Goal: Task Accomplishment & Management: Complete application form

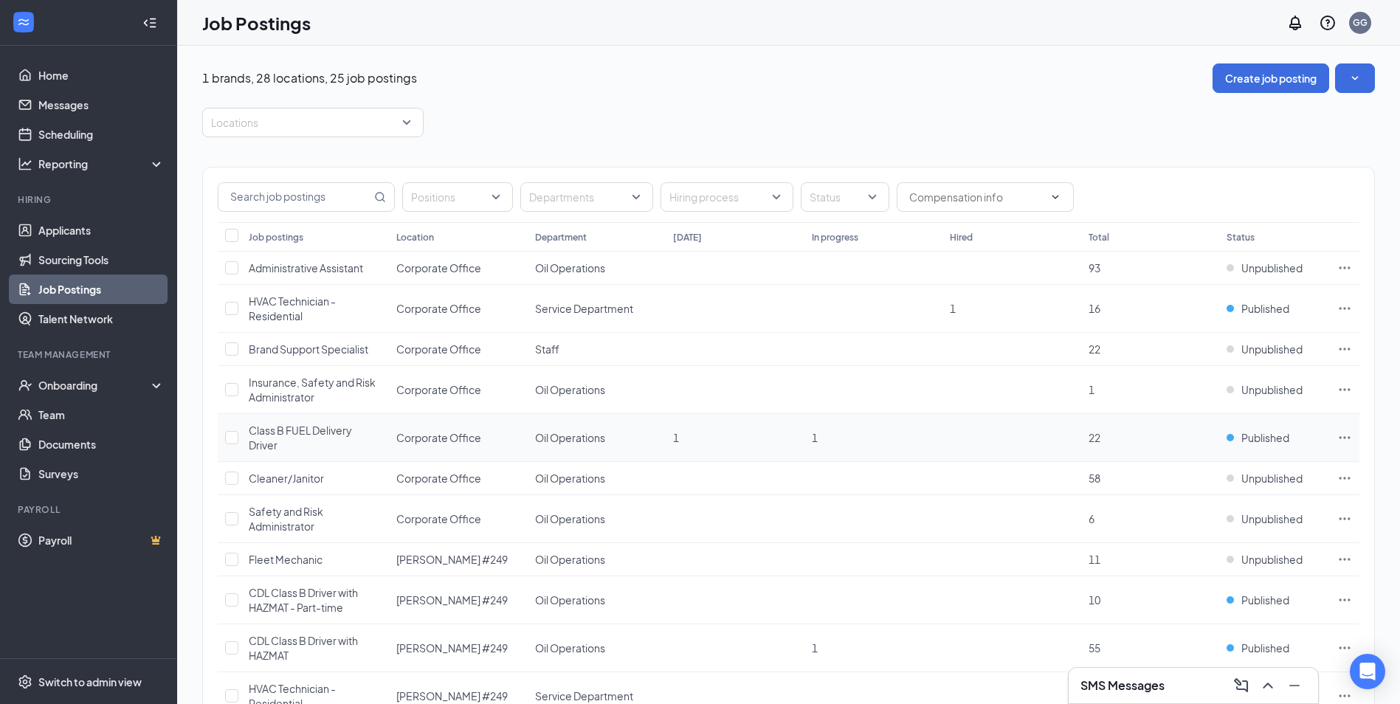
click at [1344, 436] on icon "Ellipses" at bounding box center [1345, 437] width 15 height 15
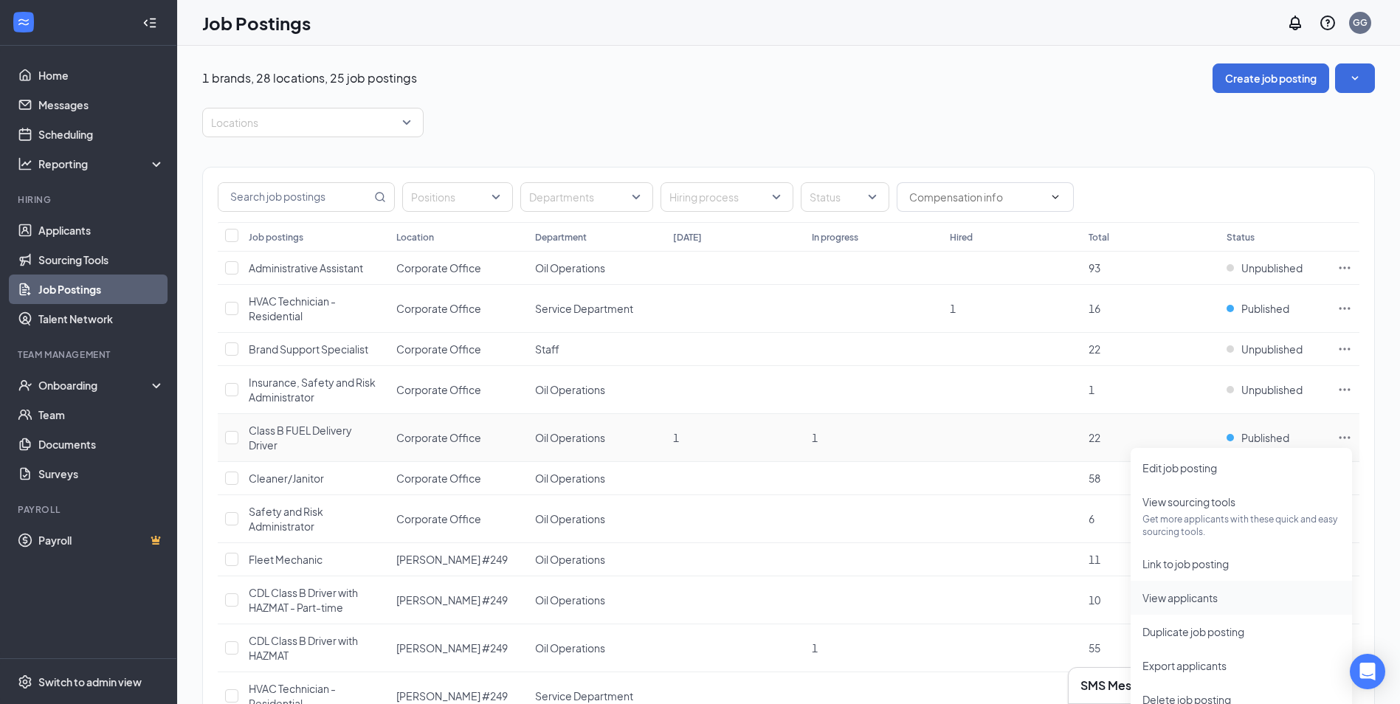
click at [1166, 601] on span "View applicants" at bounding box center [1180, 597] width 75 height 13
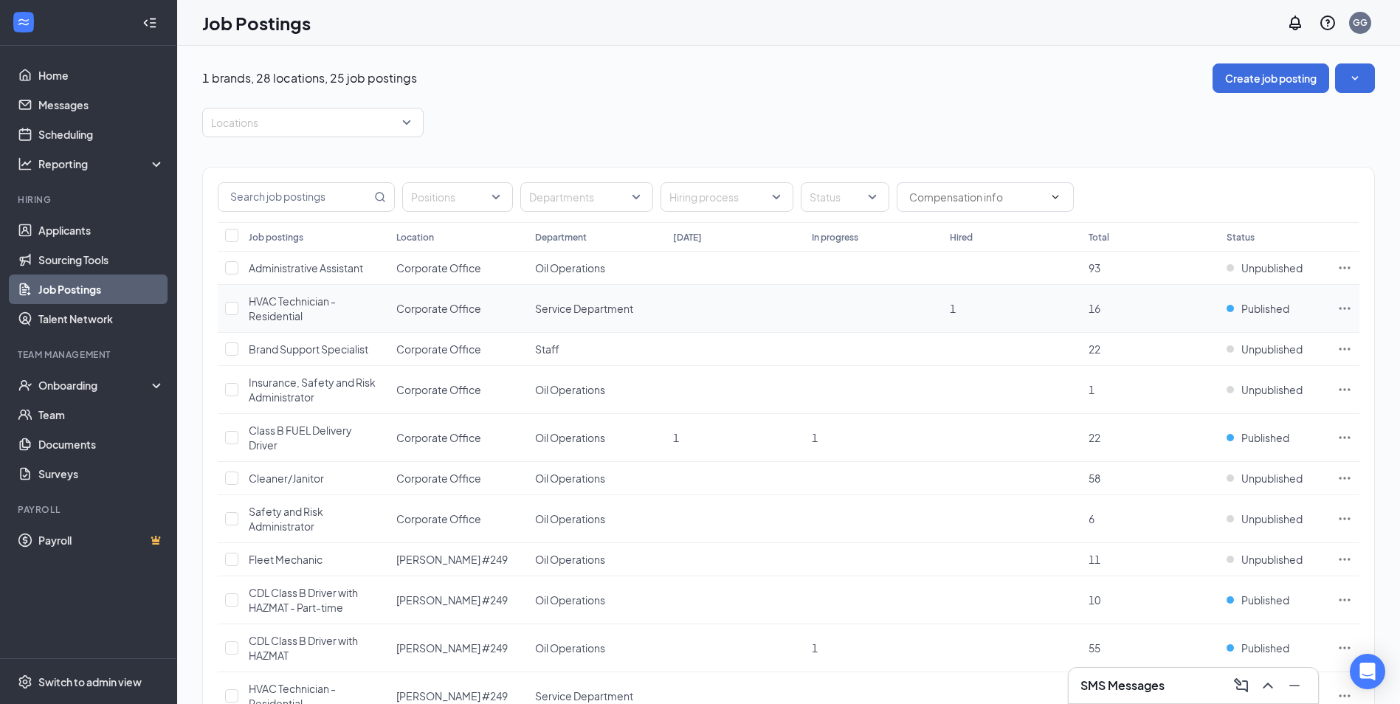
click at [300, 312] on span "HVAC Technician - Residential" at bounding box center [292, 309] width 87 height 28
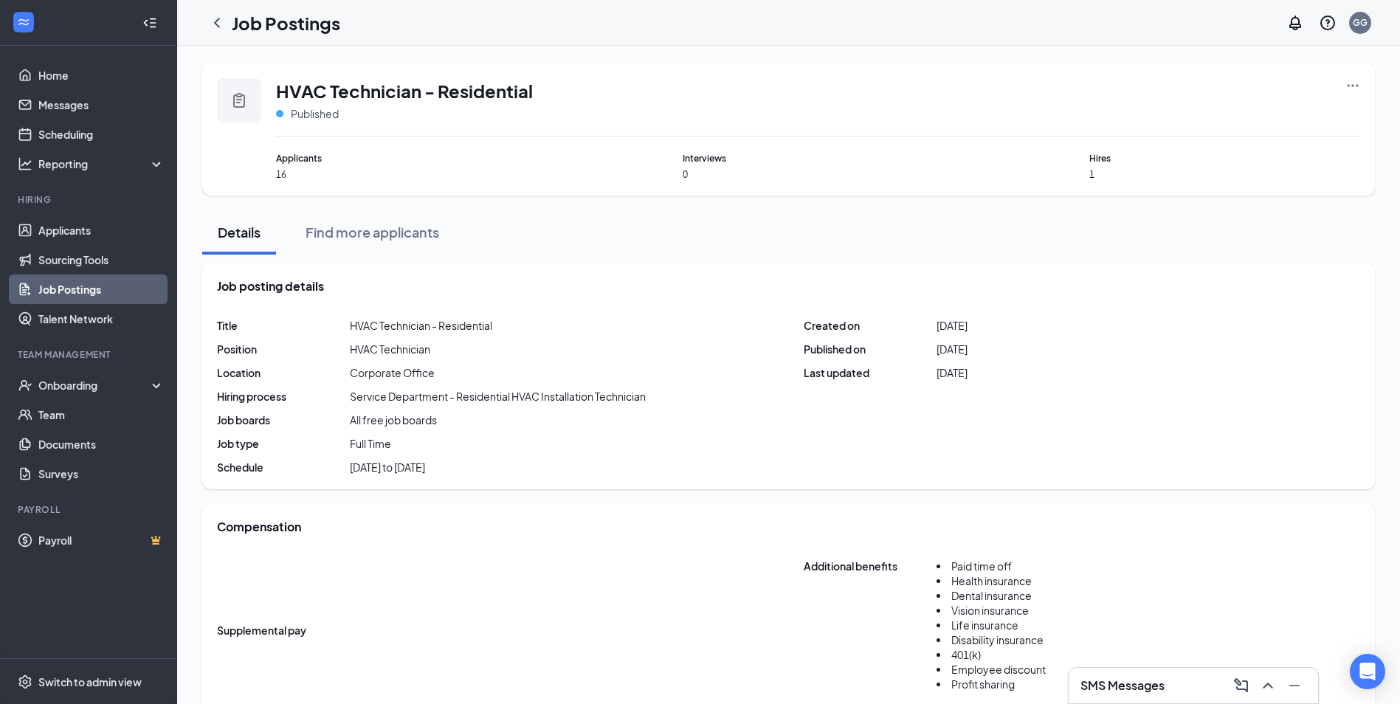
click at [1354, 85] on icon "Ellipses" at bounding box center [1353, 85] width 11 height 2
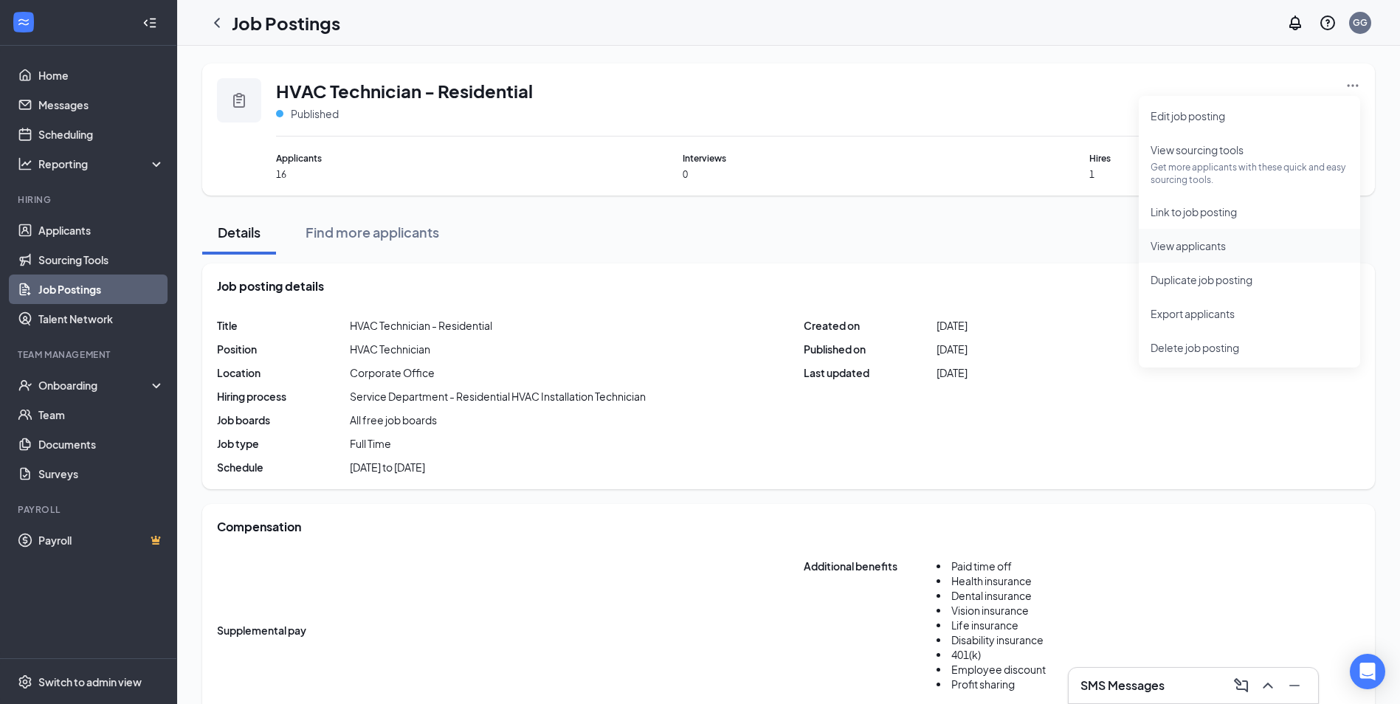
click at [1167, 243] on span "View applicants" at bounding box center [1188, 245] width 75 height 13
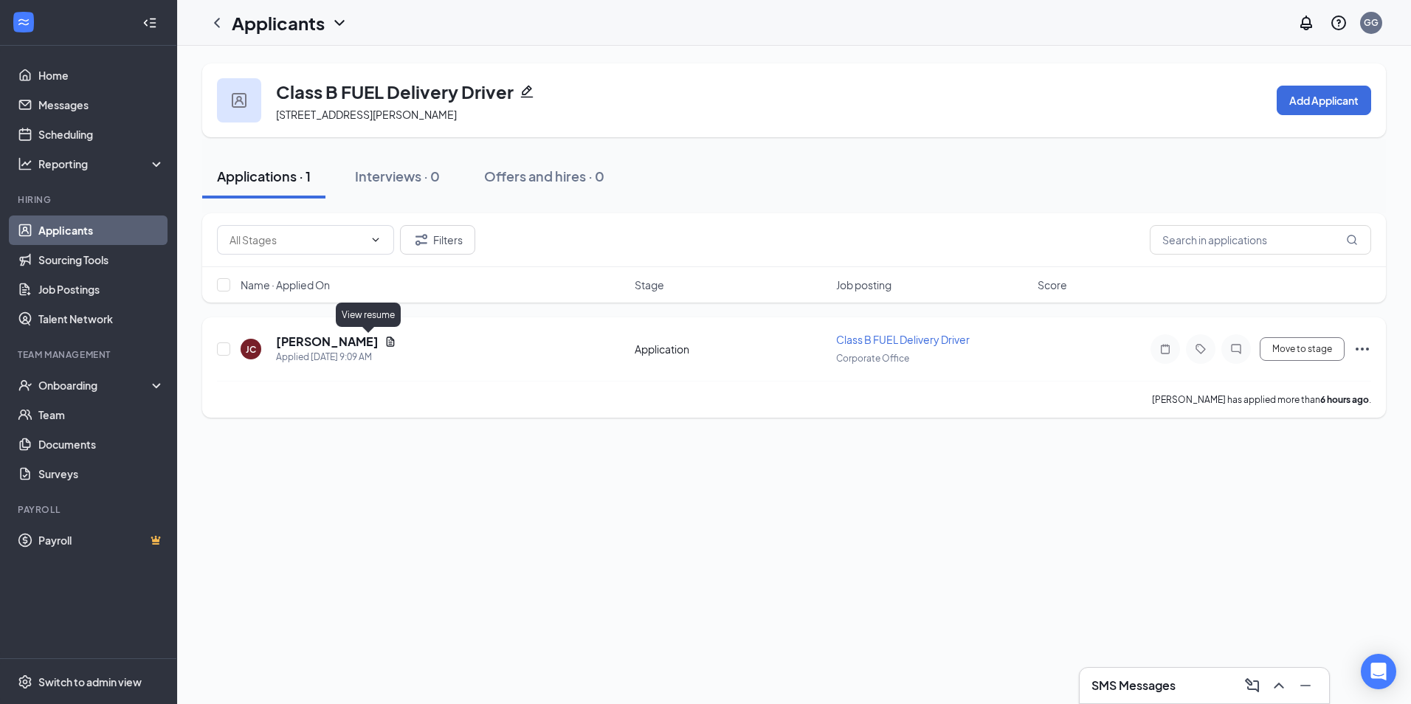
click at [385, 345] on icon "Document" at bounding box center [391, 342] width 12 height 12
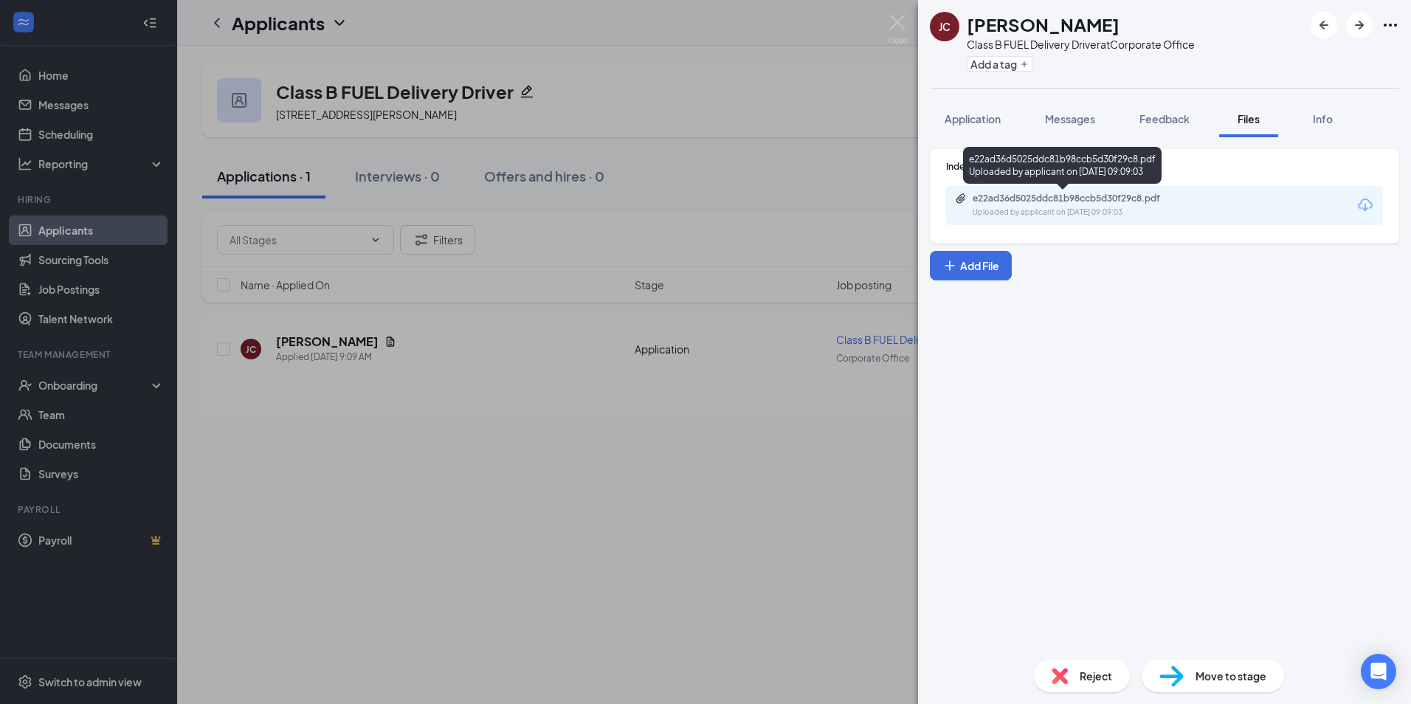
click at [1076, 202] on div "e22ad36d5025ddc81b98ccb5d30f29c8.pdf" at bounding box center [1076, 199] width 207 height 12
drag, startPoint x: 612, startPoint y: 455, endPoint x: 608, endPoint y: 446, distance: 9.9
click at [609, 452] on div "[PERSON_NAME] Class B FUEL Delivery Driver at Corporate Office Add a tag Applic…" at bounding box center [705, 352] width 1411 height 704
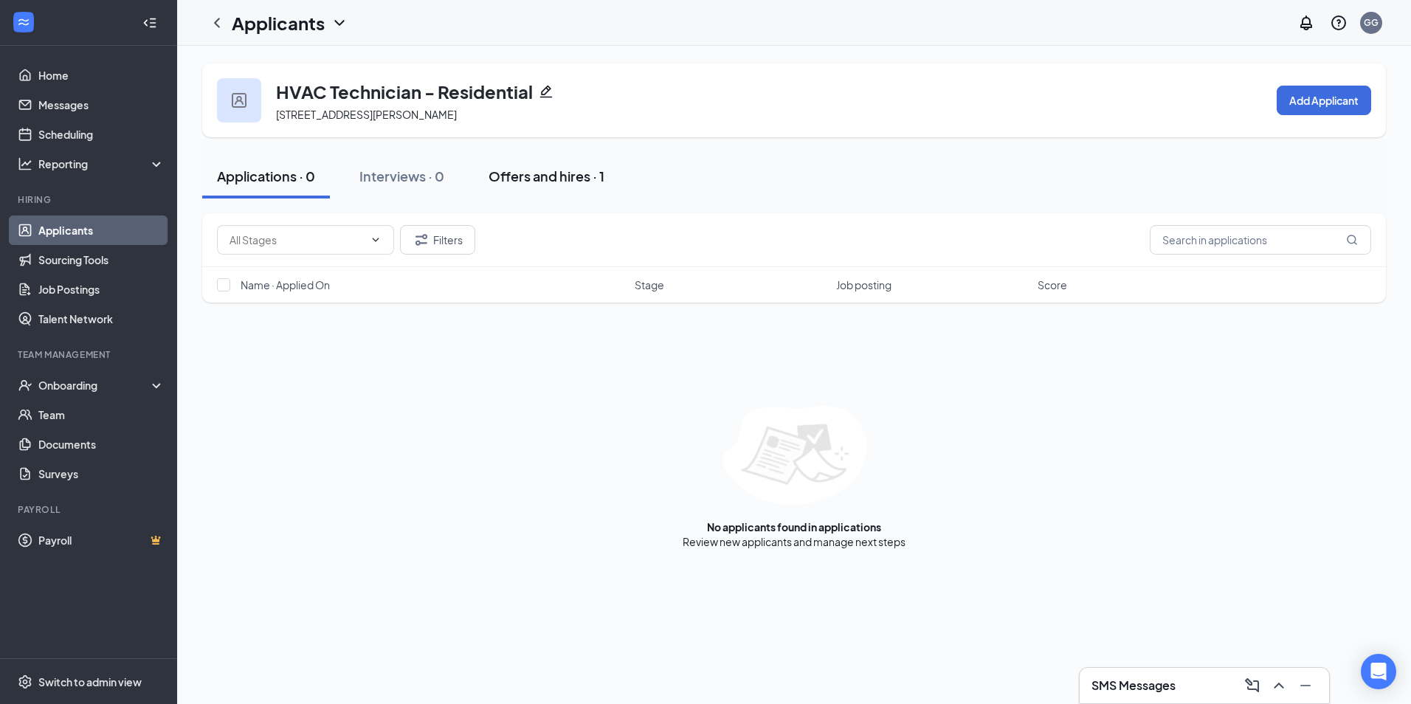
click at [521, 172] on div "Offers and hires · 1" at bounding box center [547, 176] width 116 height 18
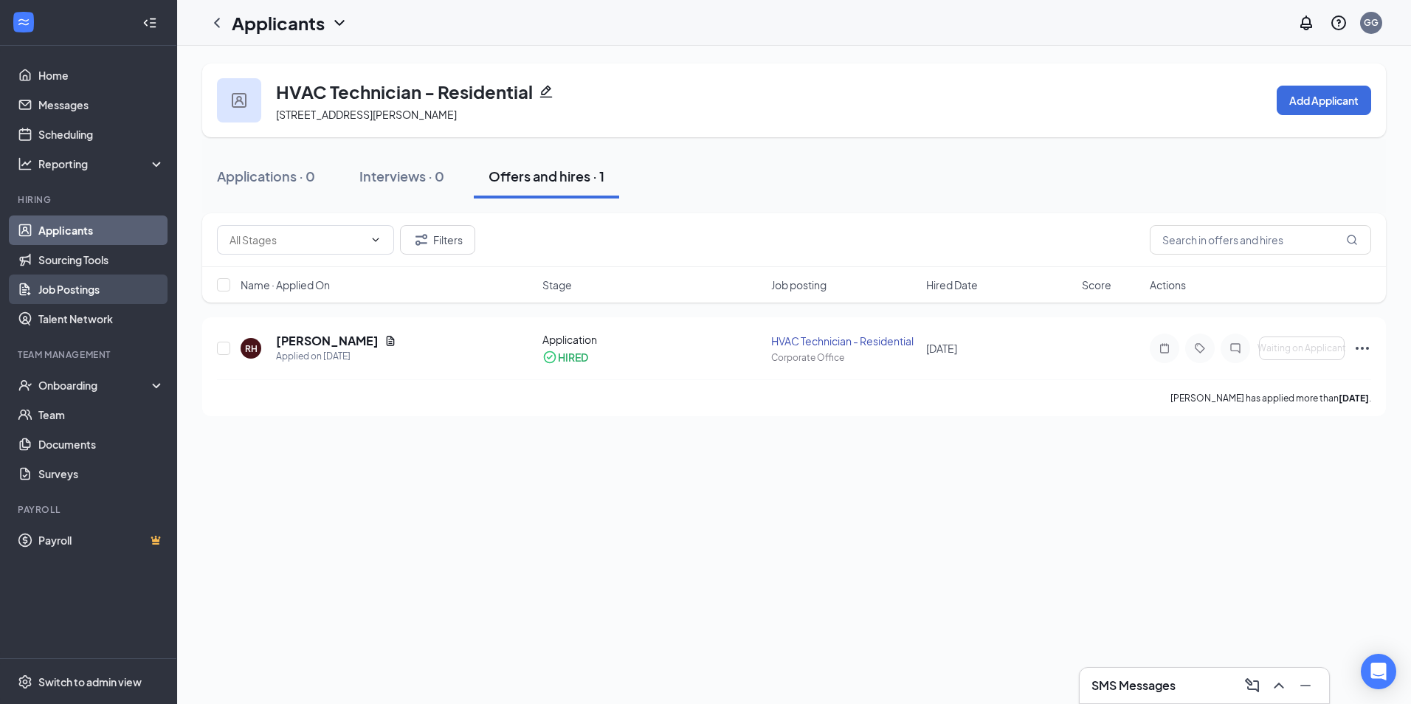
click at [80, 290] on link "Job Postings" at bounding box center [101, 290] width 126 height 30
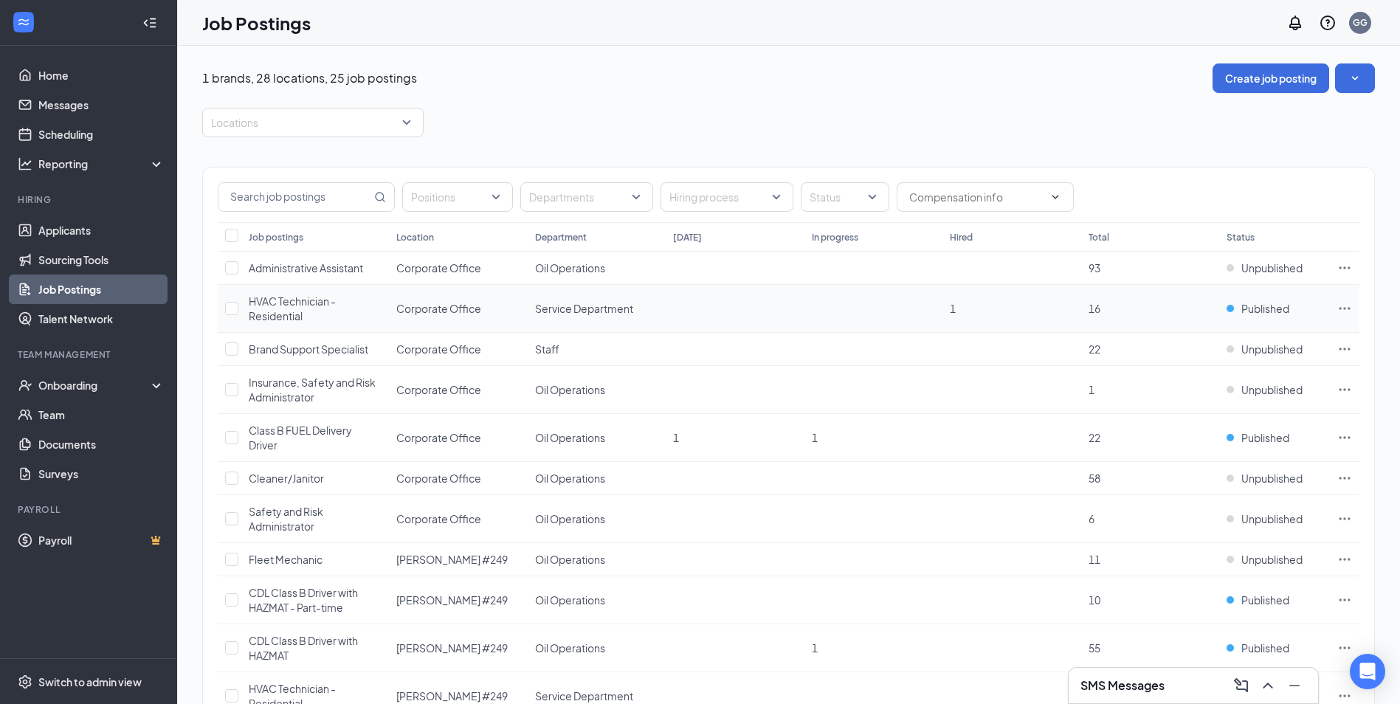
click at [295, 306] on span "HVAC Technician - Residential" at bounding box center [292, 309] width 87 height 28
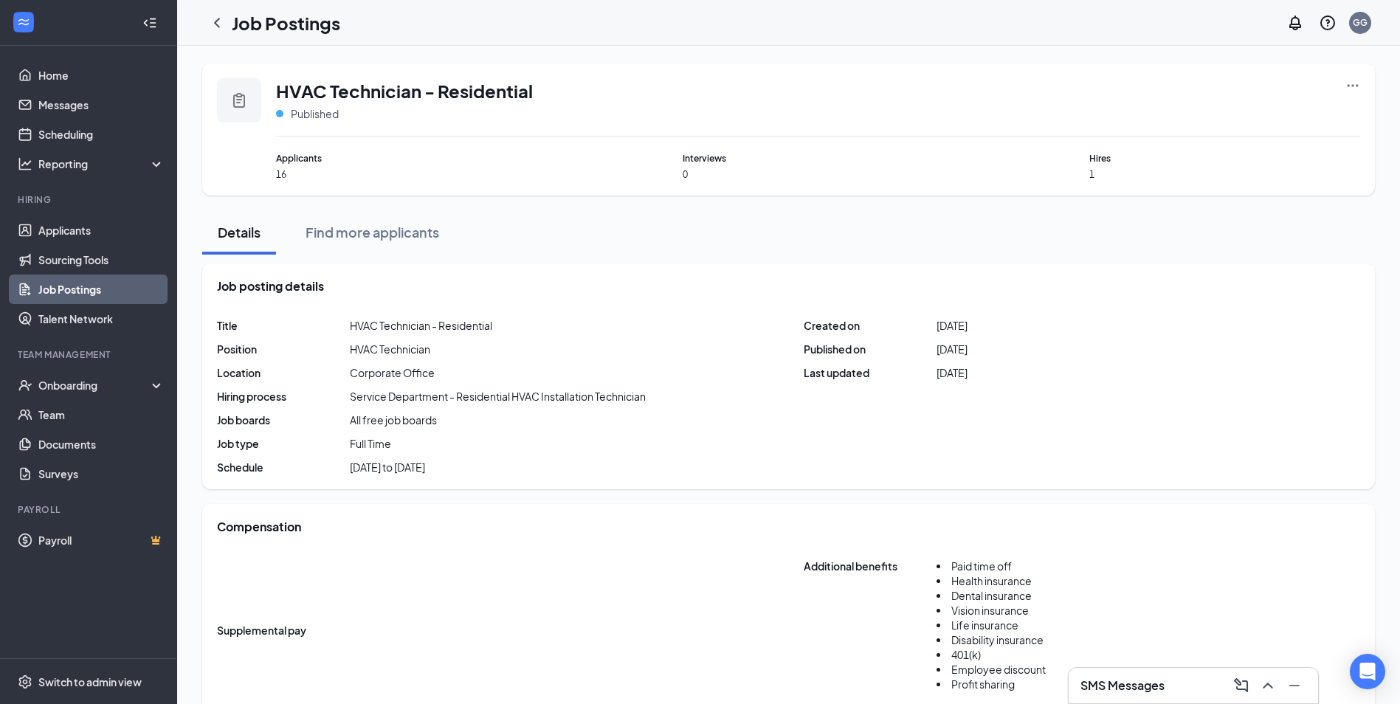
click at [1347, 83] on icon "Ellipses" at bounding box center [1353, 85] width 15 height 15
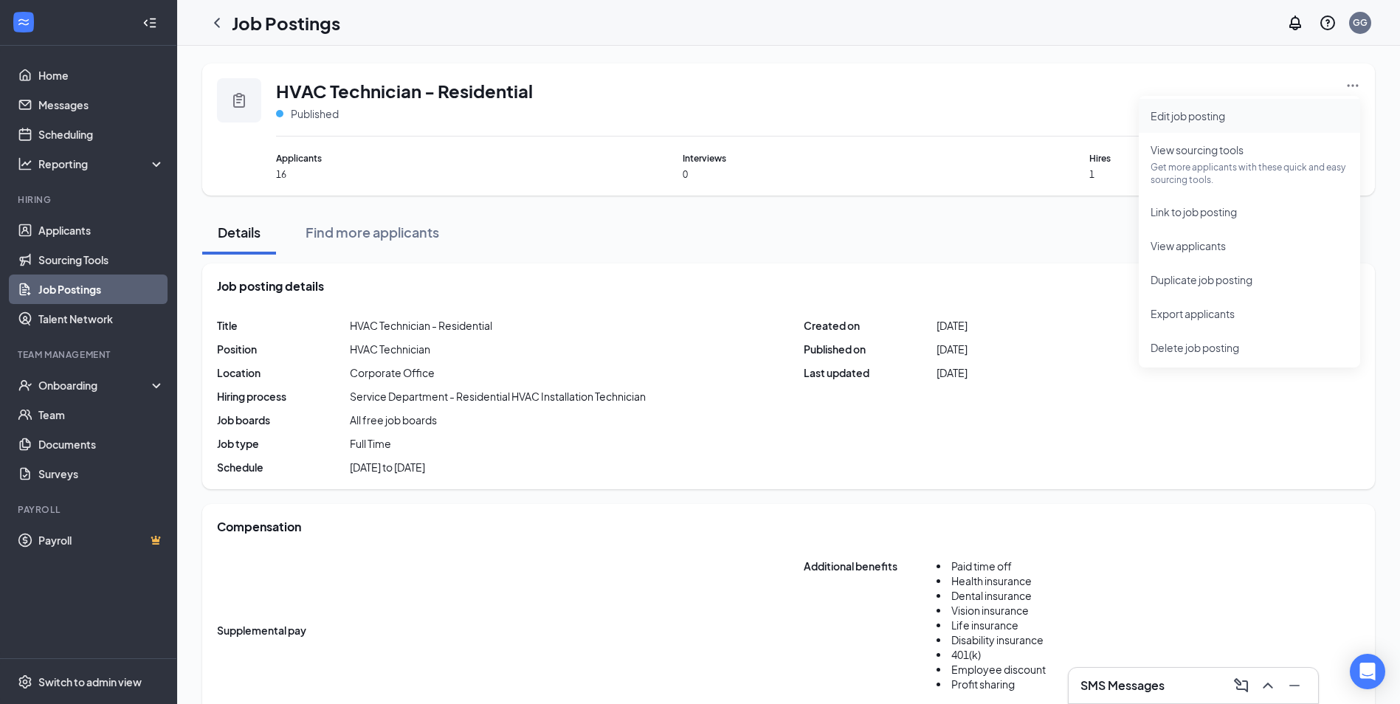
click at [1169, 114] on span "Edit job posting" at bounding box center [1188, 115] width 75 height 13
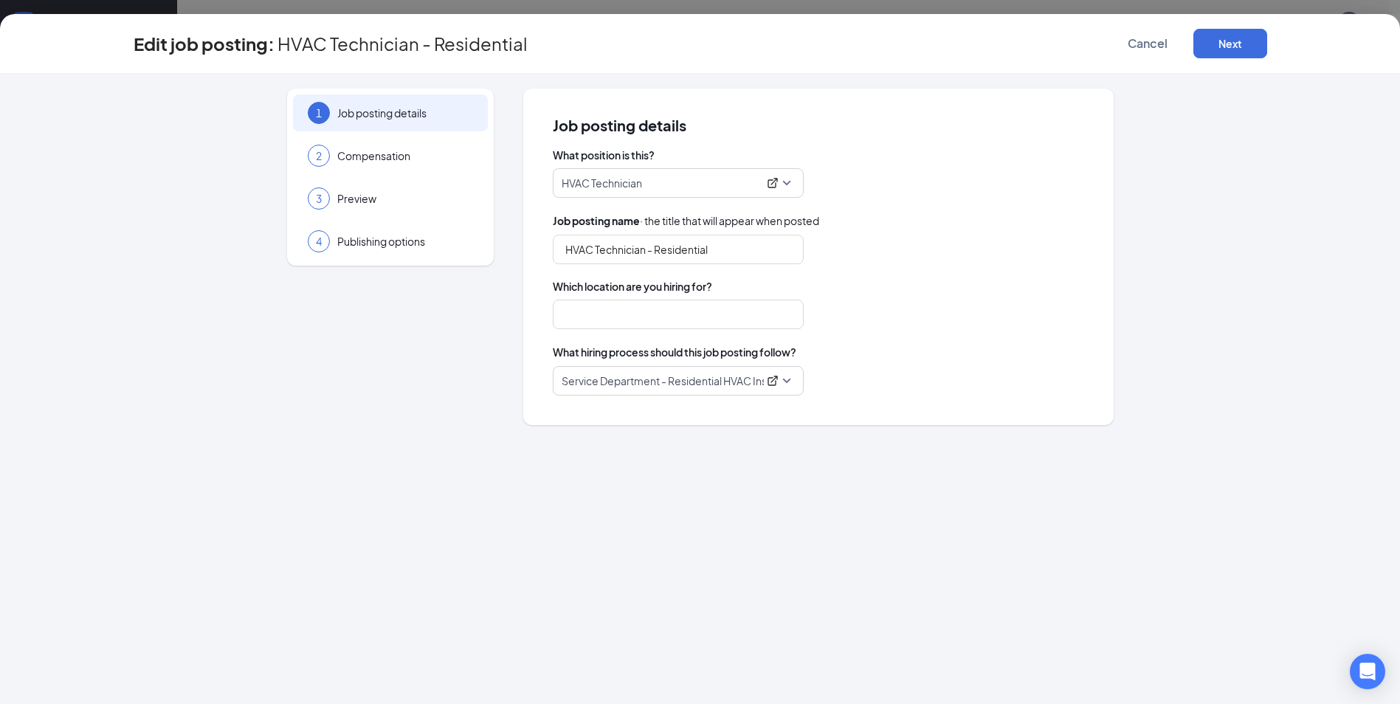
type input "Corporate Office"
click at [406, 154] on span "Compensation" at bounding box center [405, 155] width 136 height 15
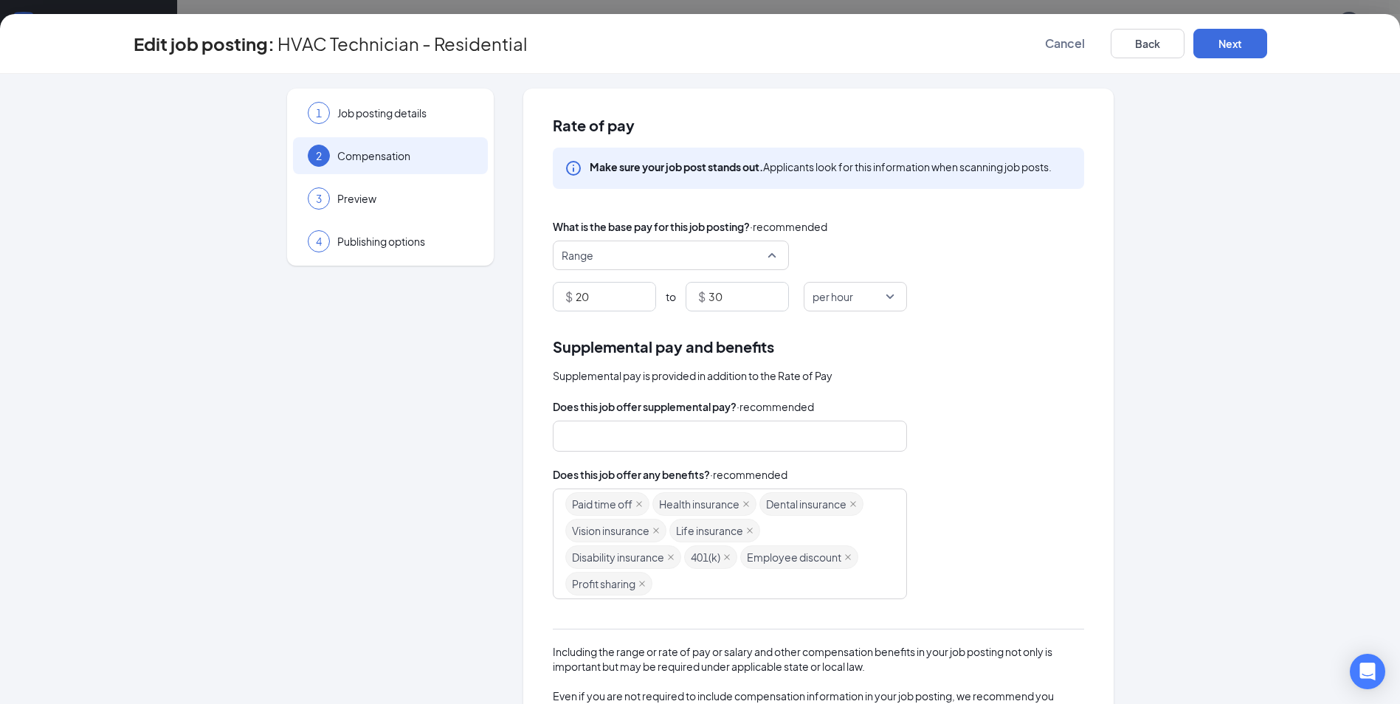
click at [771, 252] on span "Range" at bounding box center [671, 255] width 218 height 28
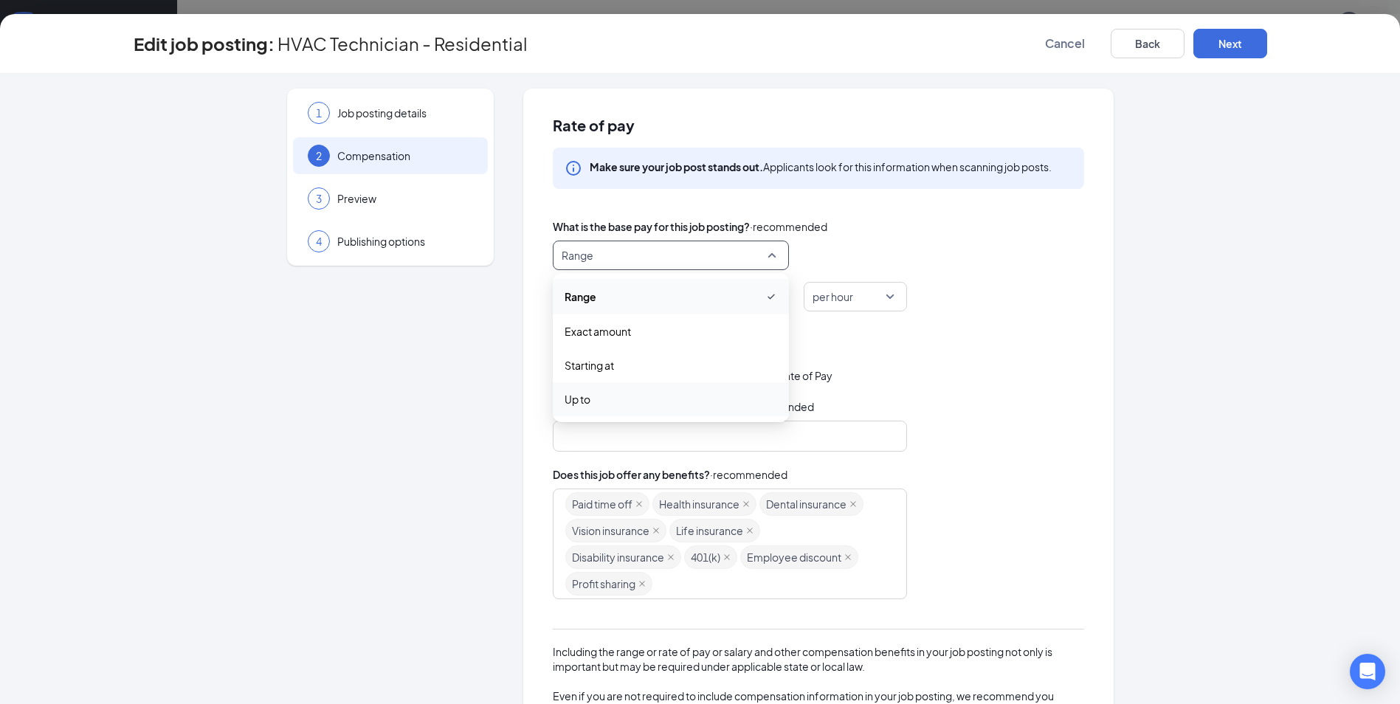
click at [584, 404] on span "Up to" at bounding box center [578, 399] width 26 height 16
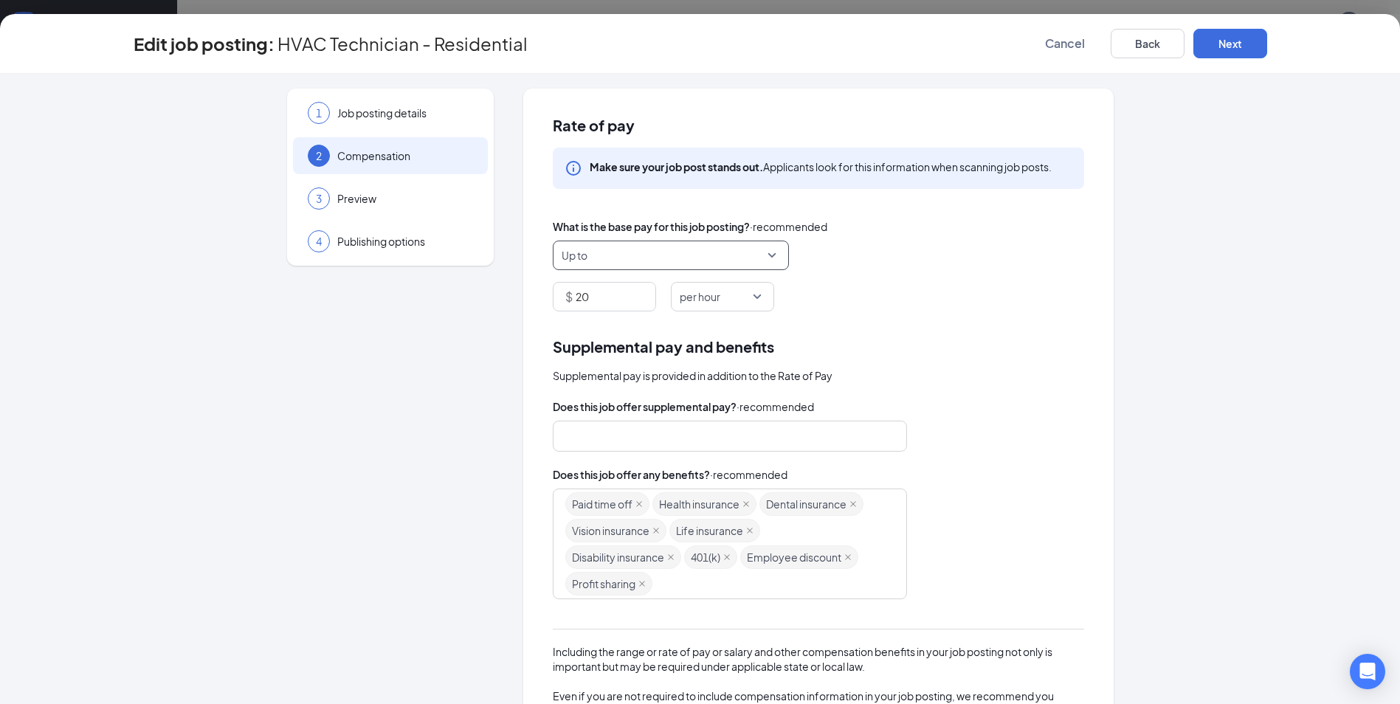
click at [768, 257] on span "Up to" at bounding box center [671, 255] width 218 height 28
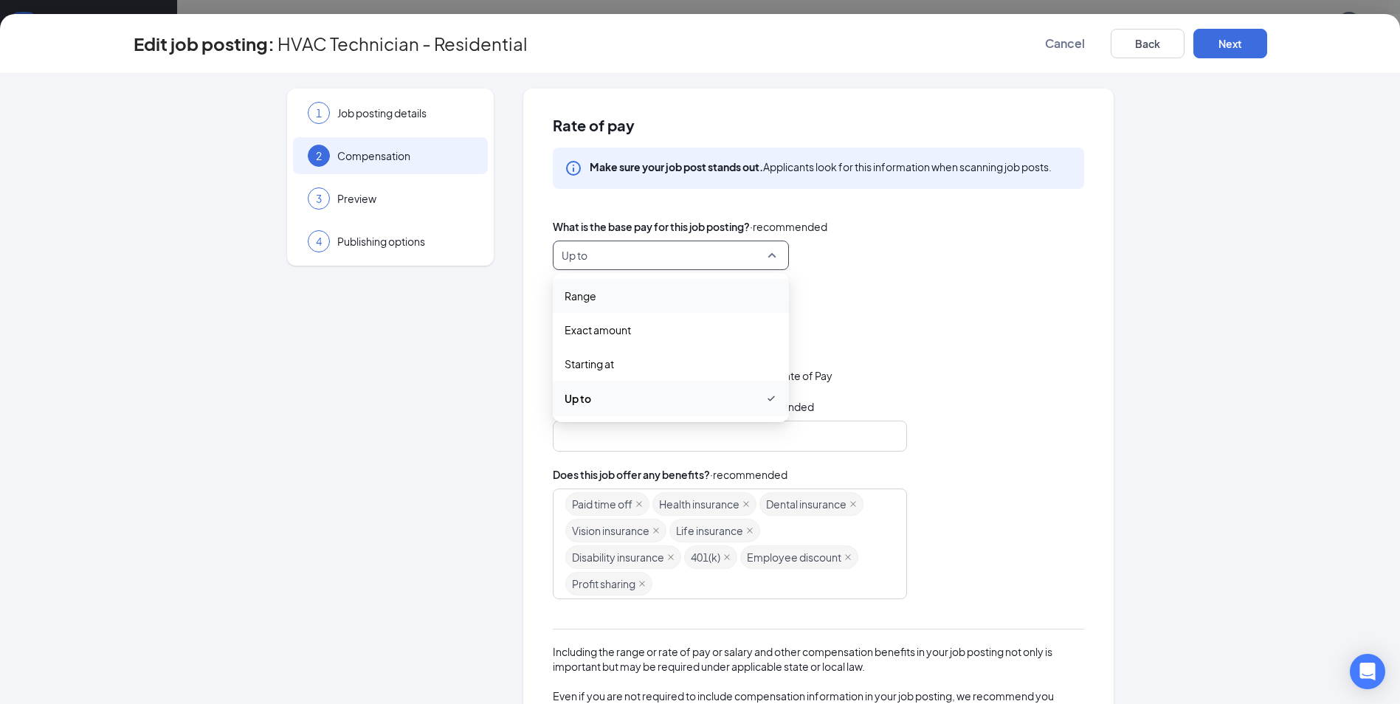
click at [931, 289] on div "$ 20 per hour" at bounding box center [818, 297] width 531 height 30
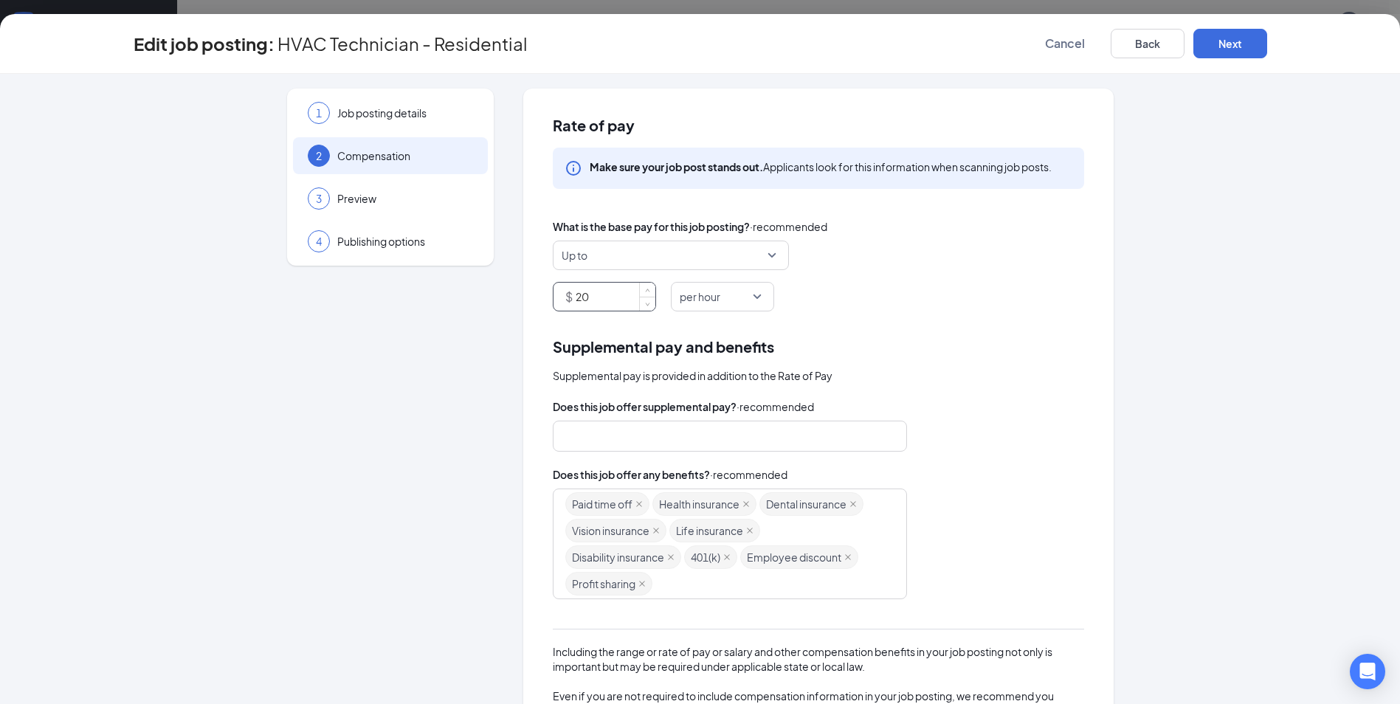
click at [621, 297] on input "20" at bounding box center [616, 297] width 80 height 28
click at [751, 295] on span "per hour" at bounding box center [723, 297] width 86 height 28
click at [916, 314] on div "Rate of pay Make sure your job post stands out. Applicants look for this inform…" at bounding box center [818, 462] width 591 height 747
click at [771, 252] on span "Up to" at bounding box center [671, 255] width 218 height 28
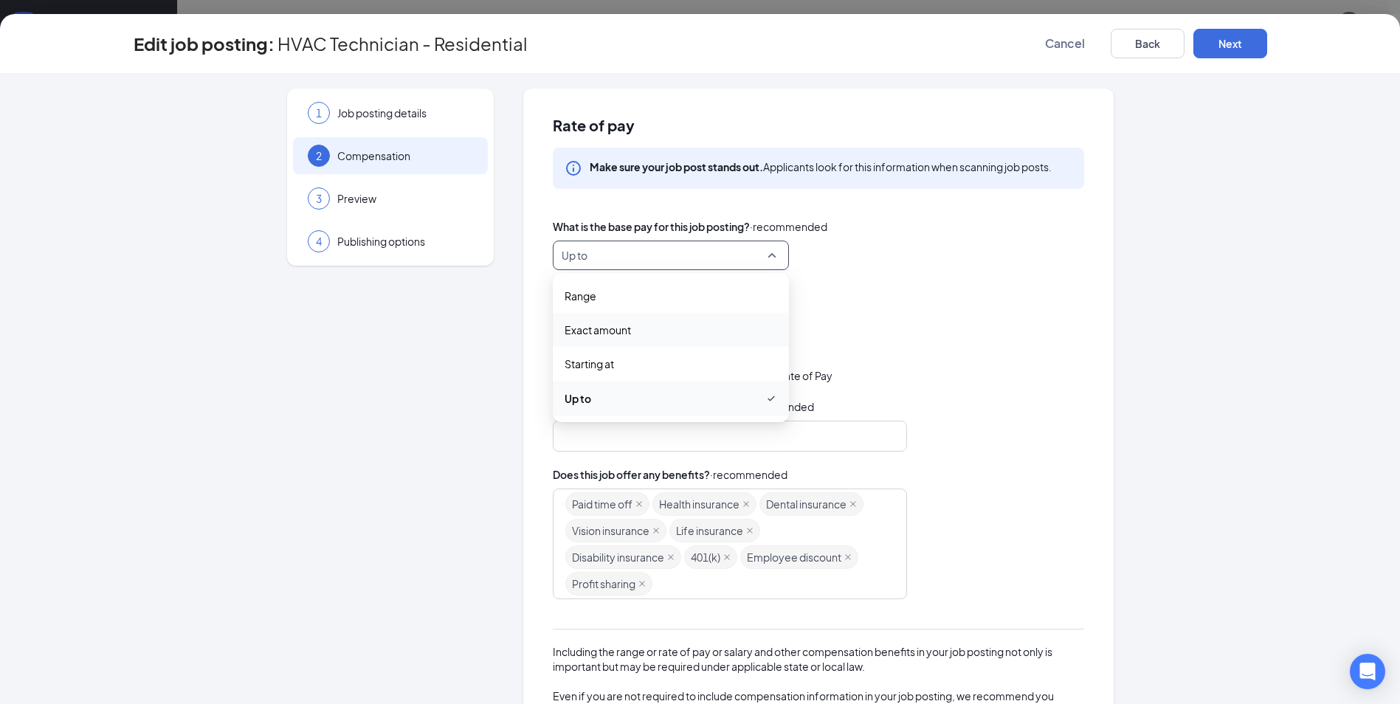
click at [578, 323] on span "Exact amount" at bounding box center [598, 330] width 66 height 16
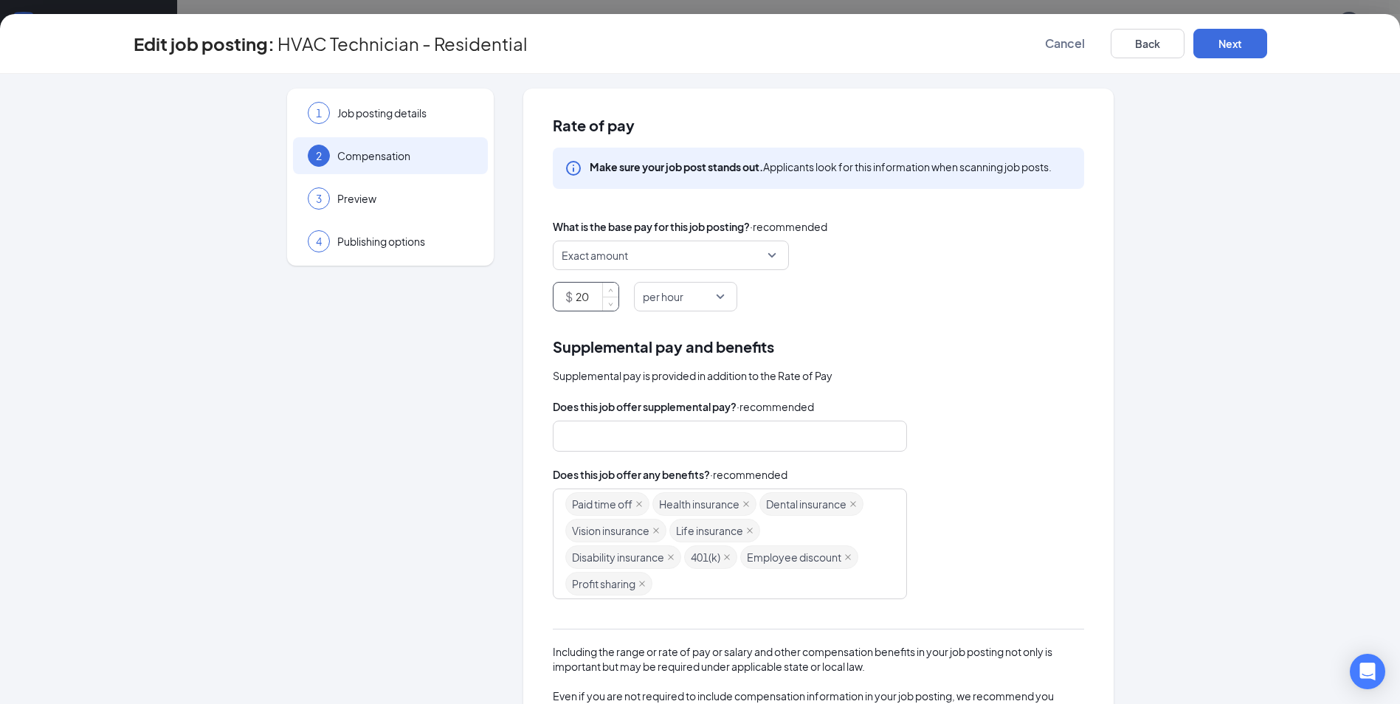
click at [591, 299] on input "20" at bounding box center [597, 297] width 43 height 28
drag, startPoint x: 589, startPoint y: 299, endPoint x: 580, endPoint y: 413, distance: 114.0
click at [543, 409] on div "Rate of pay Make sure your job post stands out. Applicants look for this inform…" at bounding box center [818, 462] width 591 height 747
click at [712, 294] on span "per hour" at bounding box center [686, 297] width 86 height 28
click at [929, 318] on div "Rate of pay Make sure your job post stands out. Applicants look for this inform…" at bounding box center [818, 462] width 591 height 747
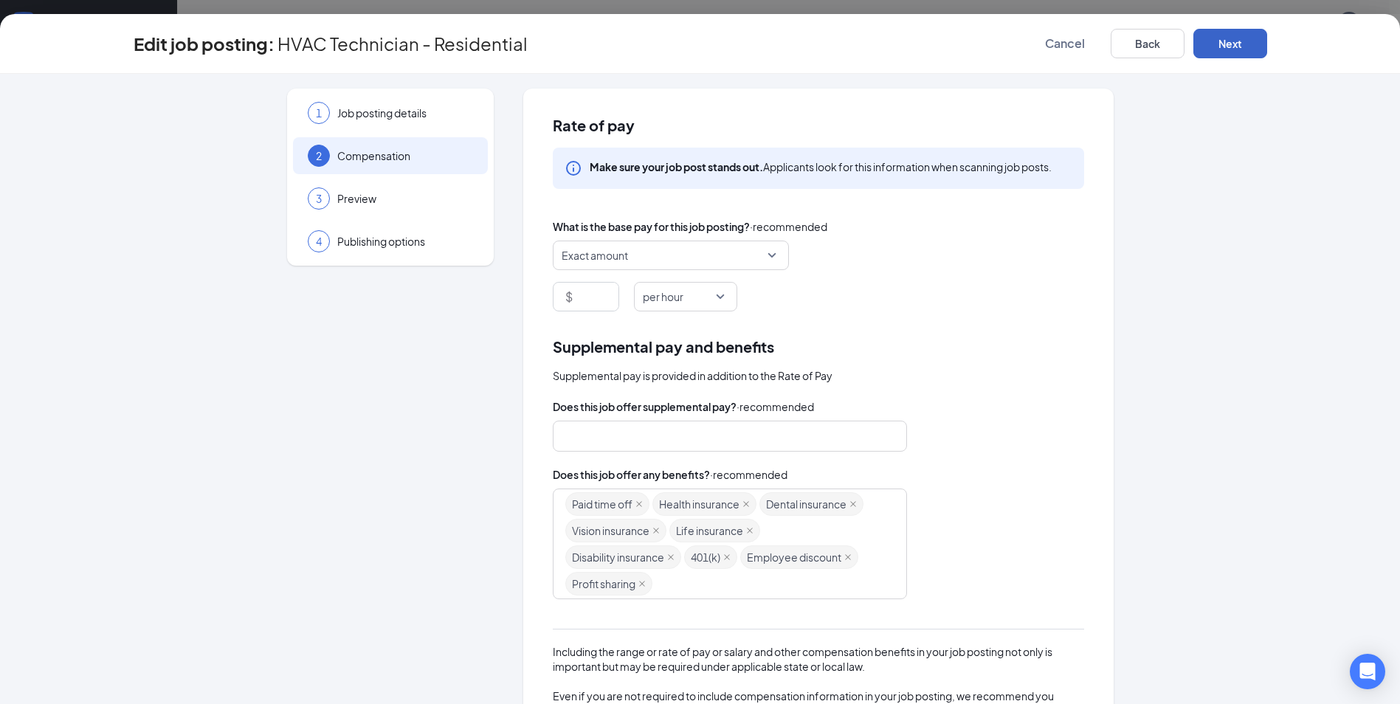
click at [1242, 35] on button "Next" at bounding box center [1231, 44] width 74 height 30
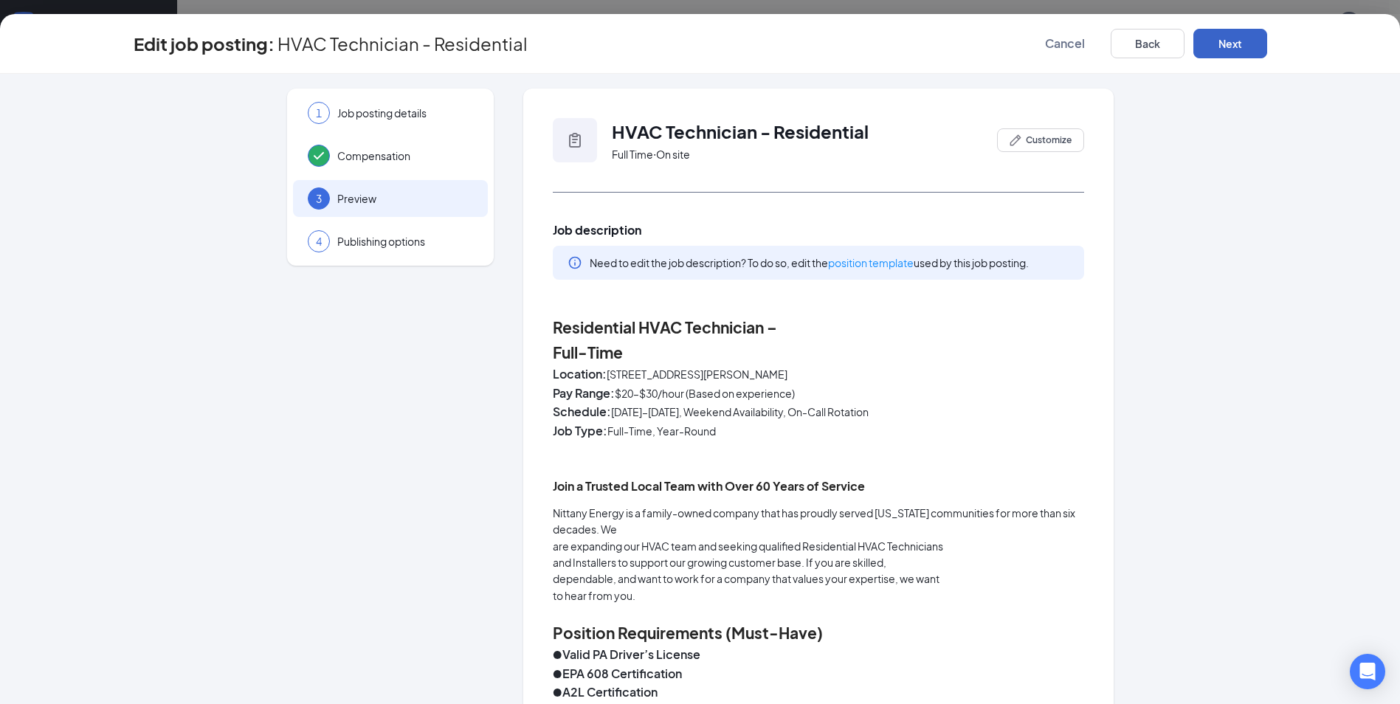
click at [1217, 42] on button "Next" at bounding box center [1231, 44] width 74 height 30
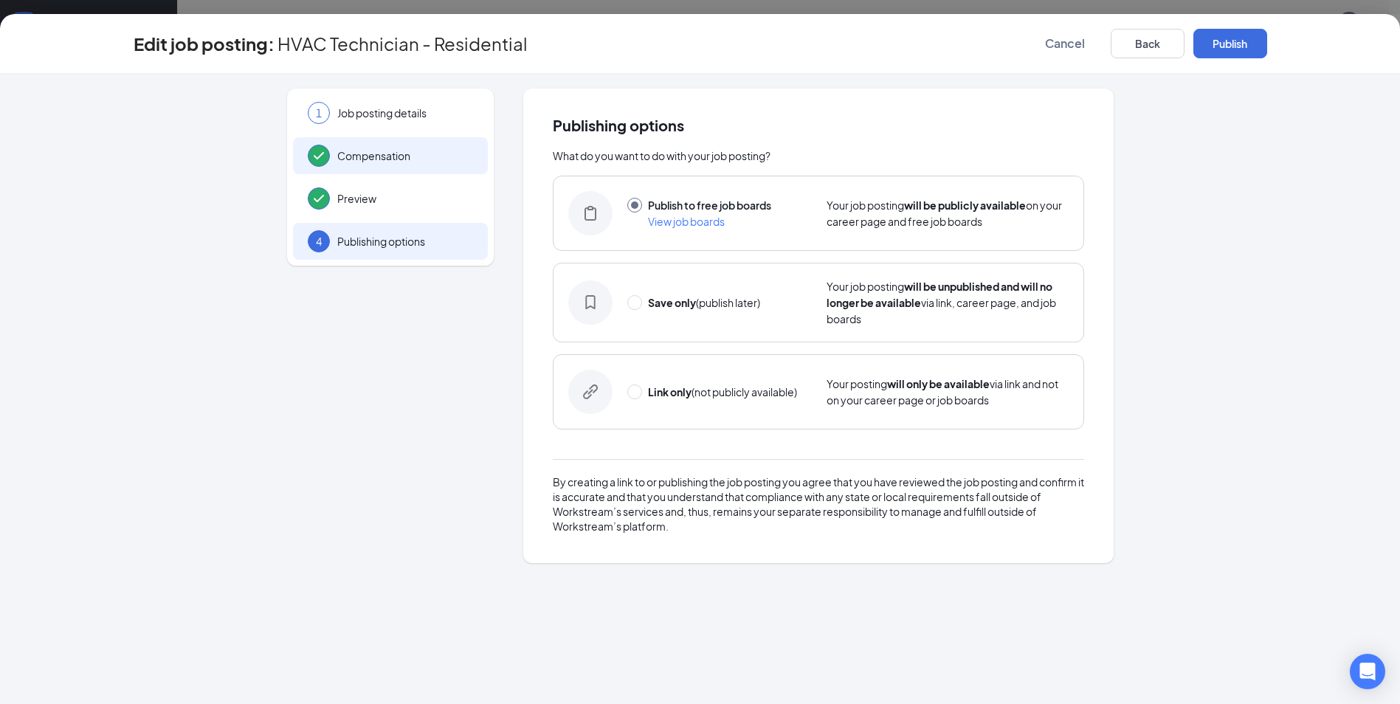
click at [363, 154] on span "Compensation" at bounding box center [405, 155] width 136 height 15
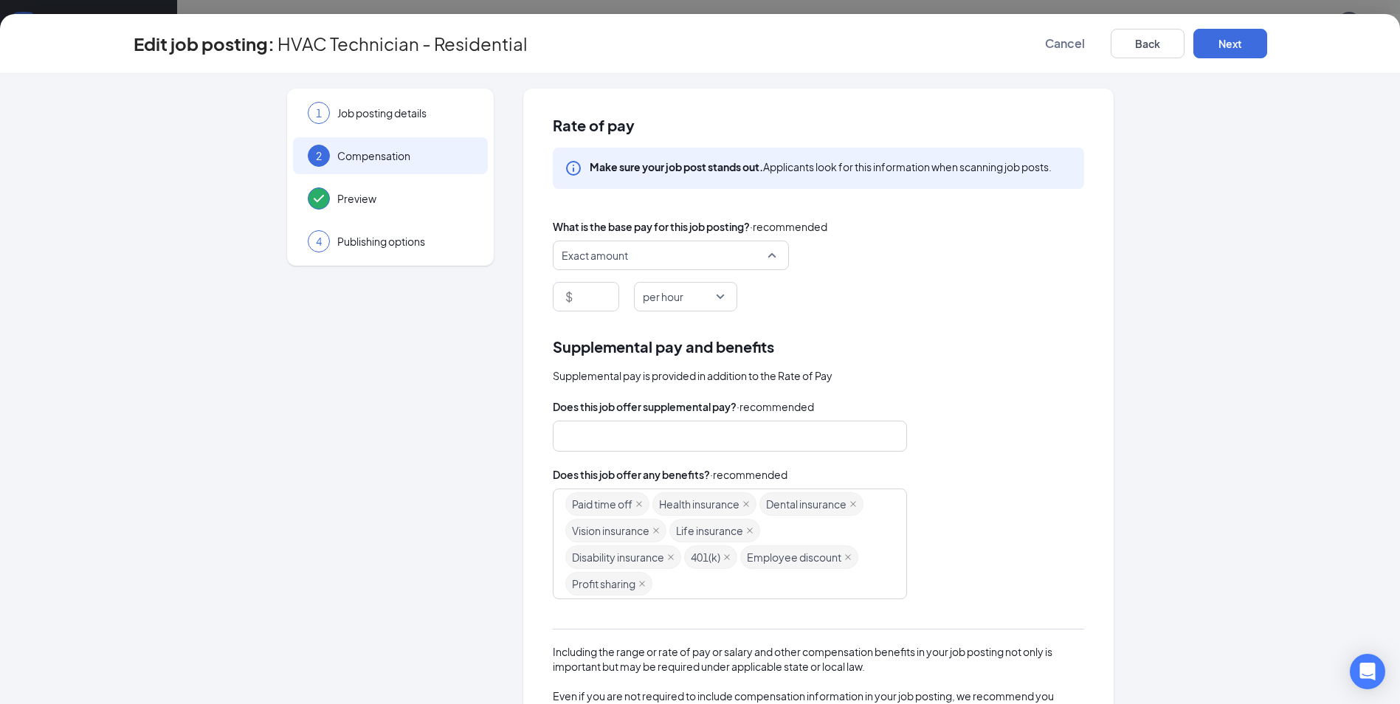
click at [765, 255] on span "Exact amount" at bounding box center [671, 255] width 218 height 28
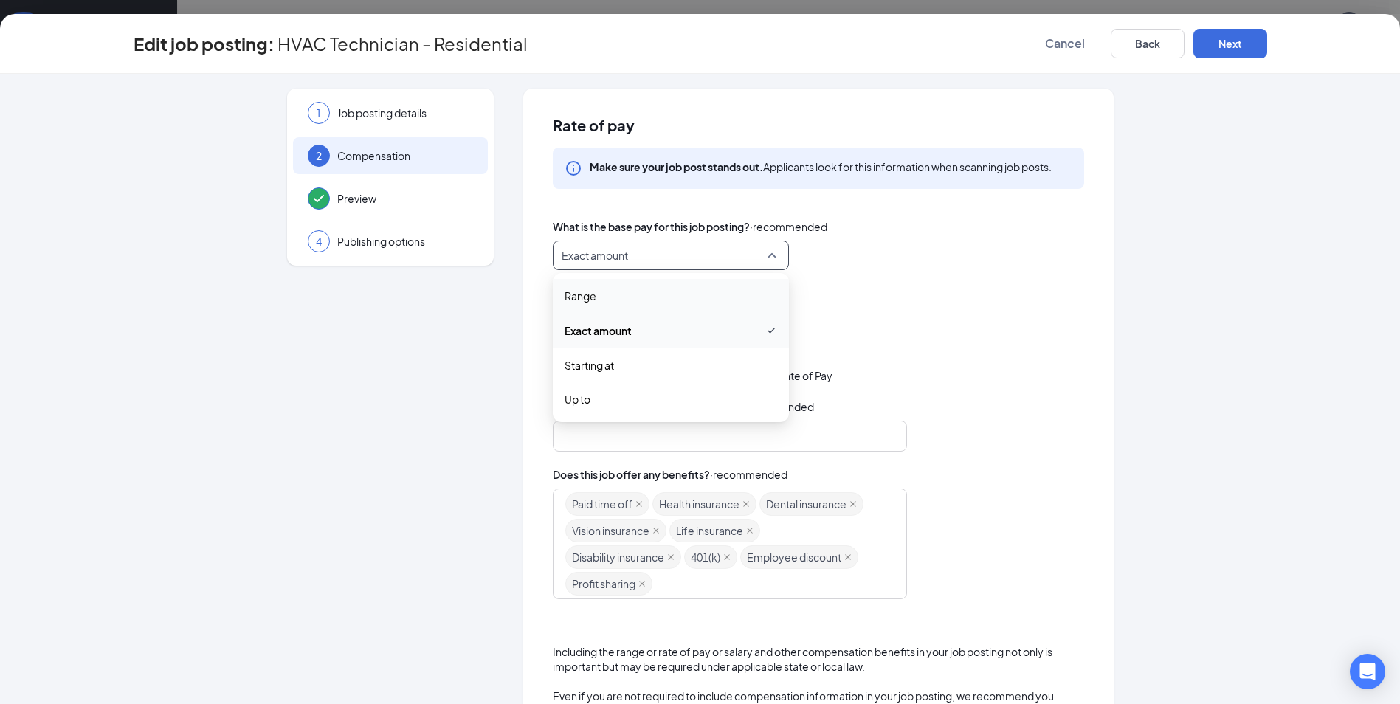
click at [650, 247] on span "Exact amount" at bounding box center [664, 255] width 205 height 28
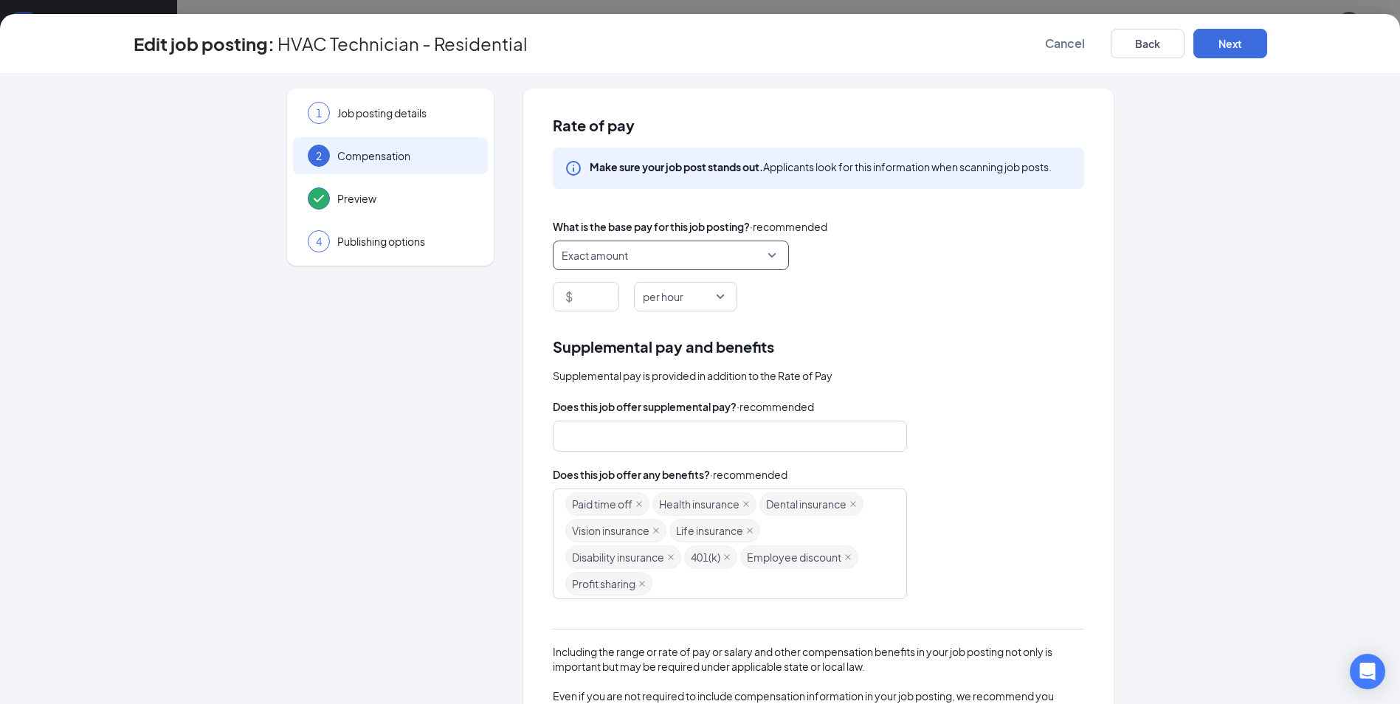
click at [766, 256] on span "Exact amount" at bounding box center [671, 255] width 218 height 28
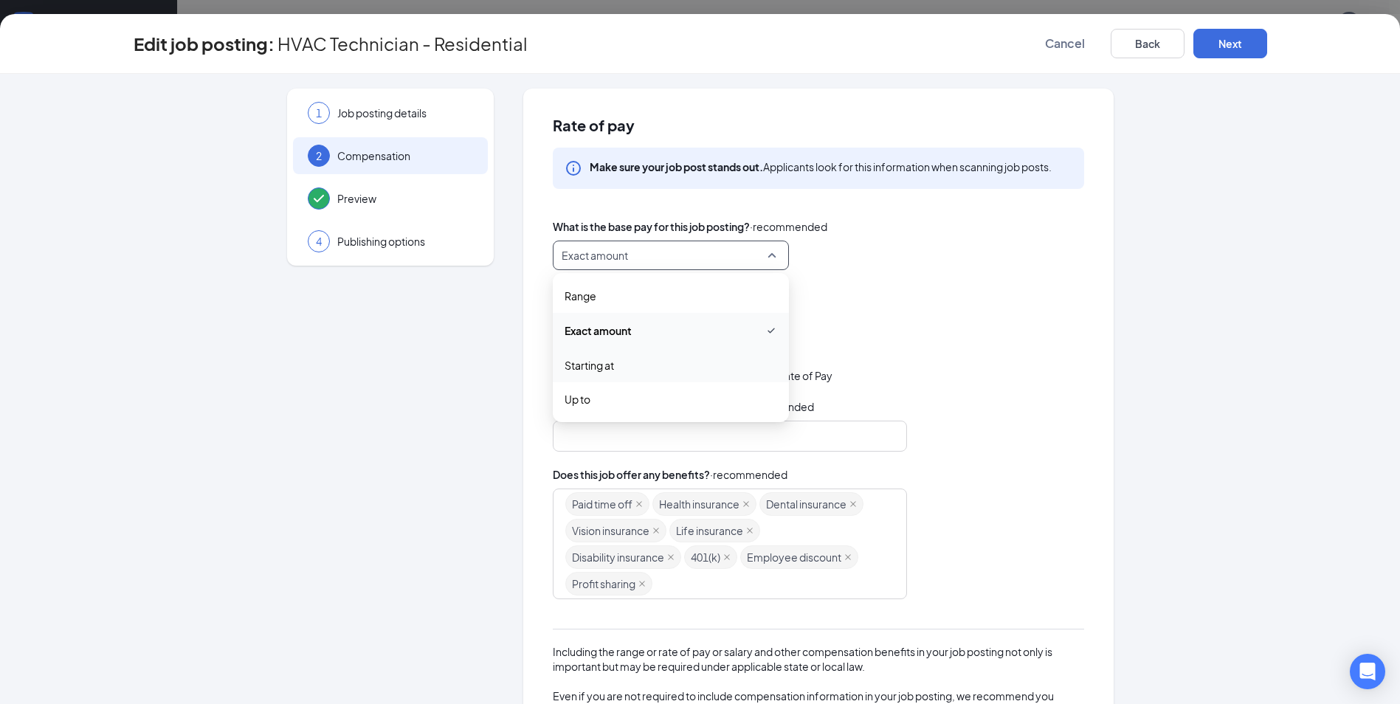
click at [616, 365] on span "Starting at" at bounding box center [671, 365] width 213 height 16
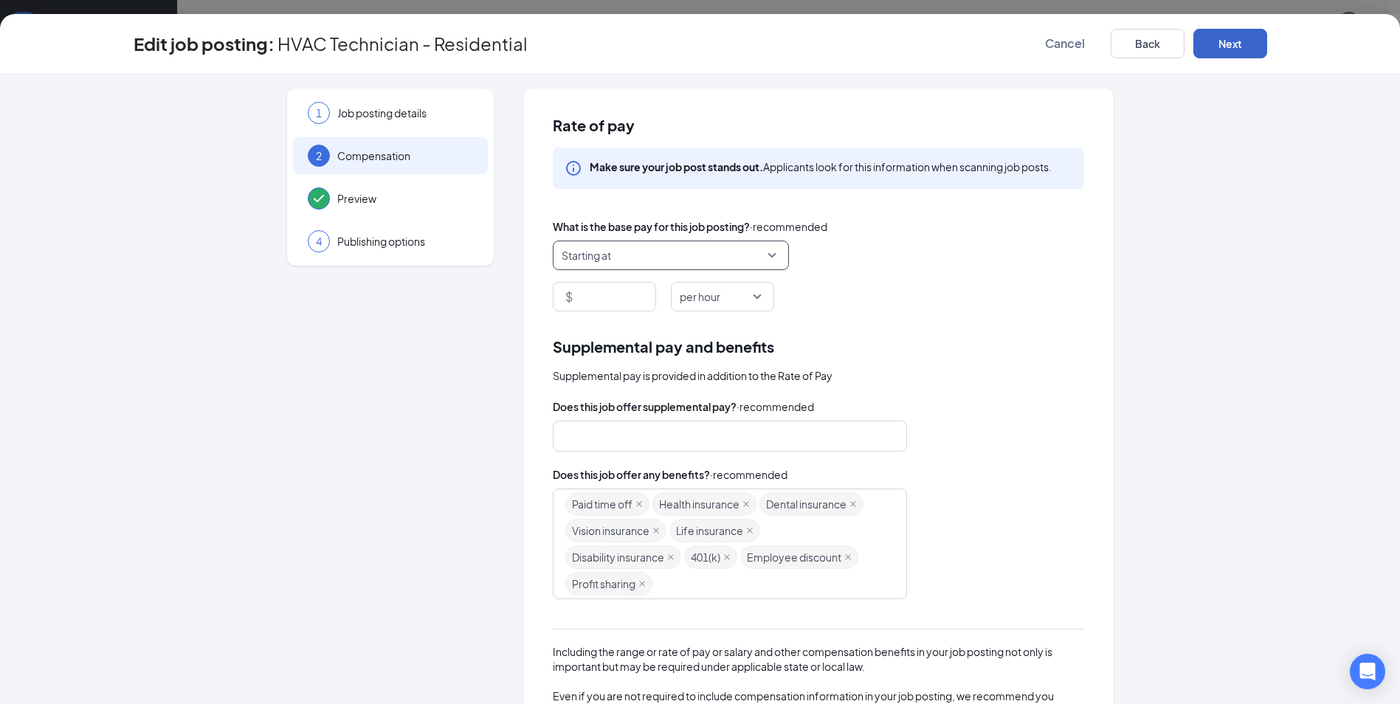
click at [1232, 46] on button "Next" at bounding box center [1231, 44] width 74 height 30
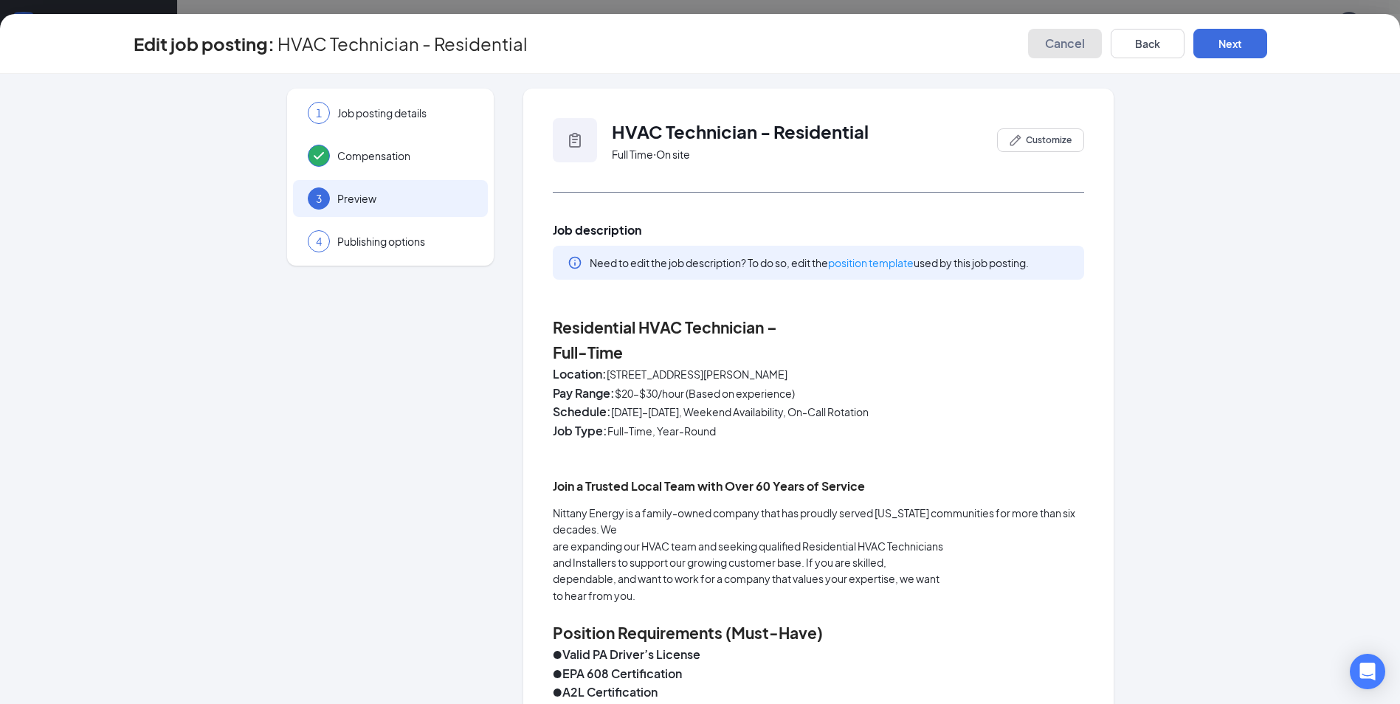
click at [1056, 44] on span "Cancel" at bounding box center [1065, 43] width 40 height 15
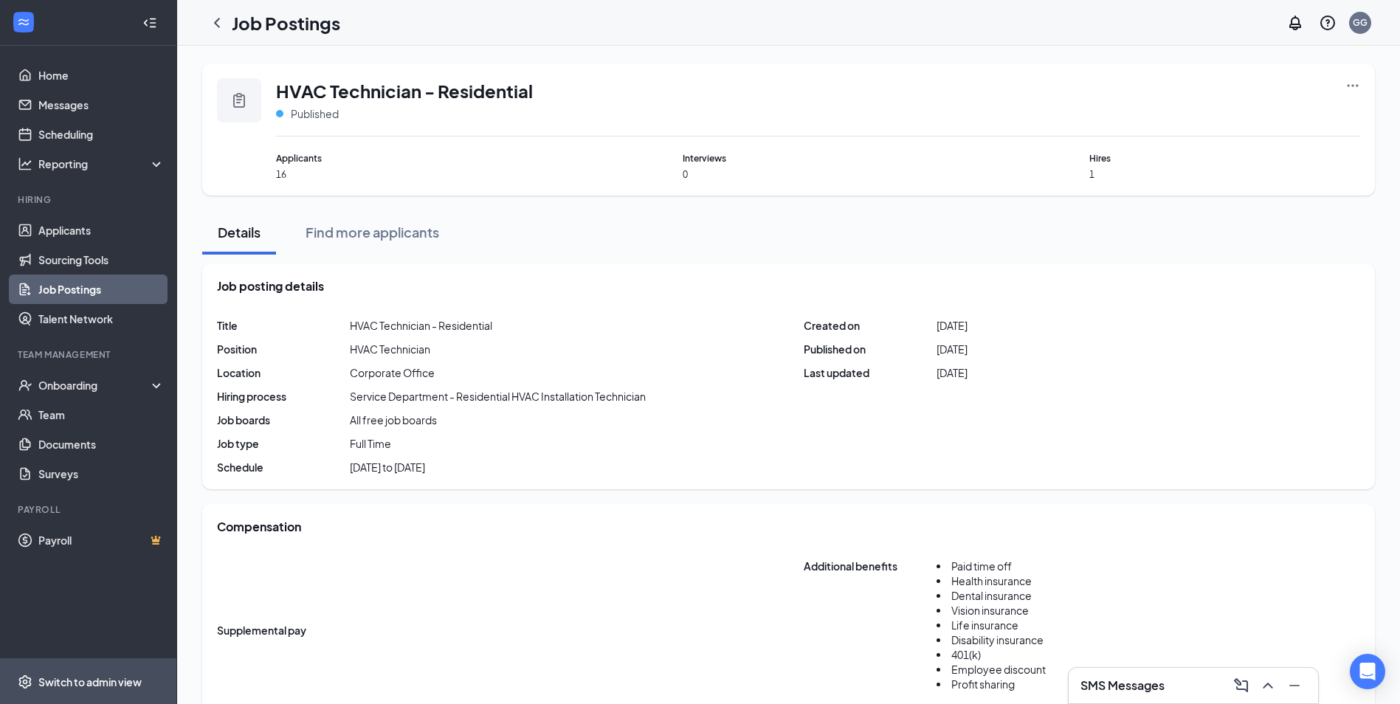
click at [95, 678] on div "Switch to admin view" at bounding box center [89, 682] width 103 height 15
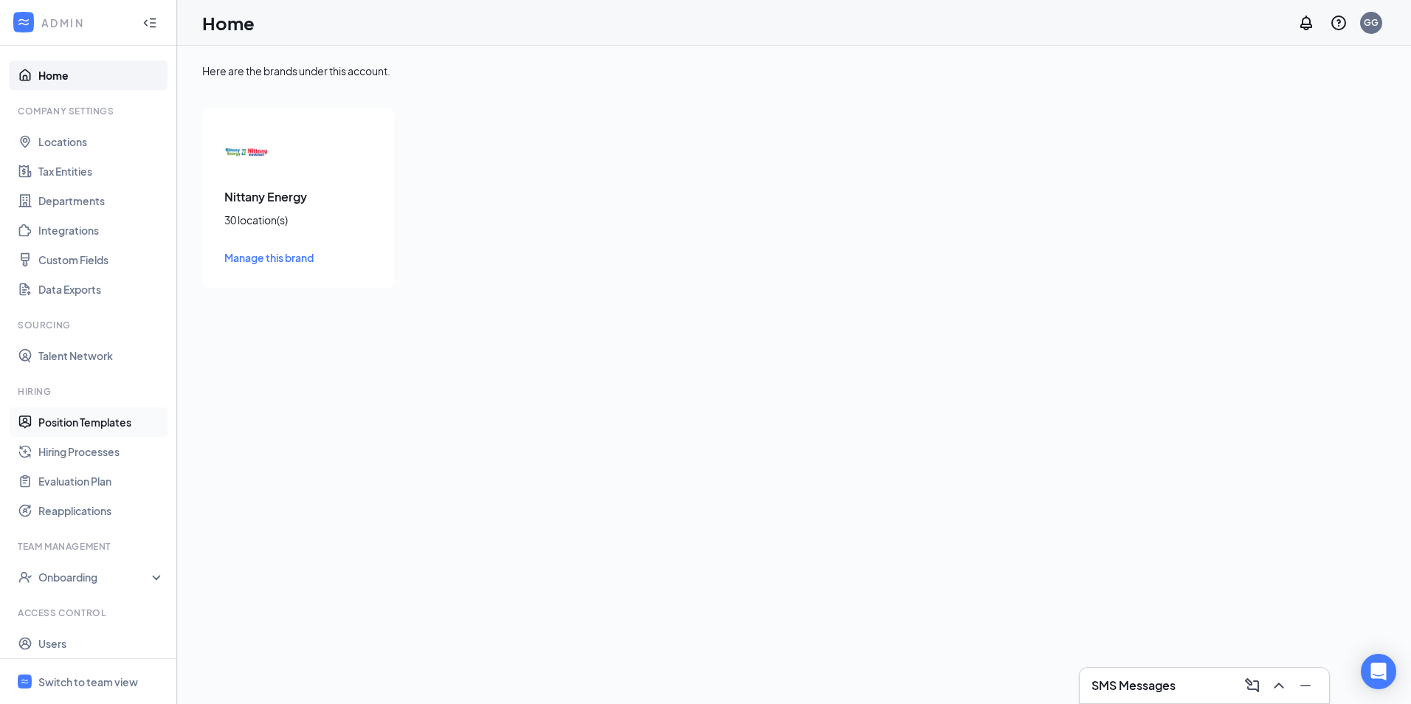
click at [101, 425] on link "Position Templates" at bounding box center [101, 422] width 126 height 30
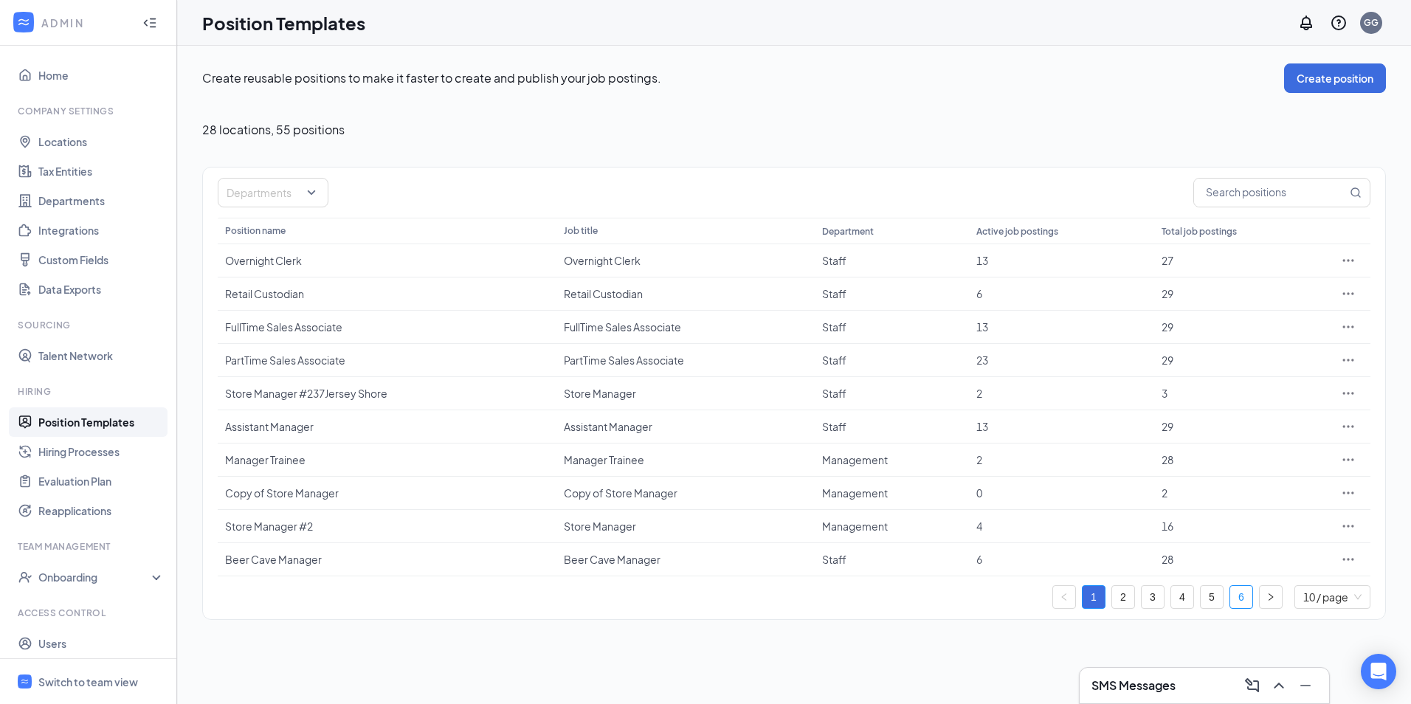
click at [1244, 599] on link "6" at bounding box center [1242, 597] width 22 height 22
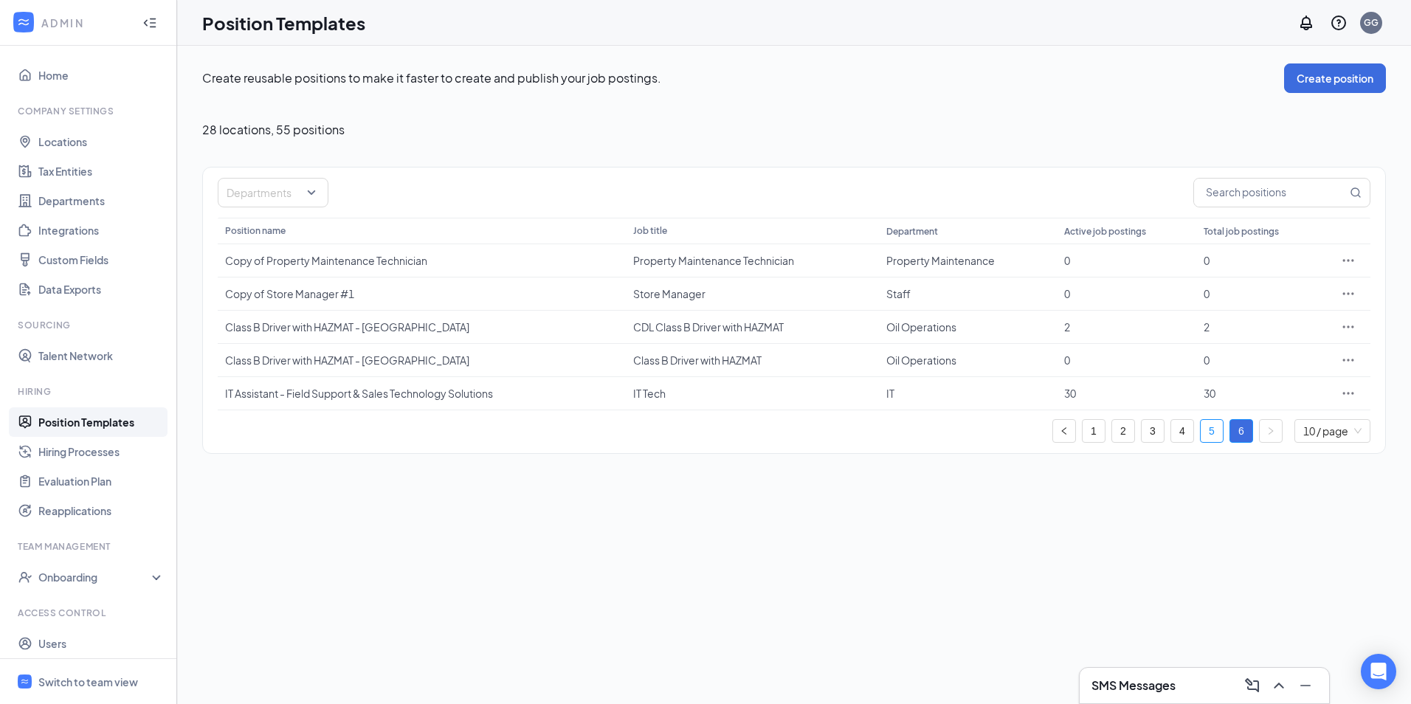
click at [1207, 430] on link "5" at bounding box center [1212, 431] width 22 height 22
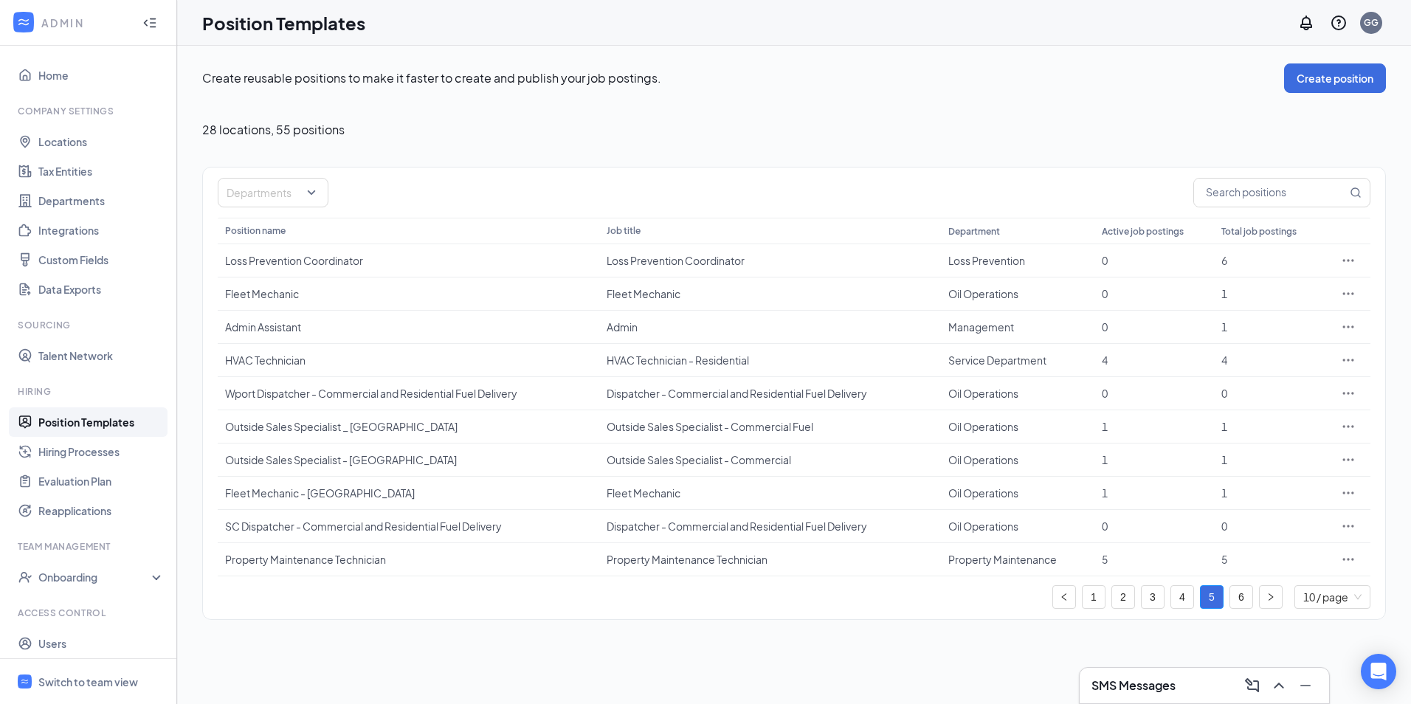
click at [1181, 593] on link "4" at bounding box center [1182, 597] width 22 height 22
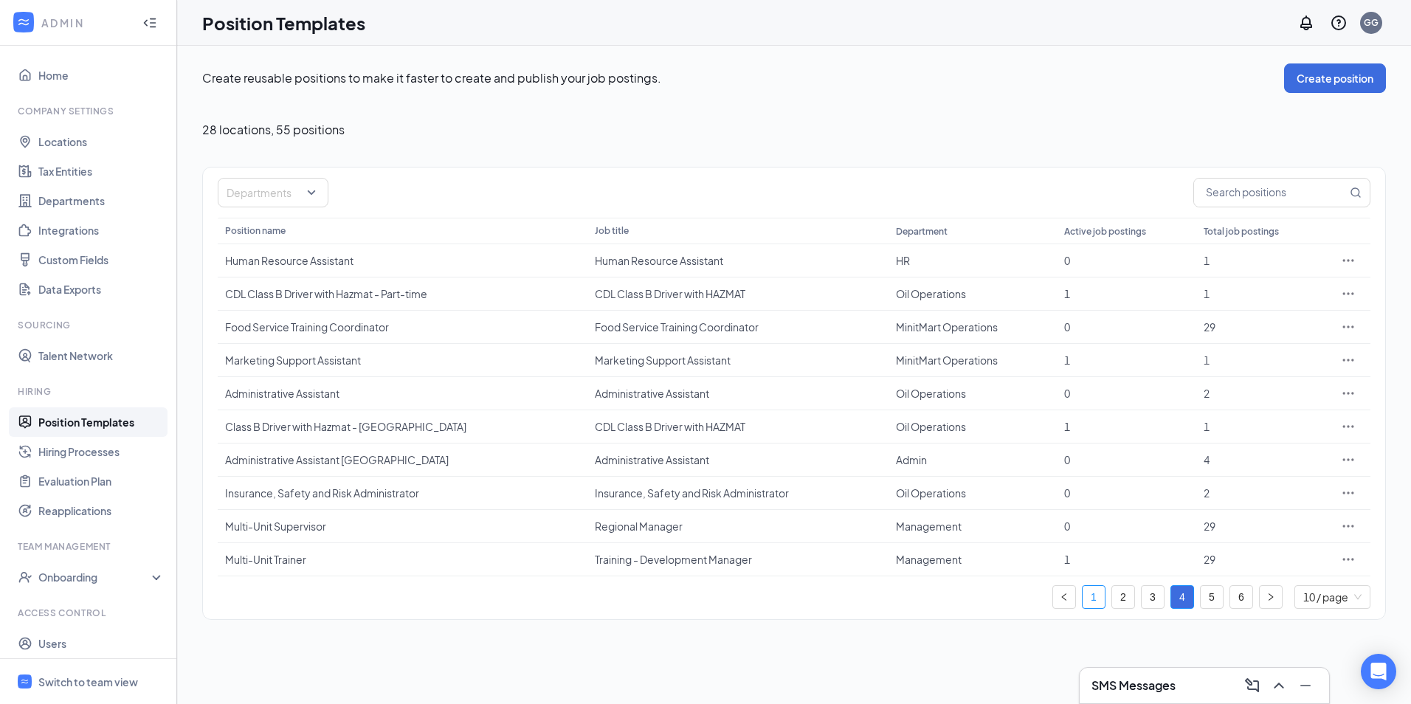
click at [1094, 597] on link "1" at bounding box center [1094, 597] width 22 height 22
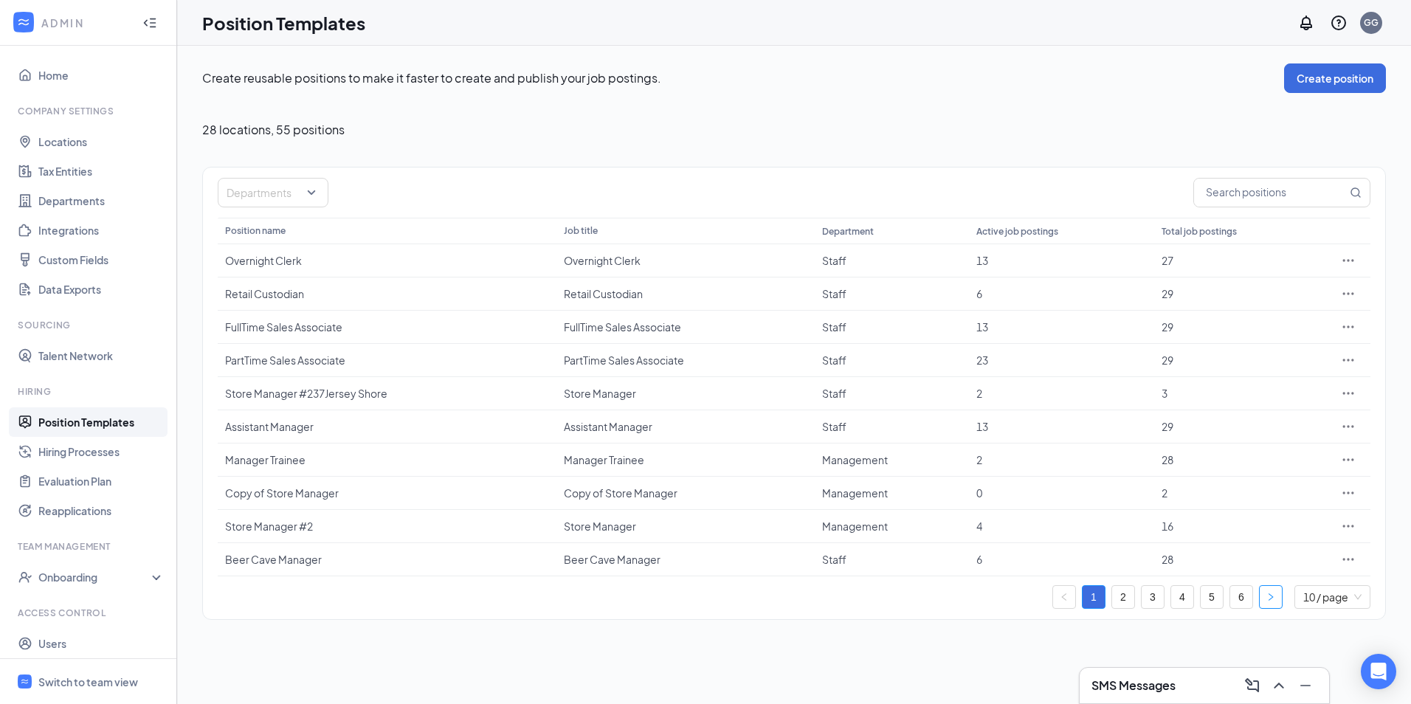
click at [1274, 592] on button "button" at bounding box center [1271, 597] width 24 height 24
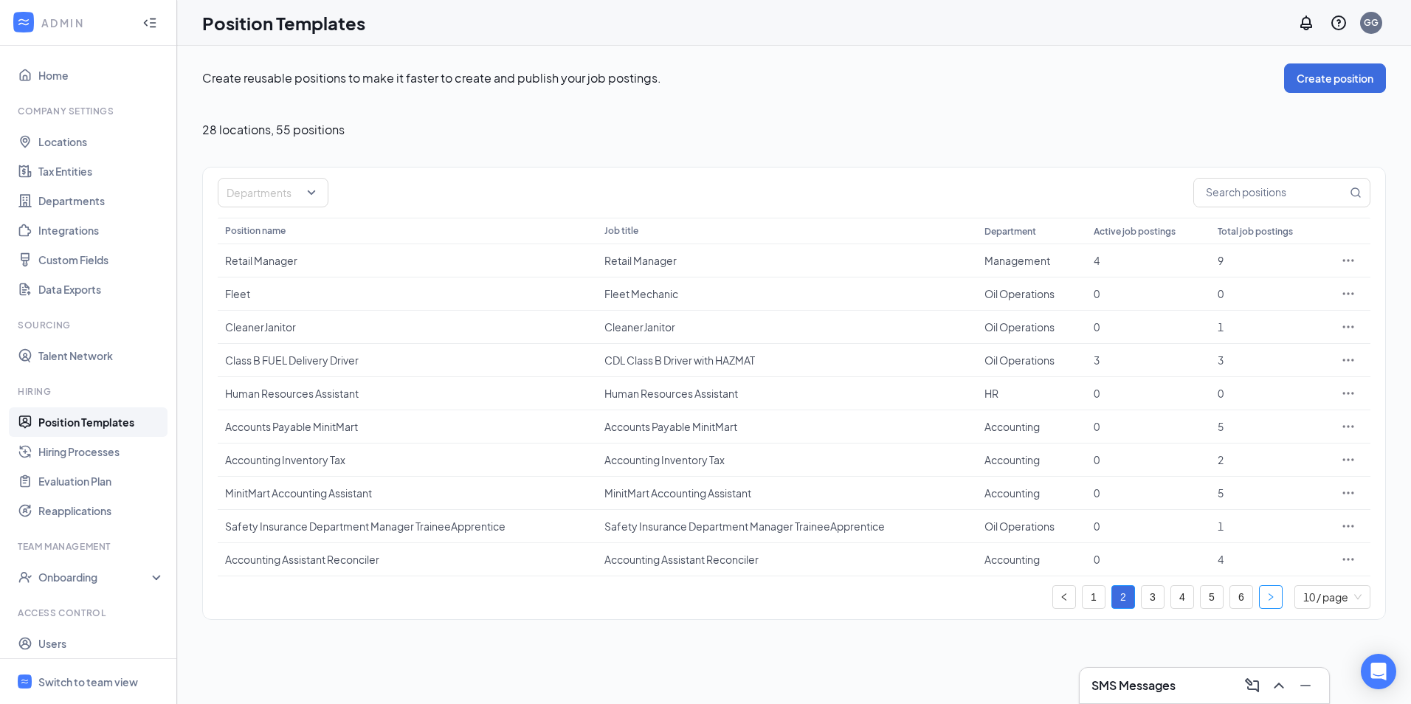
click at [1274, 592] on button "button" at bounding box center [1271, 597] width 24 height 24
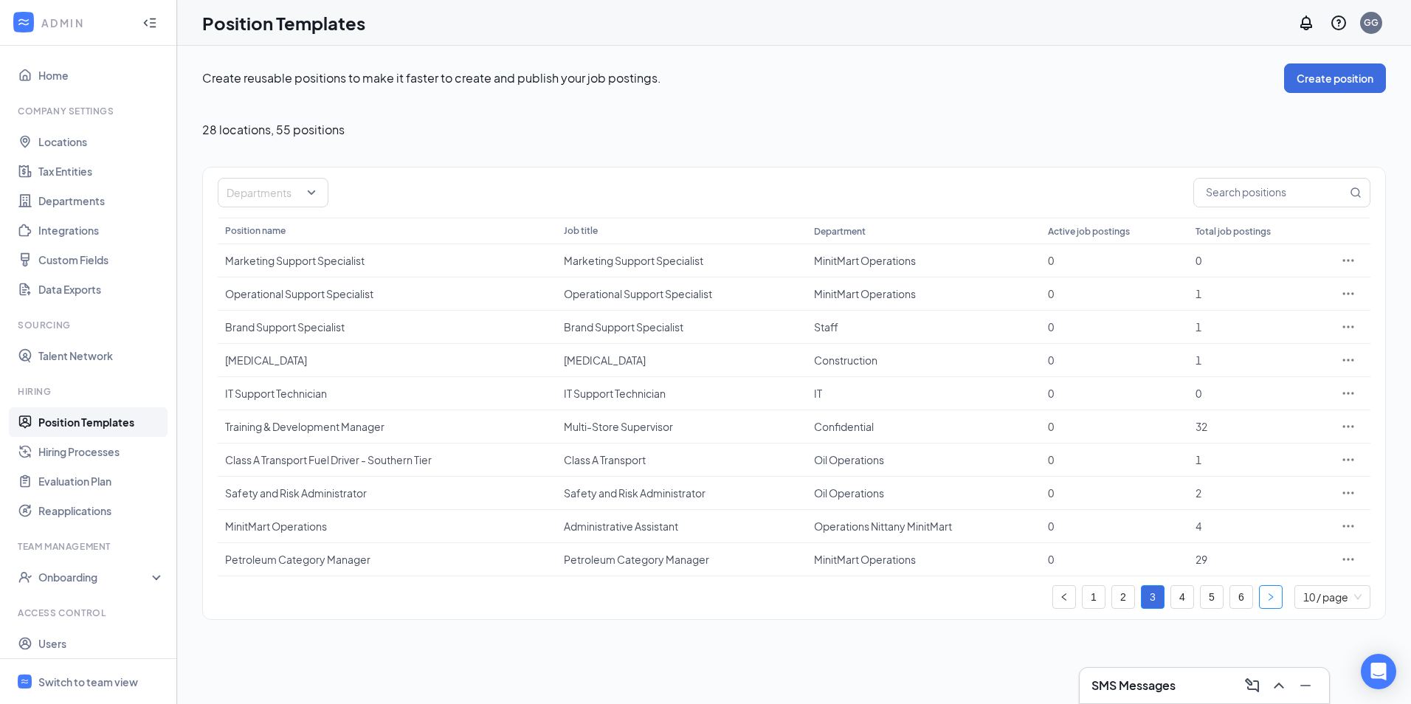
click at [1274, 592] on button "button" at bounding box center [1271, 597] width 24 height 24
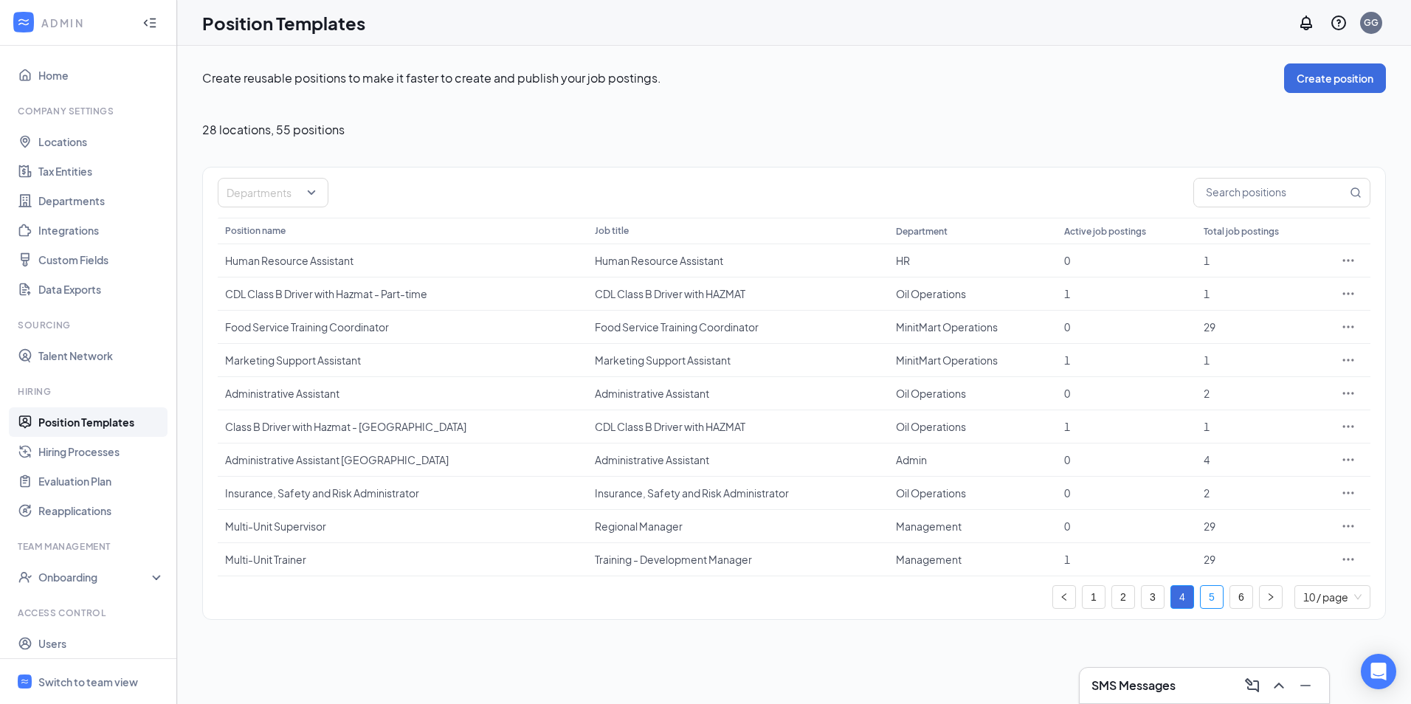
click at [1211, 600] on link "5" at bounding box center [1212, 597] width 22 height 22
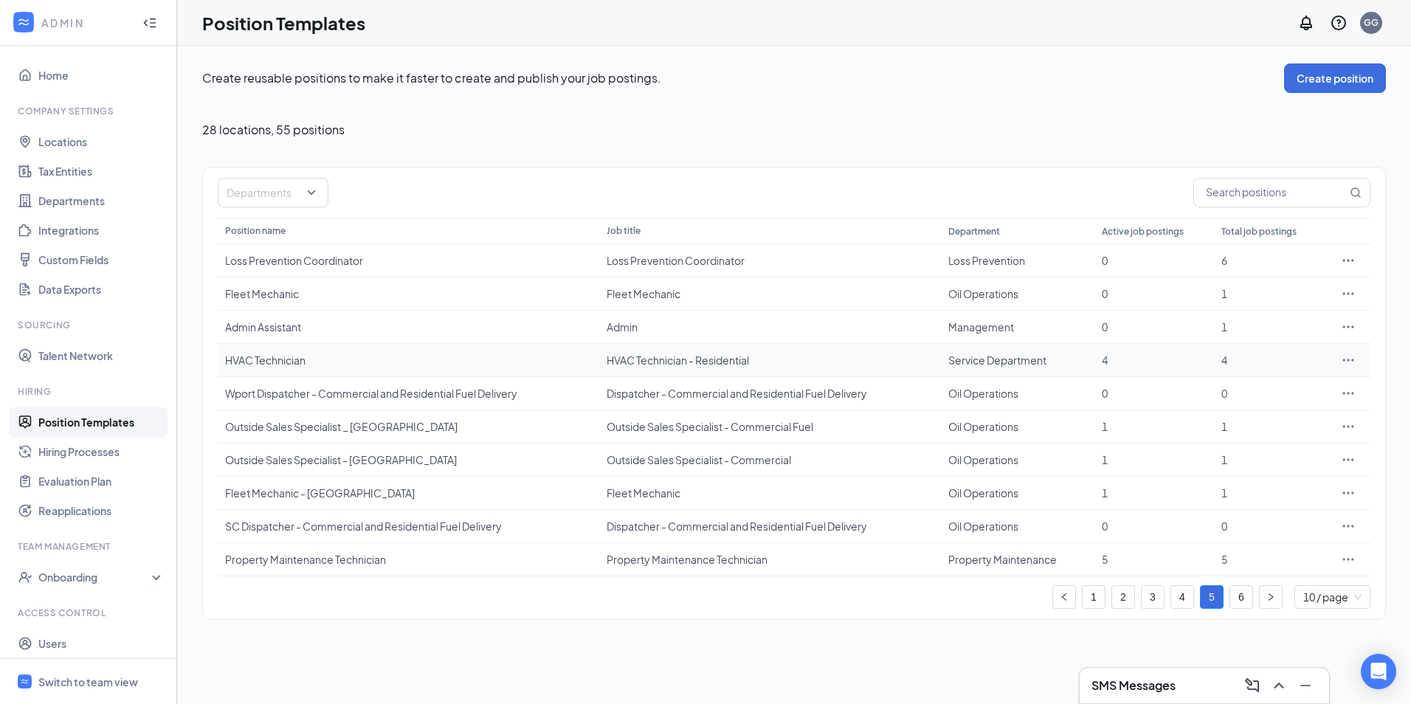
click at [289, 363] on div "HVAC Technician" at bounding box center [408, 360] width 367 height 15
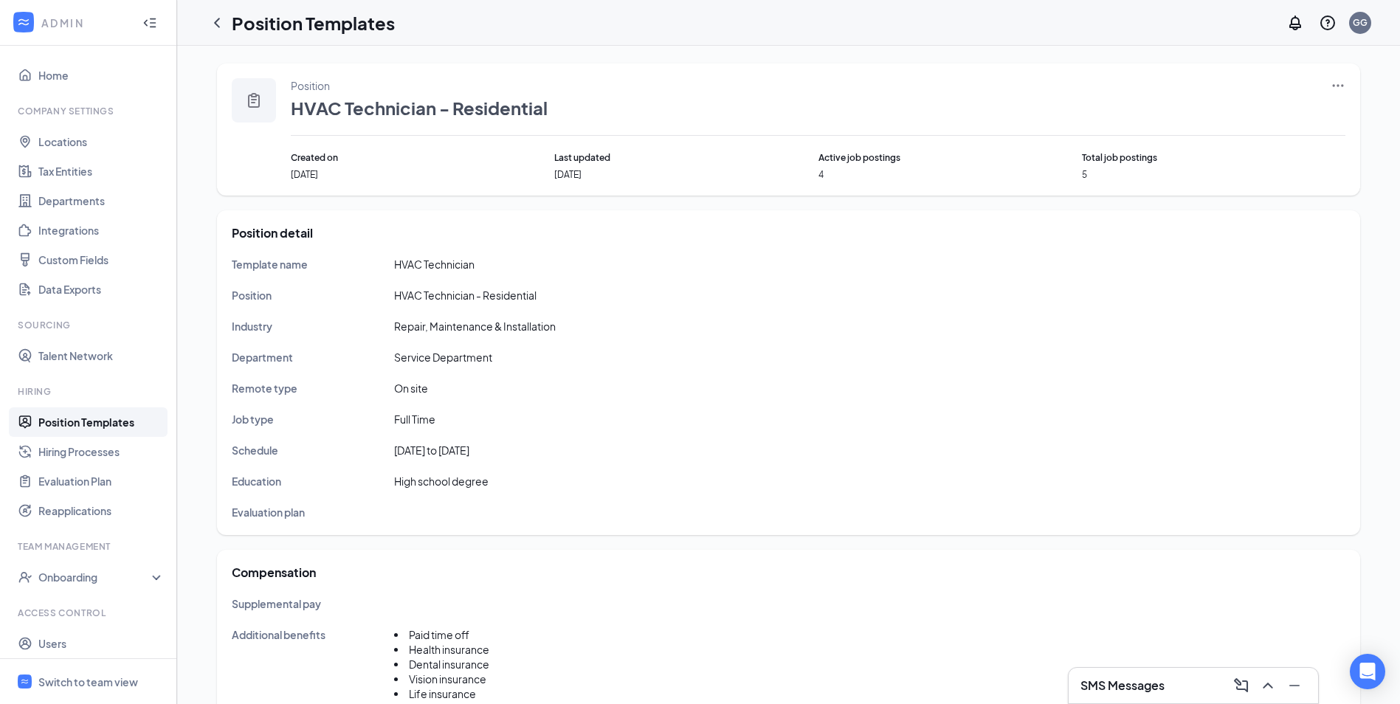
click at [1333, 85] on icon "Ellipses" at bounding box center [1338, 85] width 11 height 2
click at [1215, 114] on span "Edit" at bounding box center [1216, 115] width 19 height 13
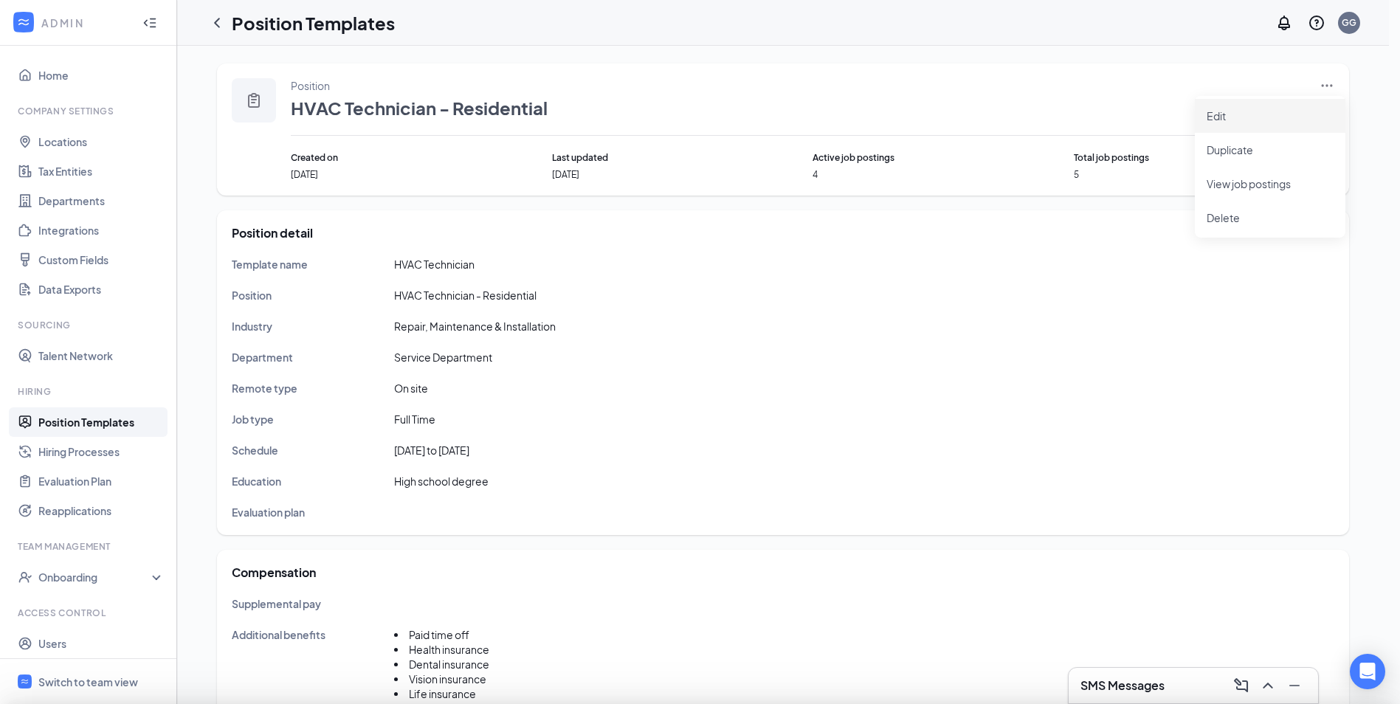
type input "HVAC Technician"
type input "HVAC Technician - Residential"
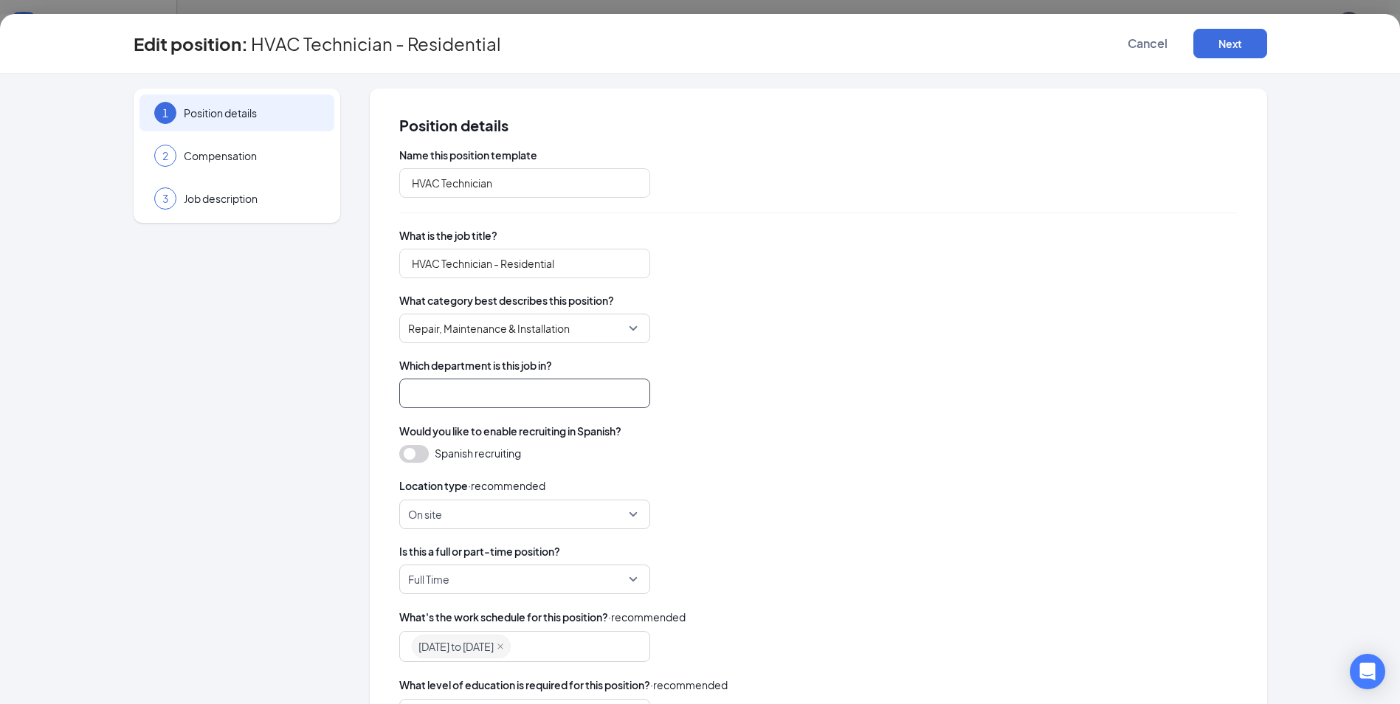
type input "Service Department"
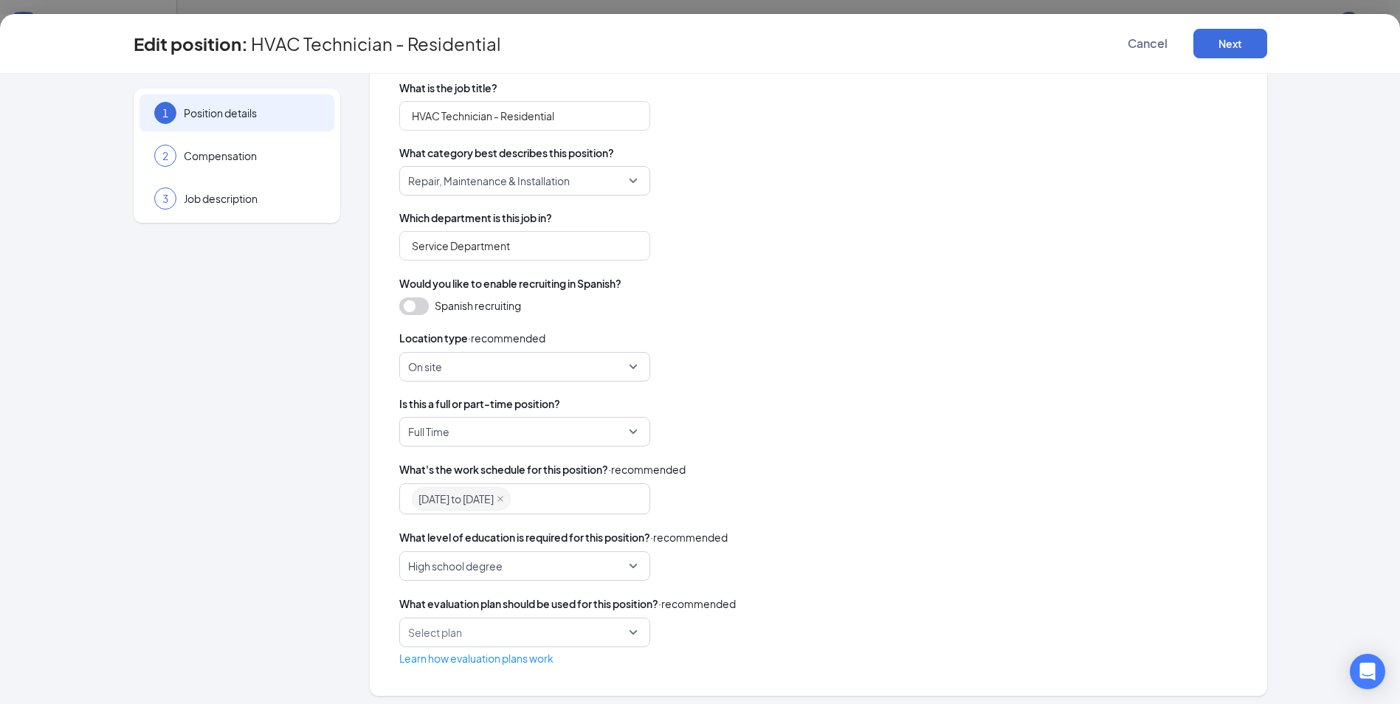
scroll to position [154, 0]
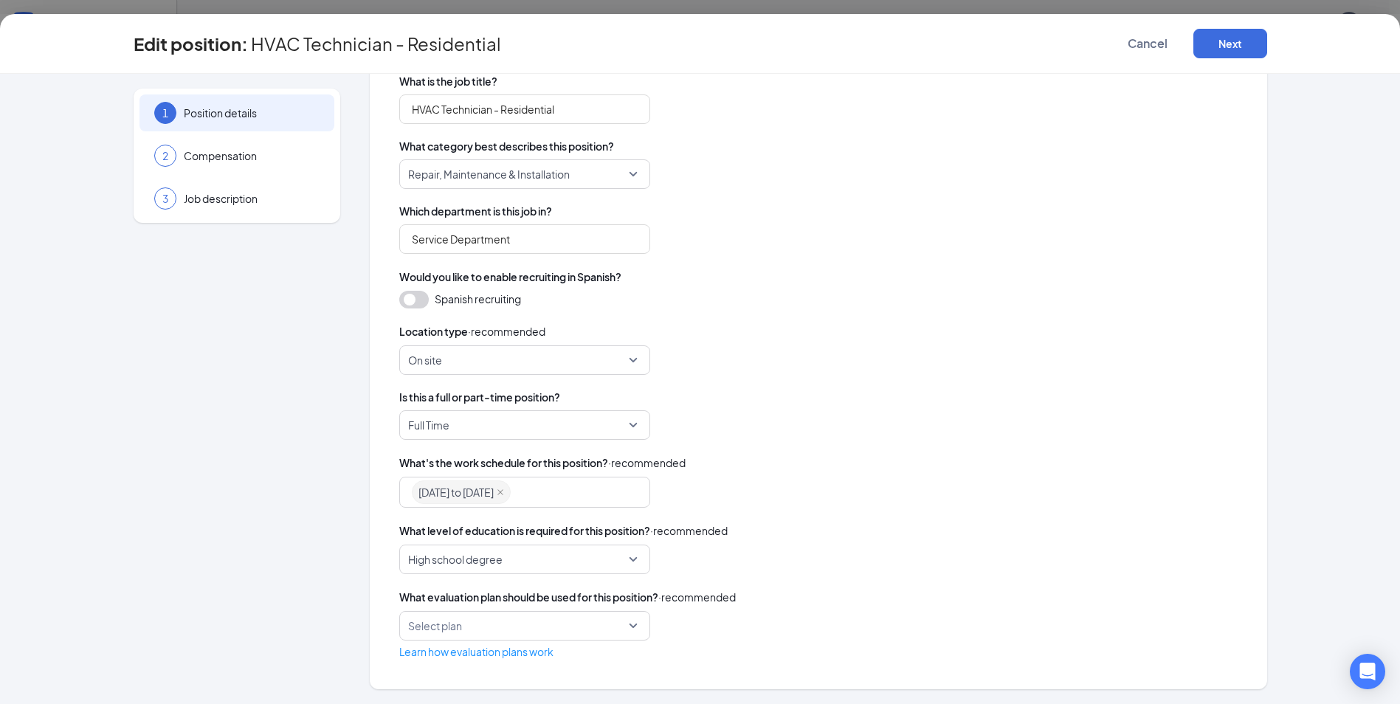
click at [517, 490] on input "search" at bounding box center [515, 493] width 3 height 24
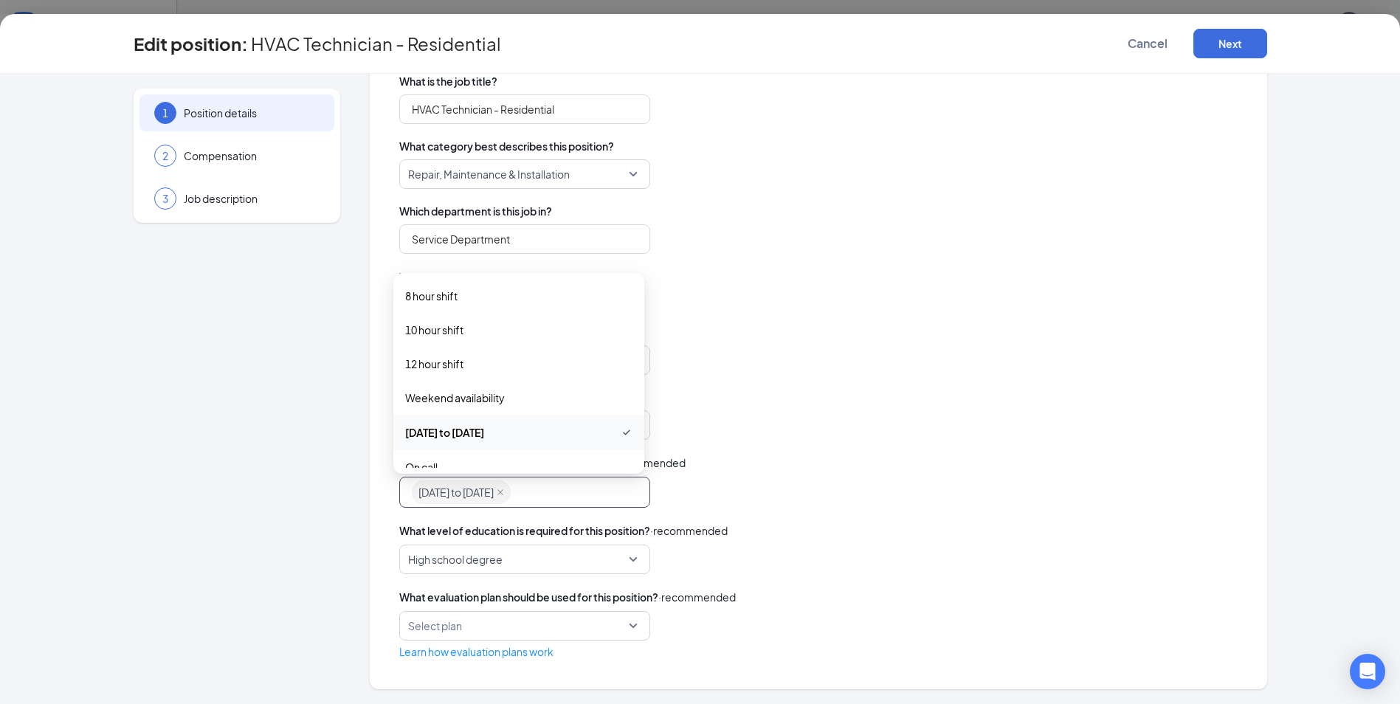
scroll to position [148, 0]
click at [430, 314] on span "On call" at bounding box center [421, 320] width 32 height 16
click at [833, 349] on div "On site" at bounding box center [818, 360] width 839 height 30
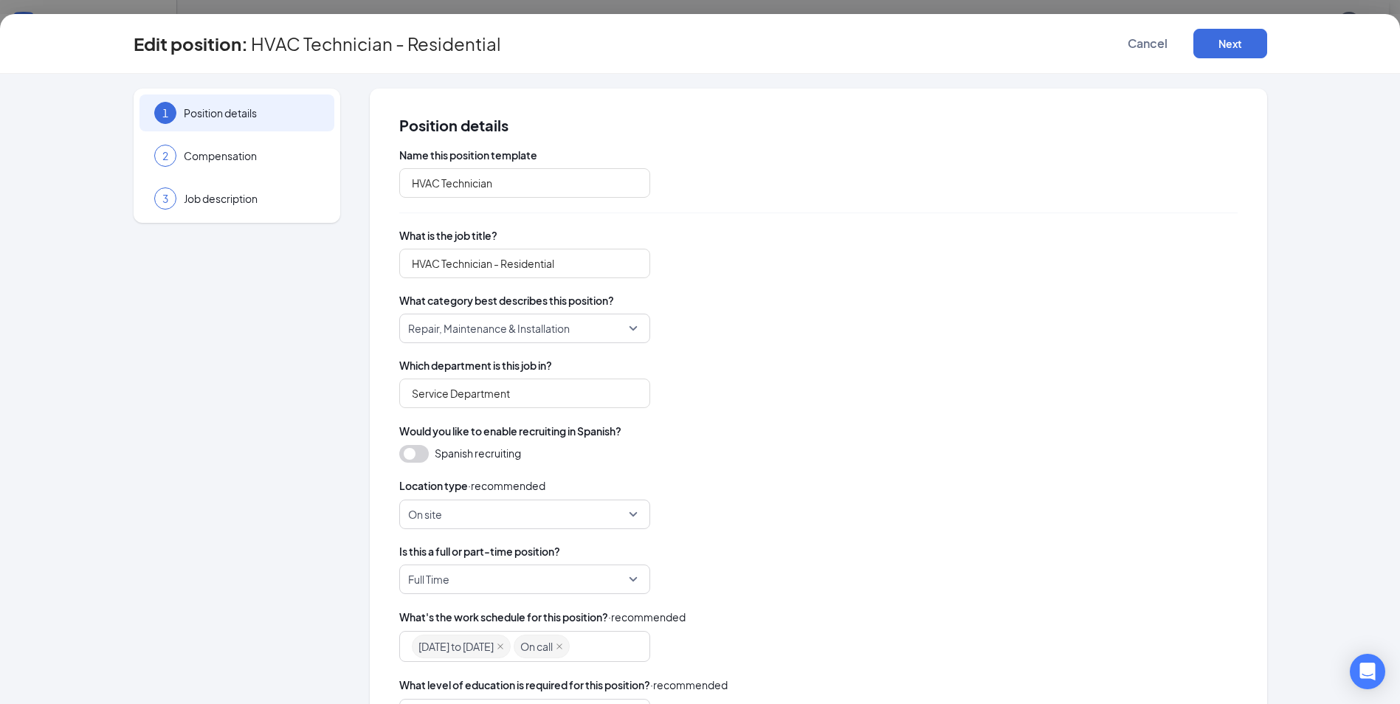
scroll to position [0, 0]
click at [1224, 40] on button "Next" at bounding box center [1231, 44] width 74 height 30
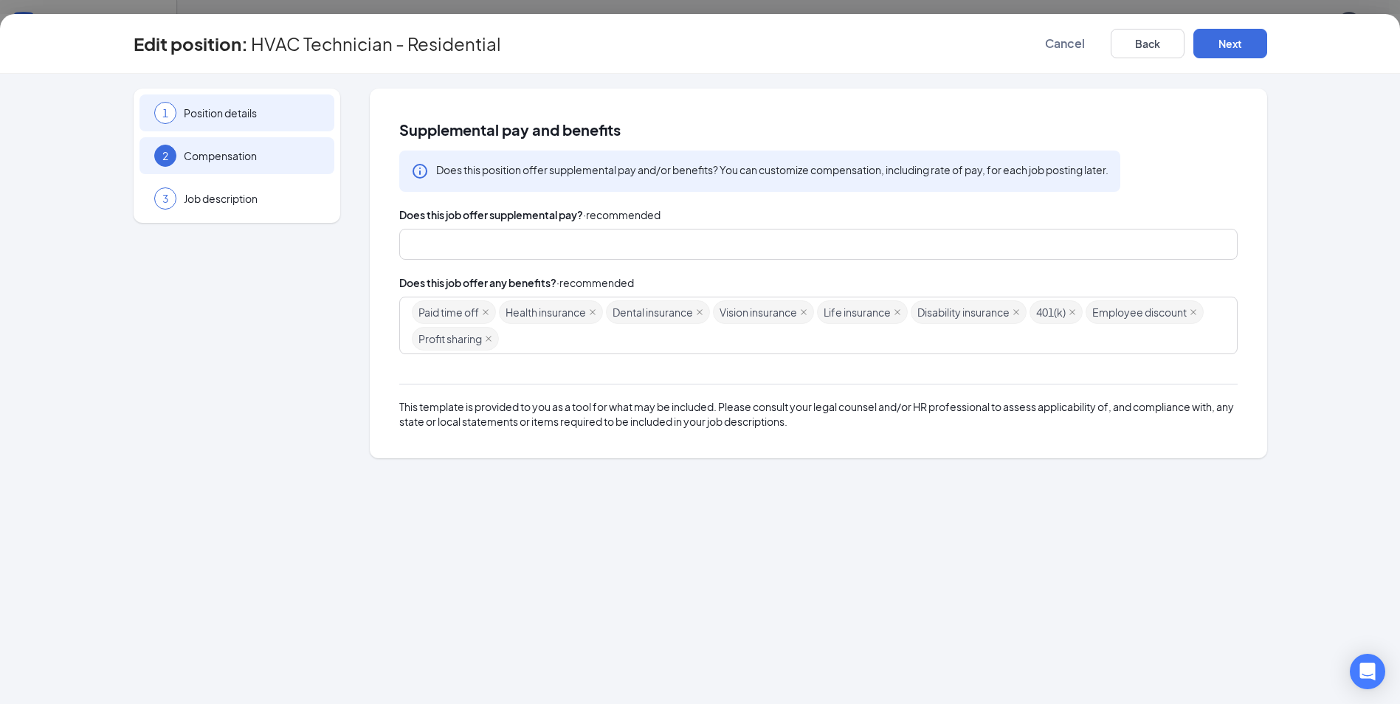
click at [207, 114] on span "Position details" at bounding box center [252, 113] width 136 height 15
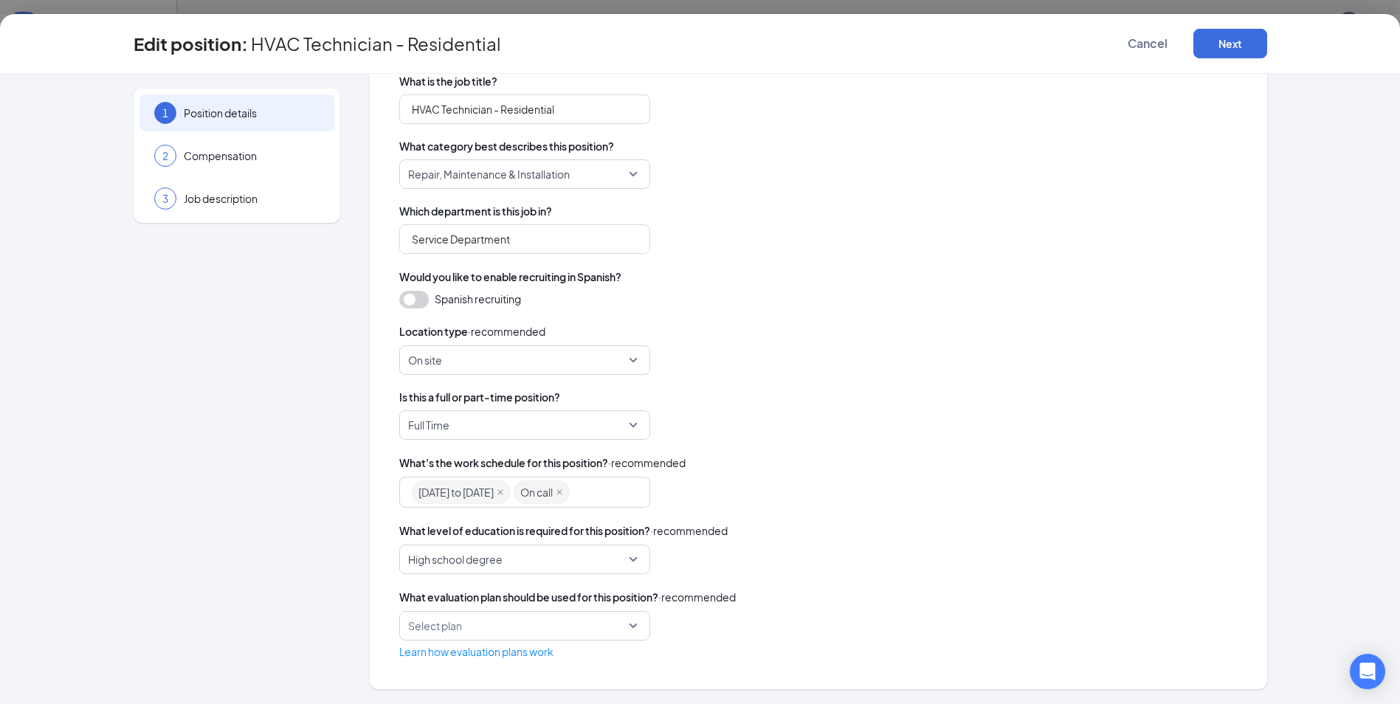
scroll to position [369, 0]
click at [1230, 38] on button "Next" at bounding box center [1231, 44] width 74 height 30
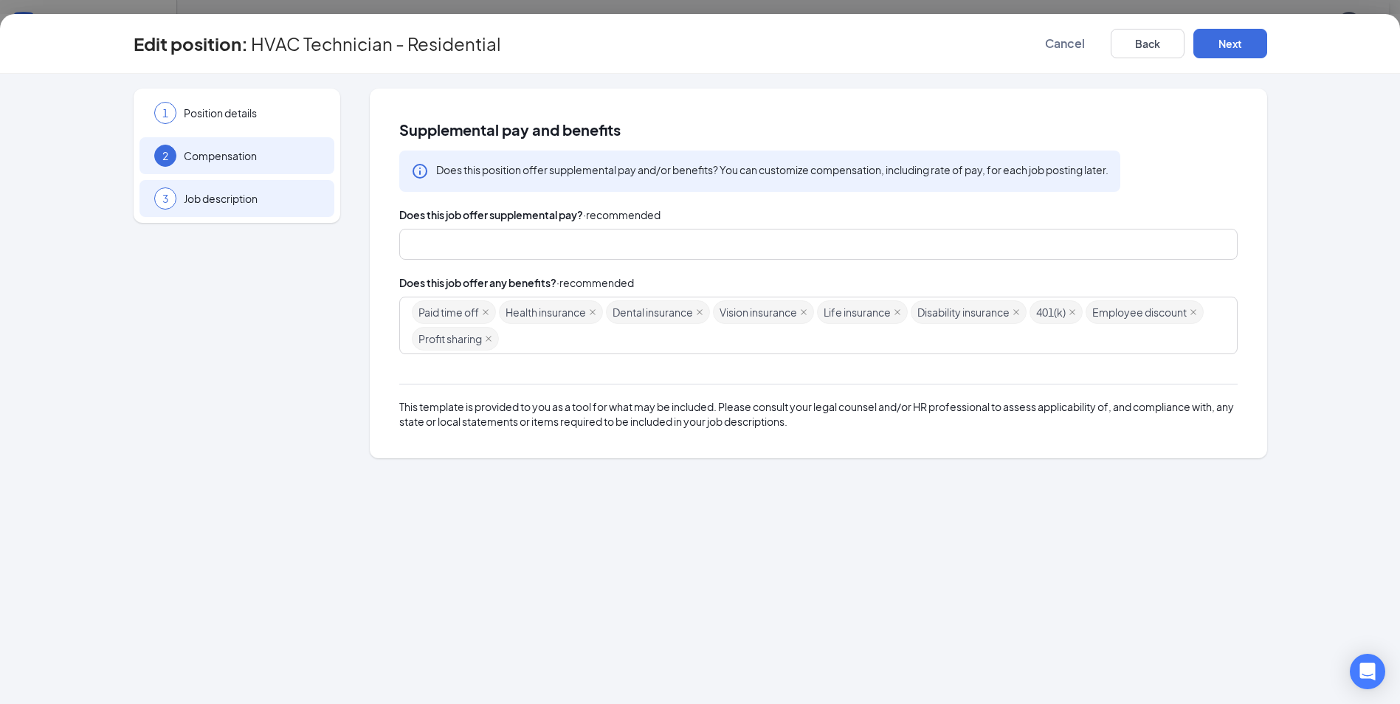
click at [195, 192] on span "Job description" at bounding box center [252, 198] width 136 height 15
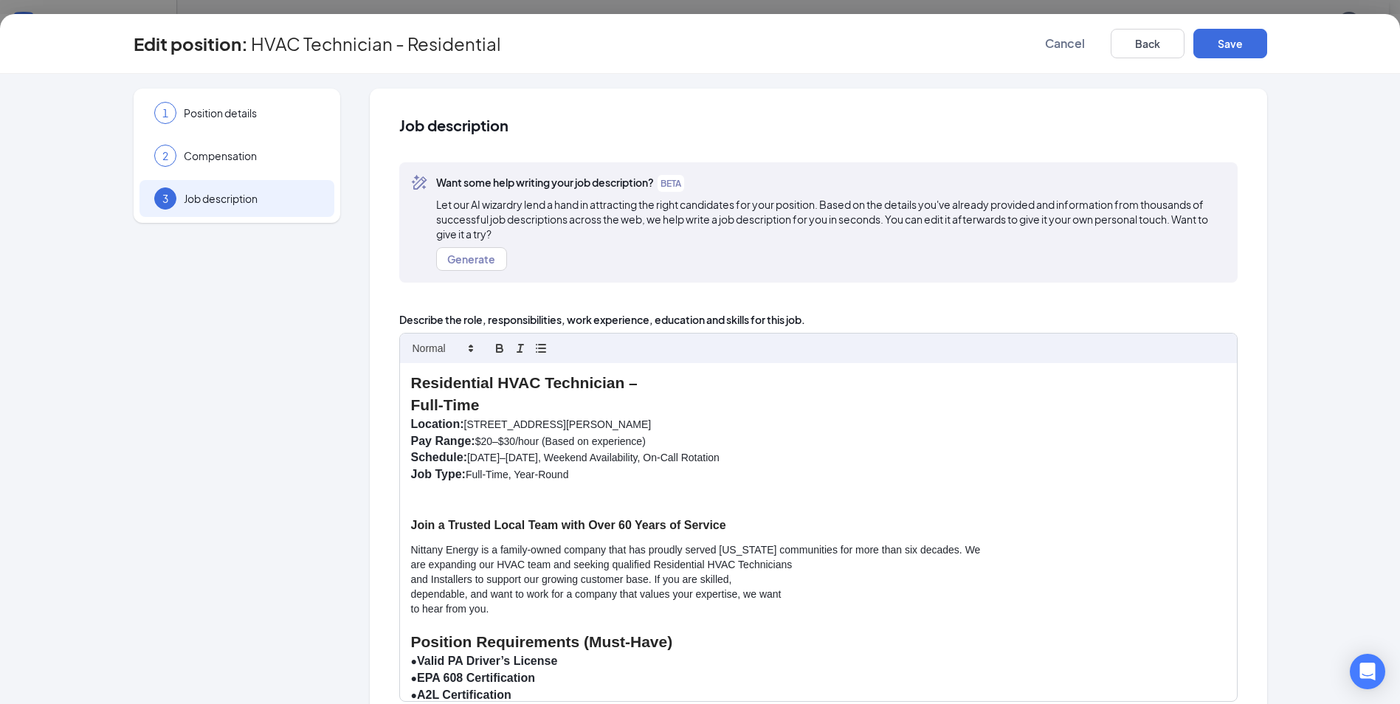
scroll to position [221, 0]
click at [544, 439] on p "Pay Range: $20–$30/hour (Based on experience)" at bounding box center [818, 441] width 815 height 17
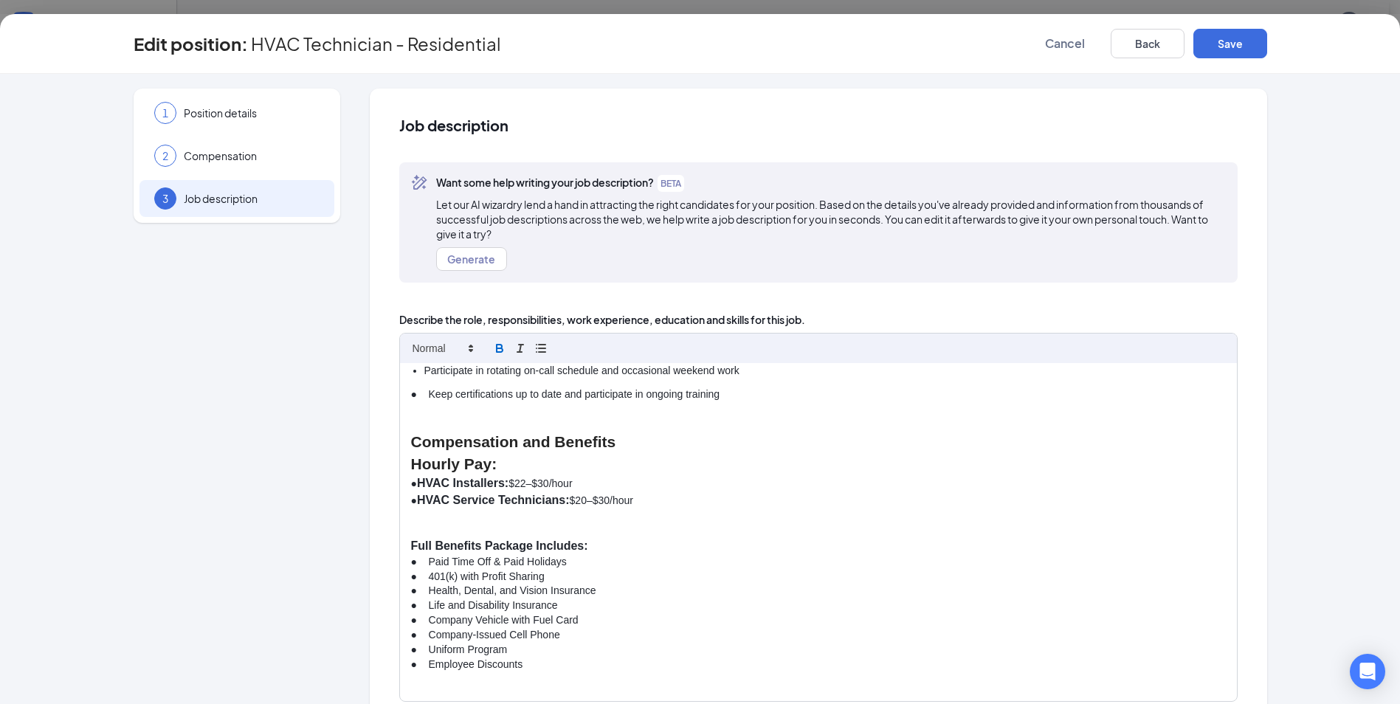
scroll to position [738, 0]
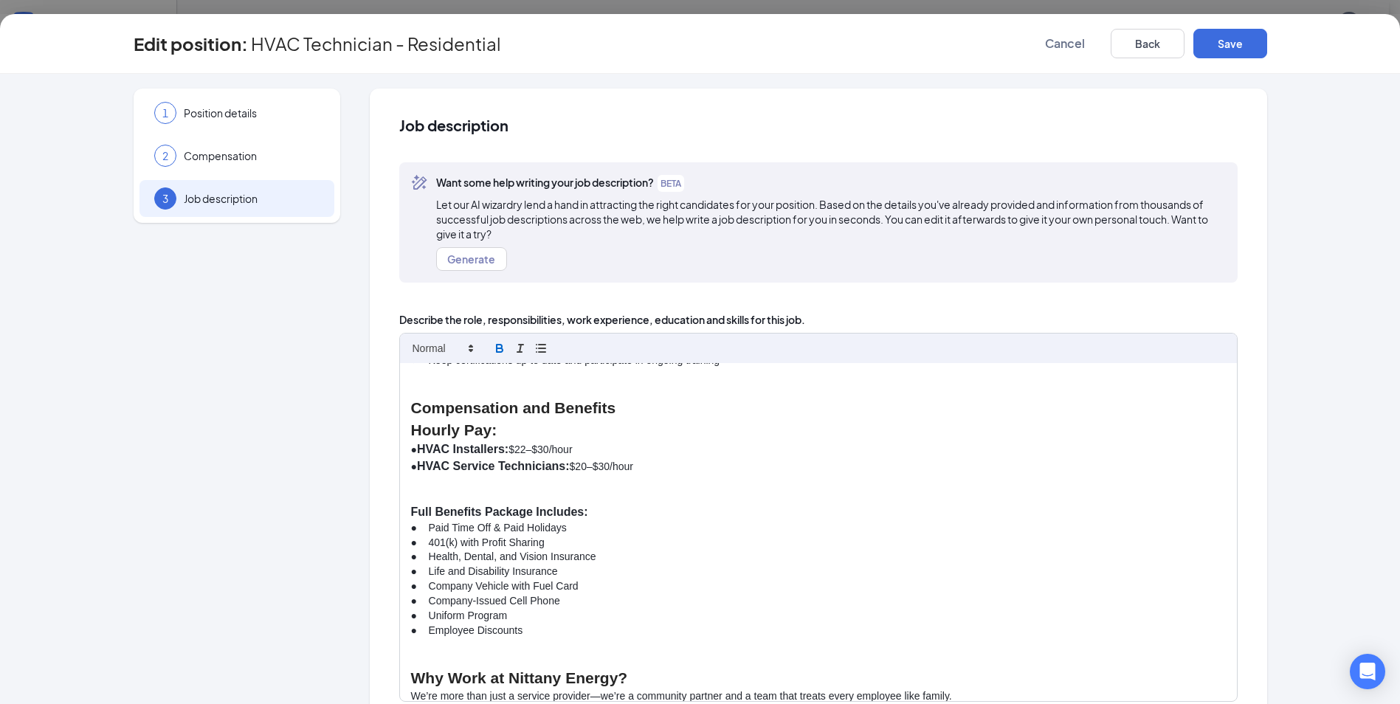
click at [596, 447] on p "● HVAC Installers: $22–$30/hour" at bounding box center [818, 449] width 815 height 17
click at [871, 540] on p "● 401(k) with Profit Sharing" at bounding box center [818, 543] width 815 height 15
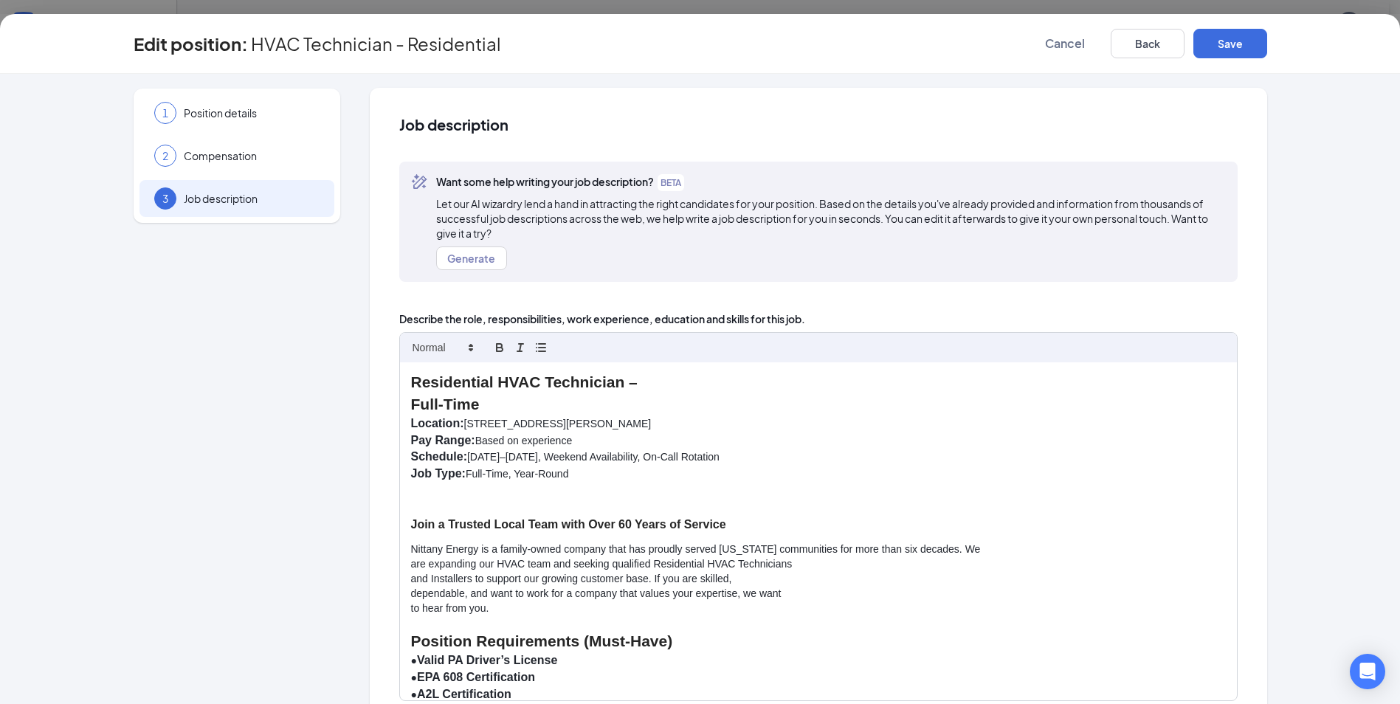
scroll to position [0, 0]
click at [1245, 41] on button "Save" at bounding box center [1231, 44] width 74 height 30
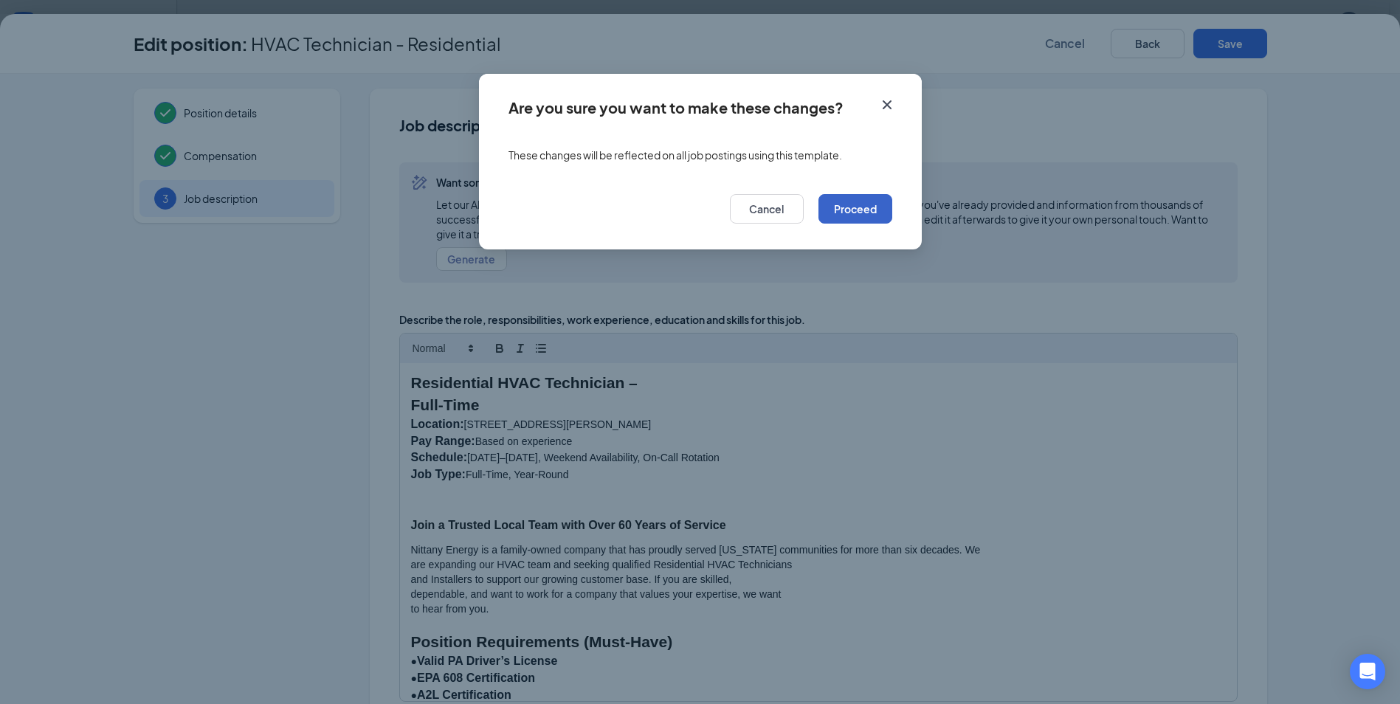
click at [838, 204] on button "Proceed" at bounding box center [856, 209] width 74 height 30
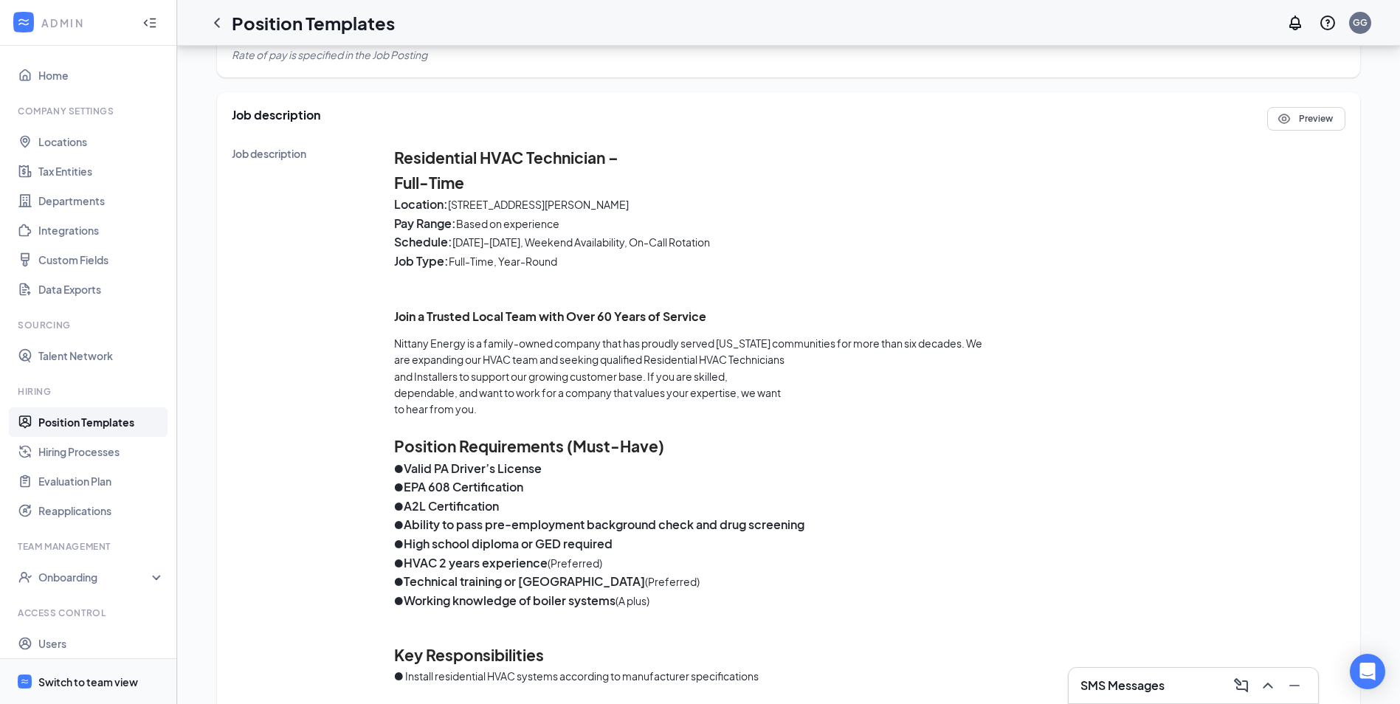
drag, startPoint x: 66, startPoint y: 683, endPoint x: 78, endPoint y: 681, distance: 12.6
click at [66, 683] on div "Switch to team view" at bounding box center [88, 682] width 100 height 15
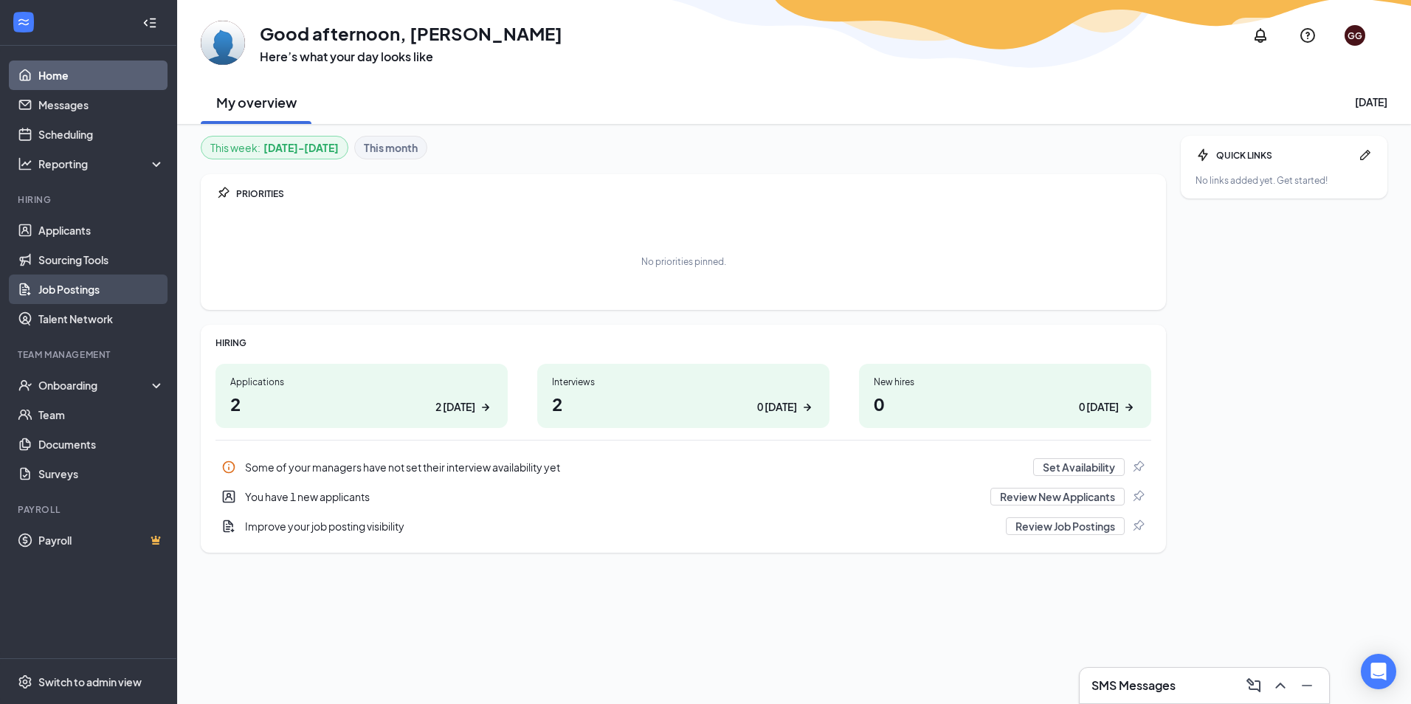
click at [83, 287] on link "Job Postings" at bounding box center [101, 290] width 126 height 30
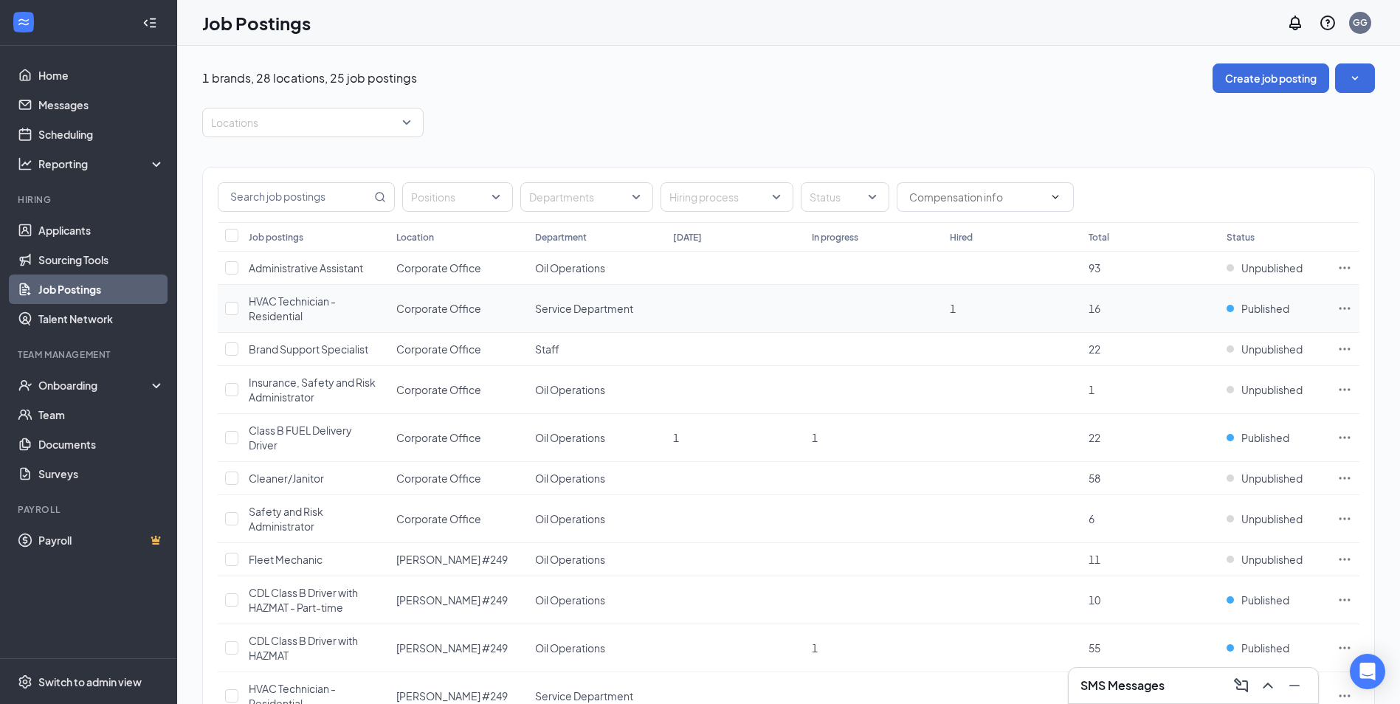
click at [327, 312] on div "HVAC Technician - Residential" at bounding box center [315, 309] width 133 height 30
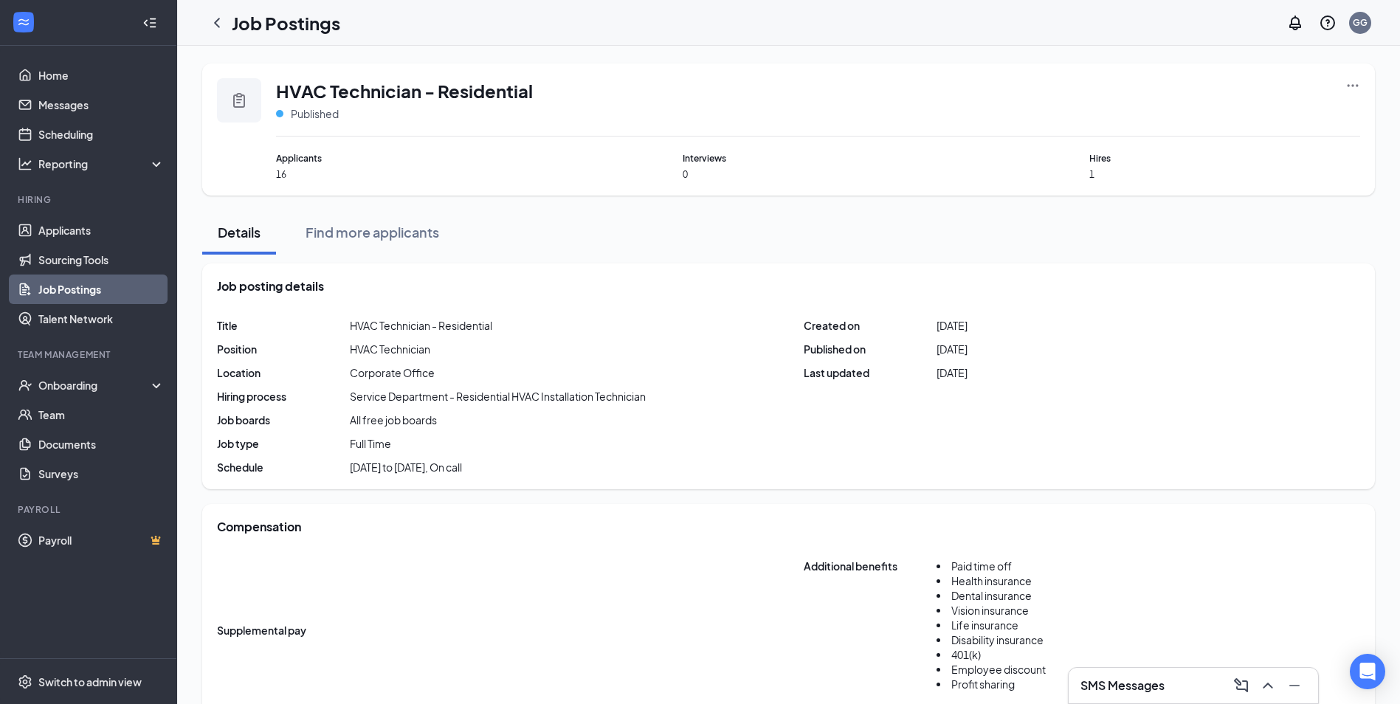
click at [1357, 85] on icon "Ellipses" at bounding box center [1353, 85] width 11 height 2
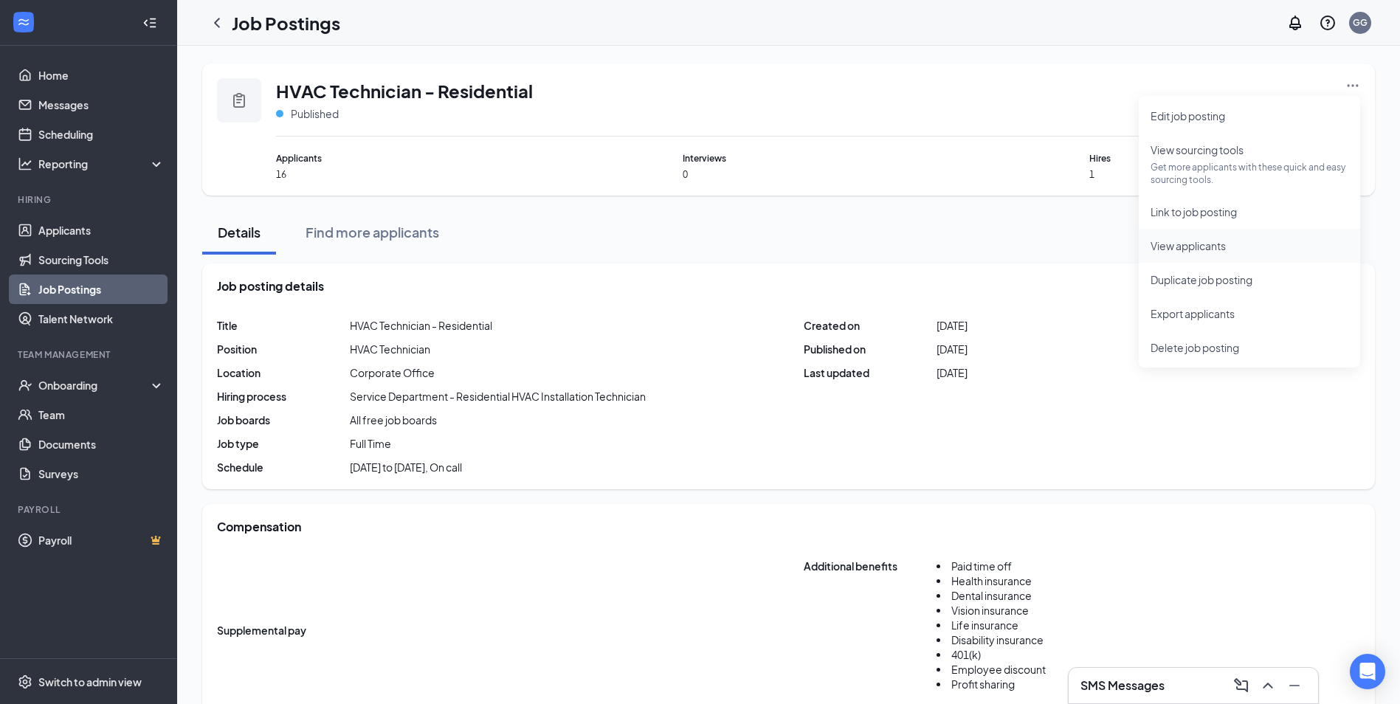
click at [1166, 247] on span "View applicants" at bounding box center [1188, 245] width 75 height 13
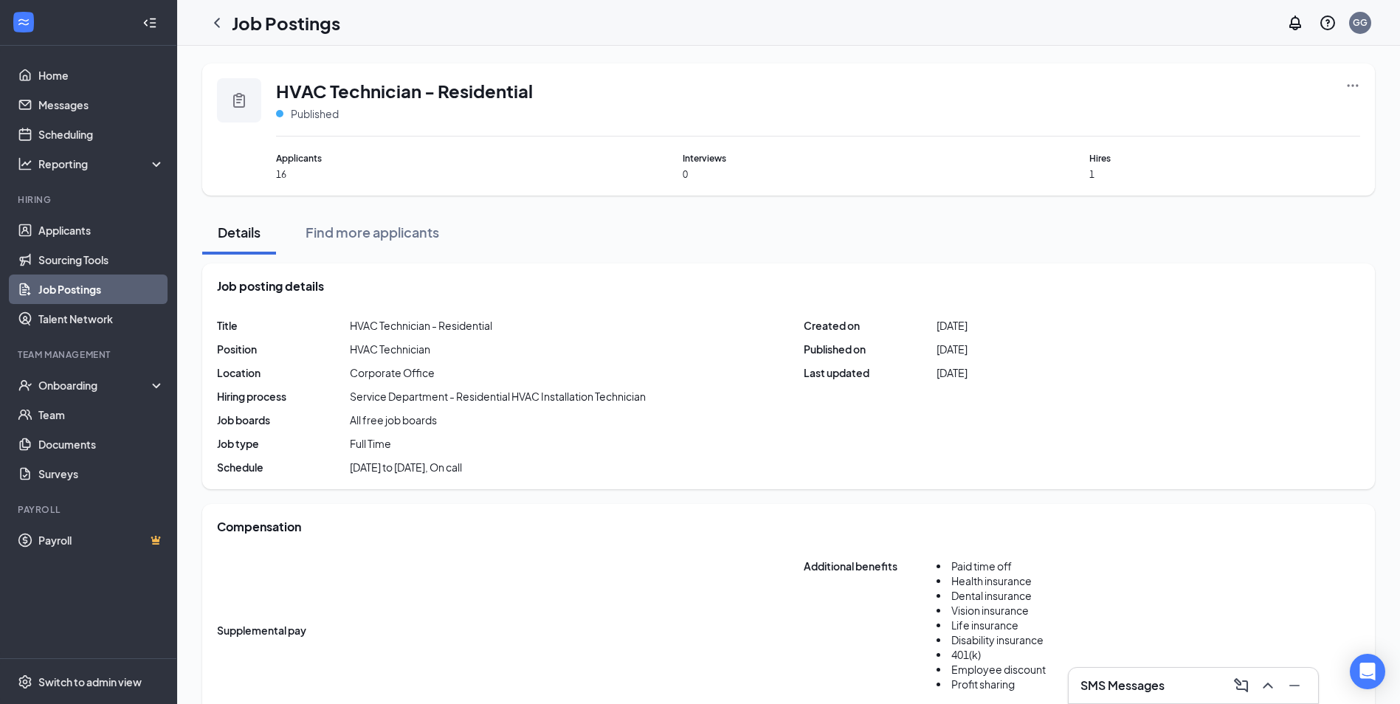
click at [1355, 82] on icon "Ellipses" at bounding box center [1353, 85] width 15 height 15
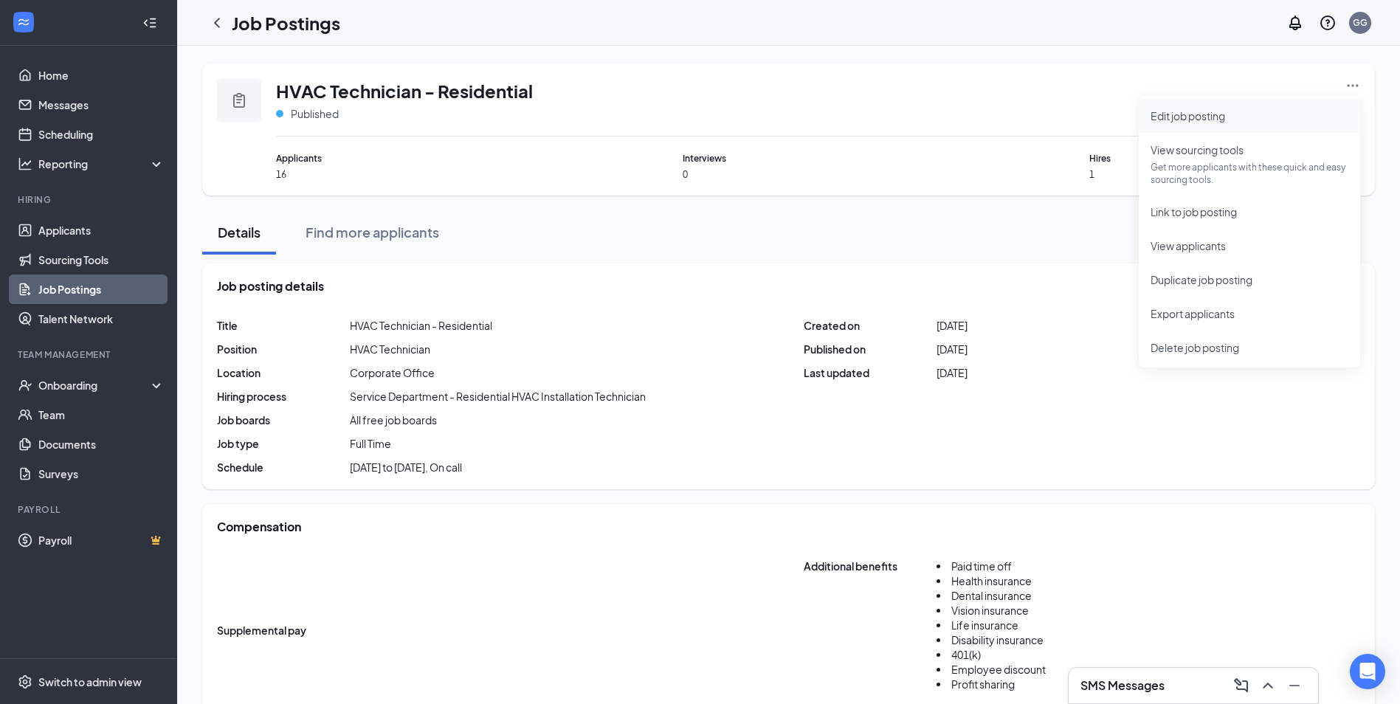
click at [1183, 114] on span "Edit job posting" at bounding box center [1188, 115] width 75 height 13
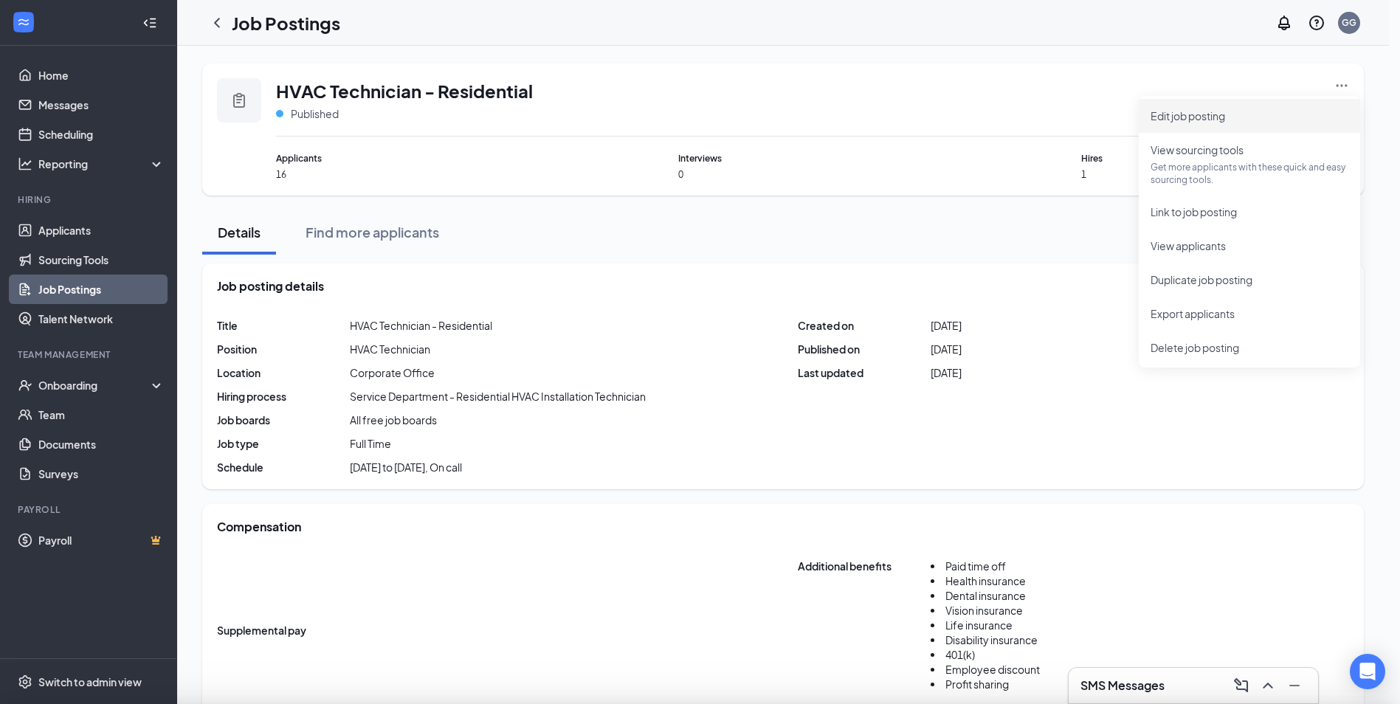
type input "HVAC Technician - Residential"
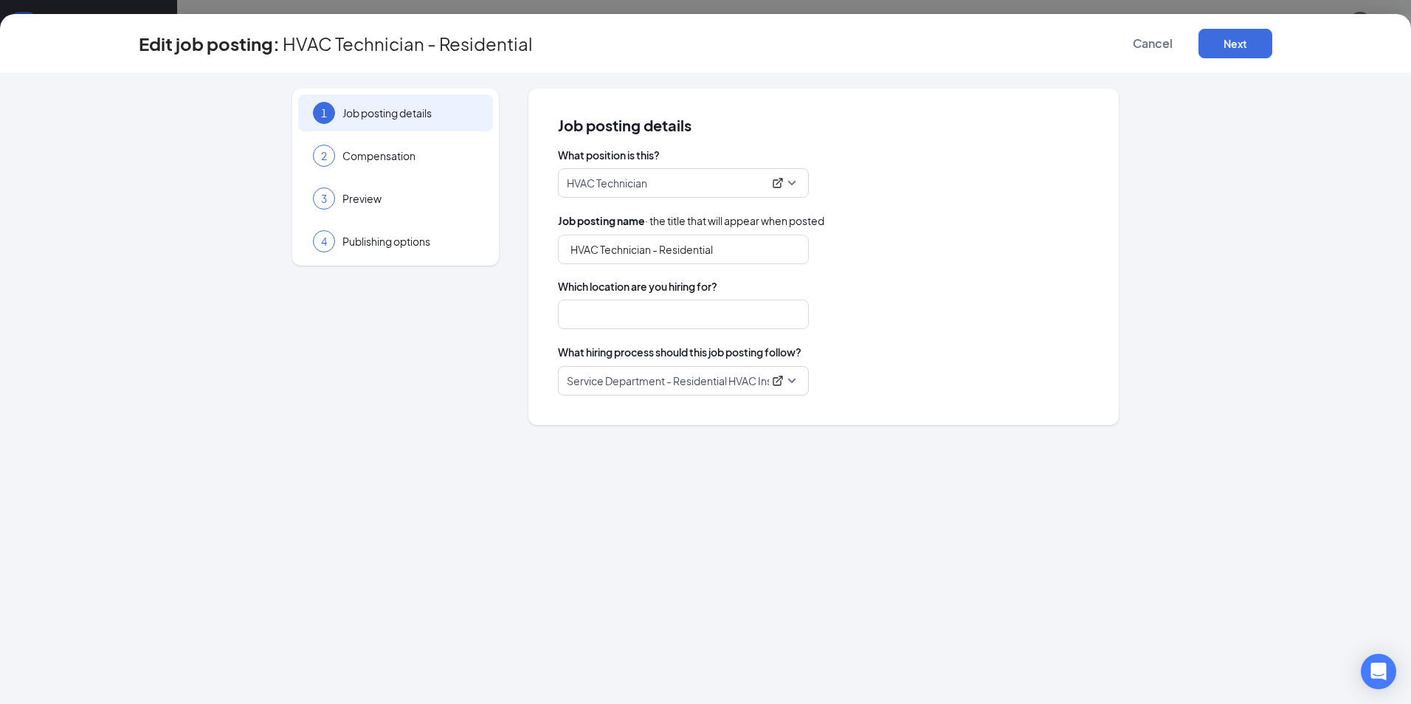
type input "Corporate Office"
click at [370, 164] on div "2 Compensation" at bounding box center [395, 155] width 195 height 37
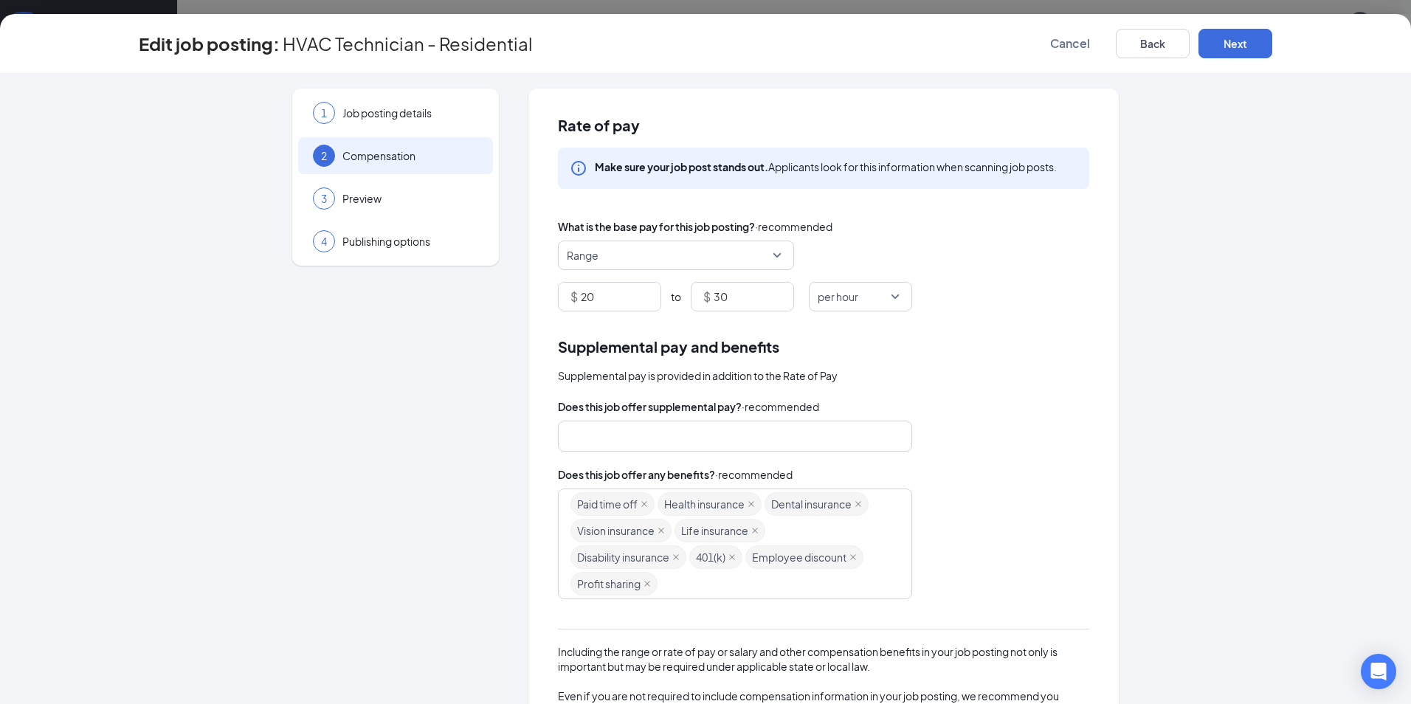
click at [768, 253] on span "Range" at bounding box center [676, 255] width 218 height 28
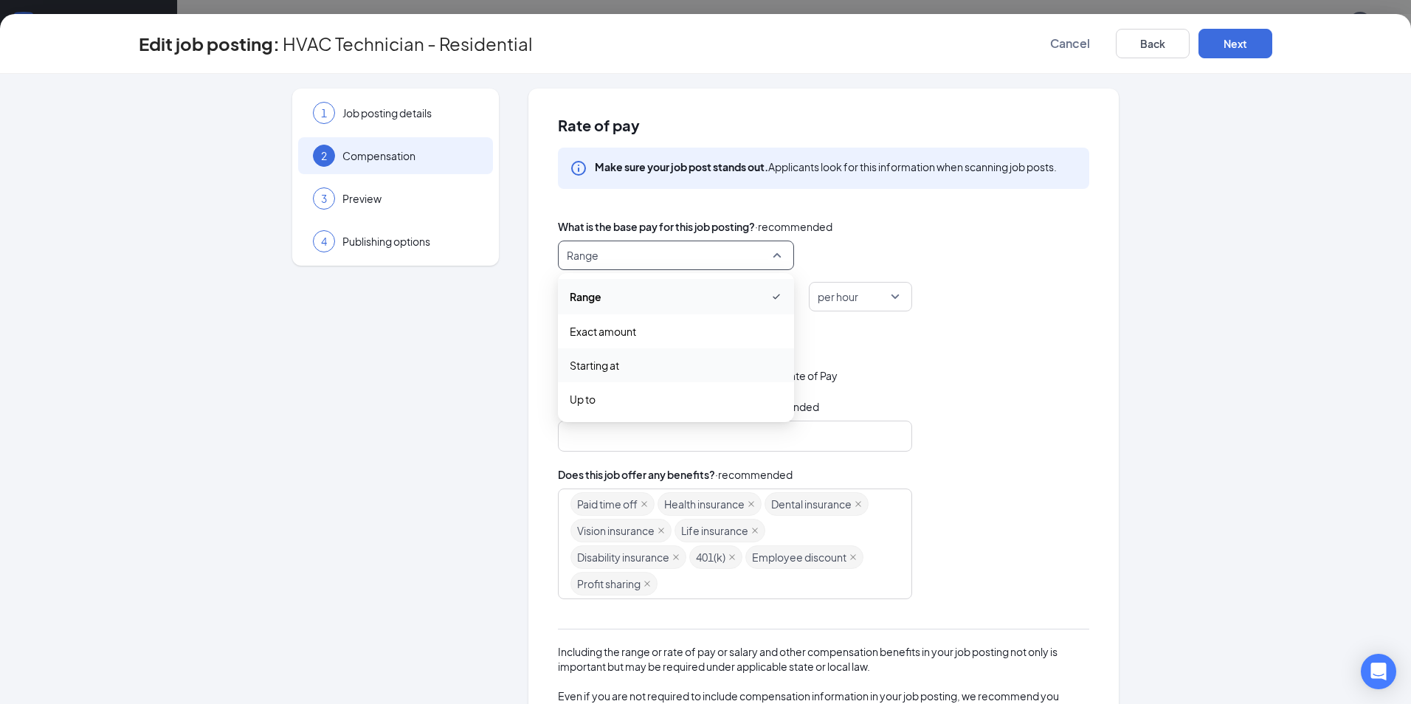
click at [602, 368] on span "Starting at" at bounding box center [594, 365] width 49 height 16
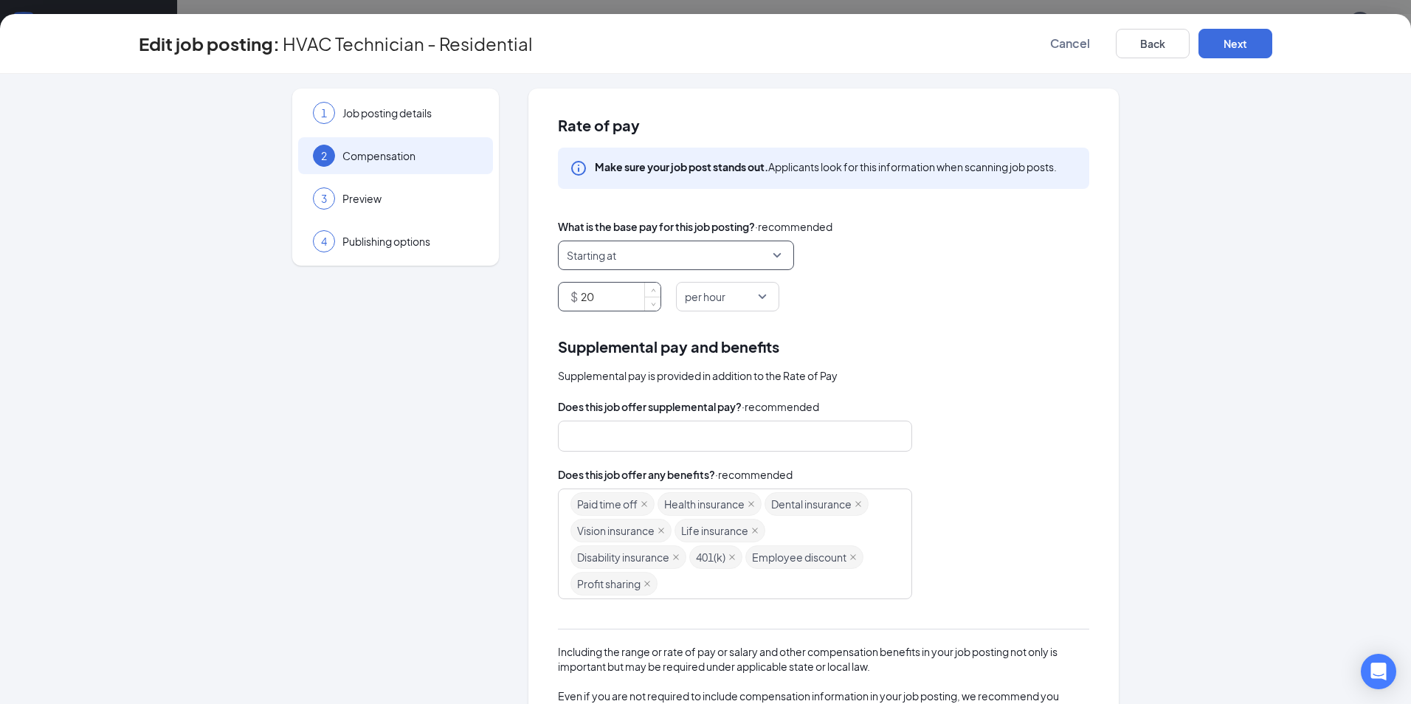
click at [591, 295] on input "20" at bounding box center [621, 297] width 80 height 28
type input "2"
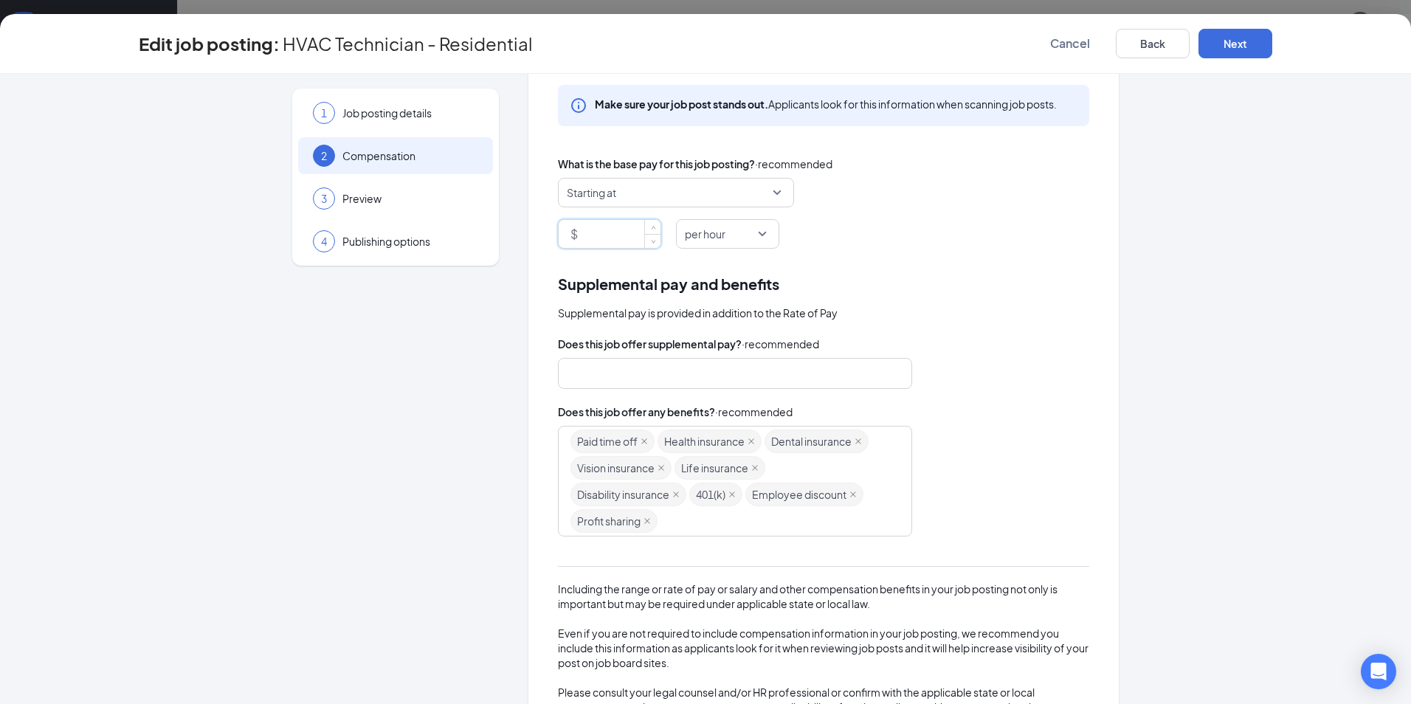
scroll to position [146, 0]
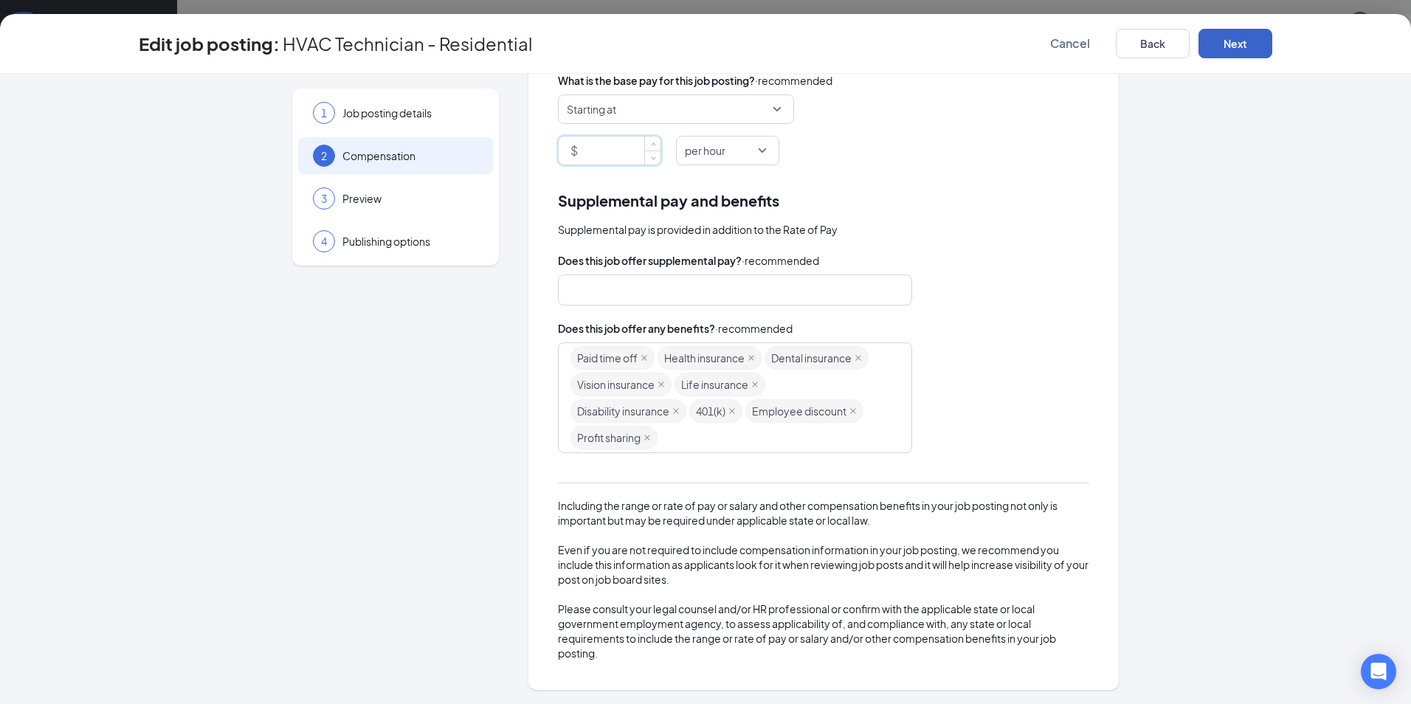
click at [1239, 50] on button "Next" at bounding box center [1236, 44] width 74 height 30
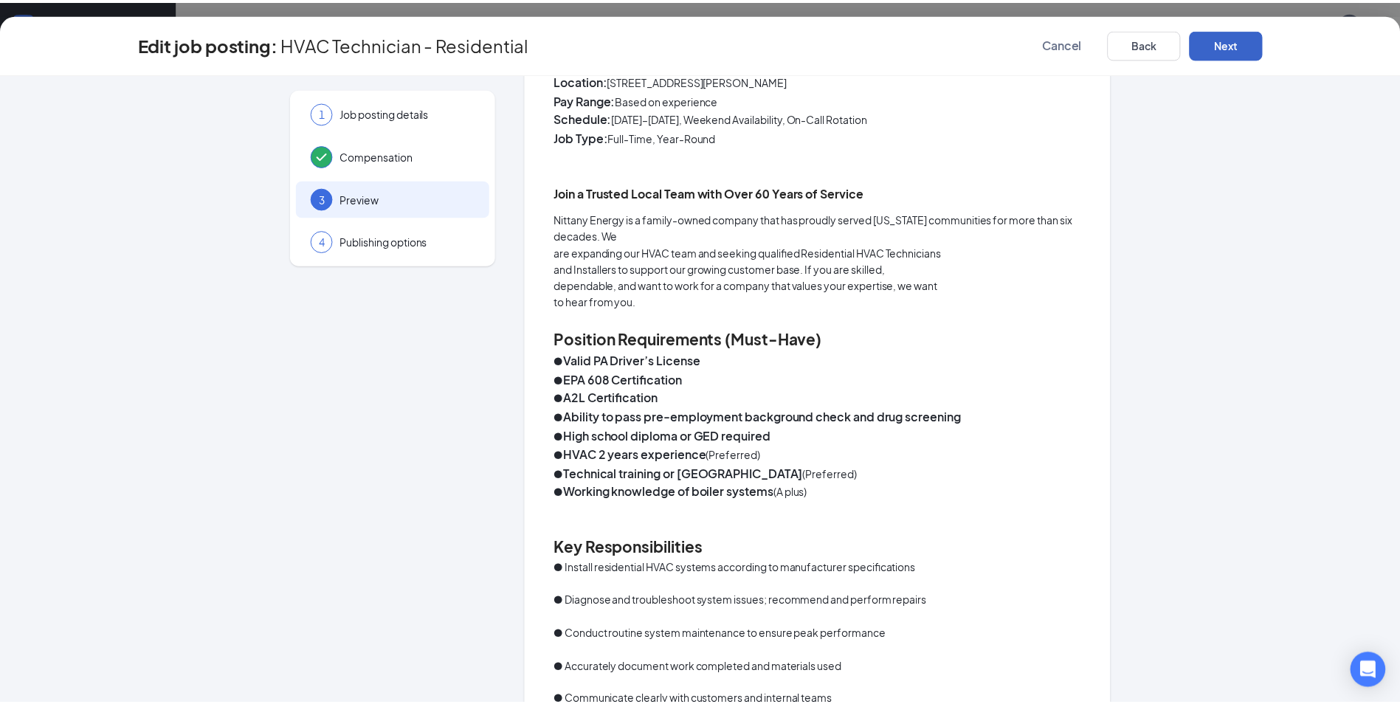
scroll to position [0, 0]
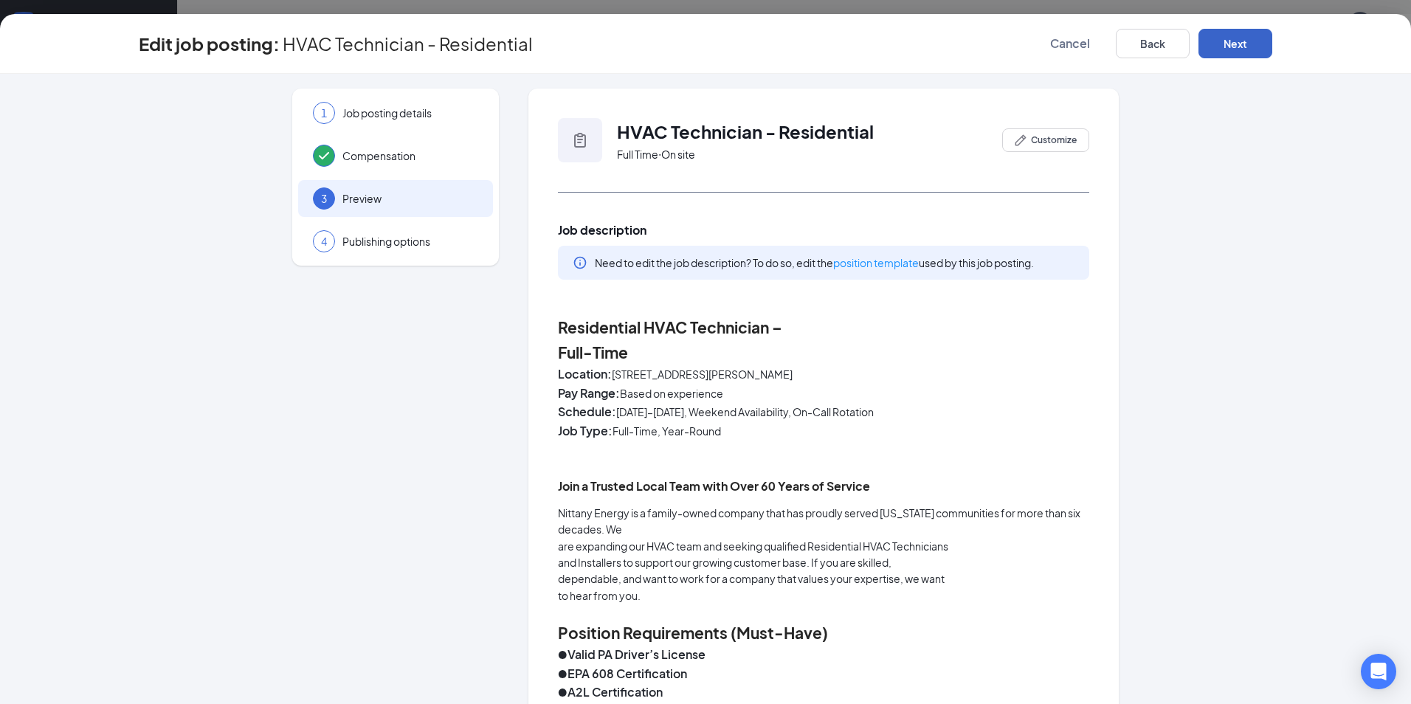
click at [1236, 39] on button "Next" at bounding box center [1236, 44] width 74 height 30
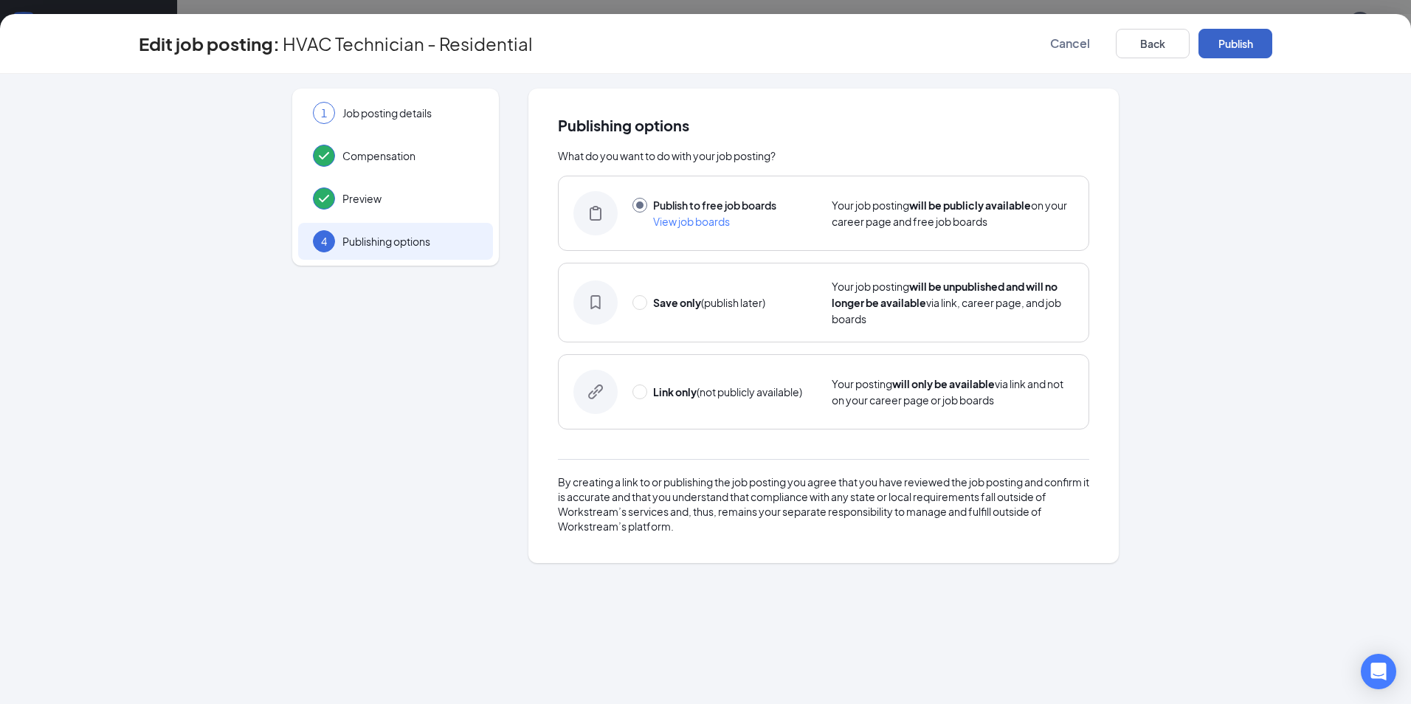
click at [1243, 34] on button "Publish" at bounding box center [1236, 44] width 74 height 30
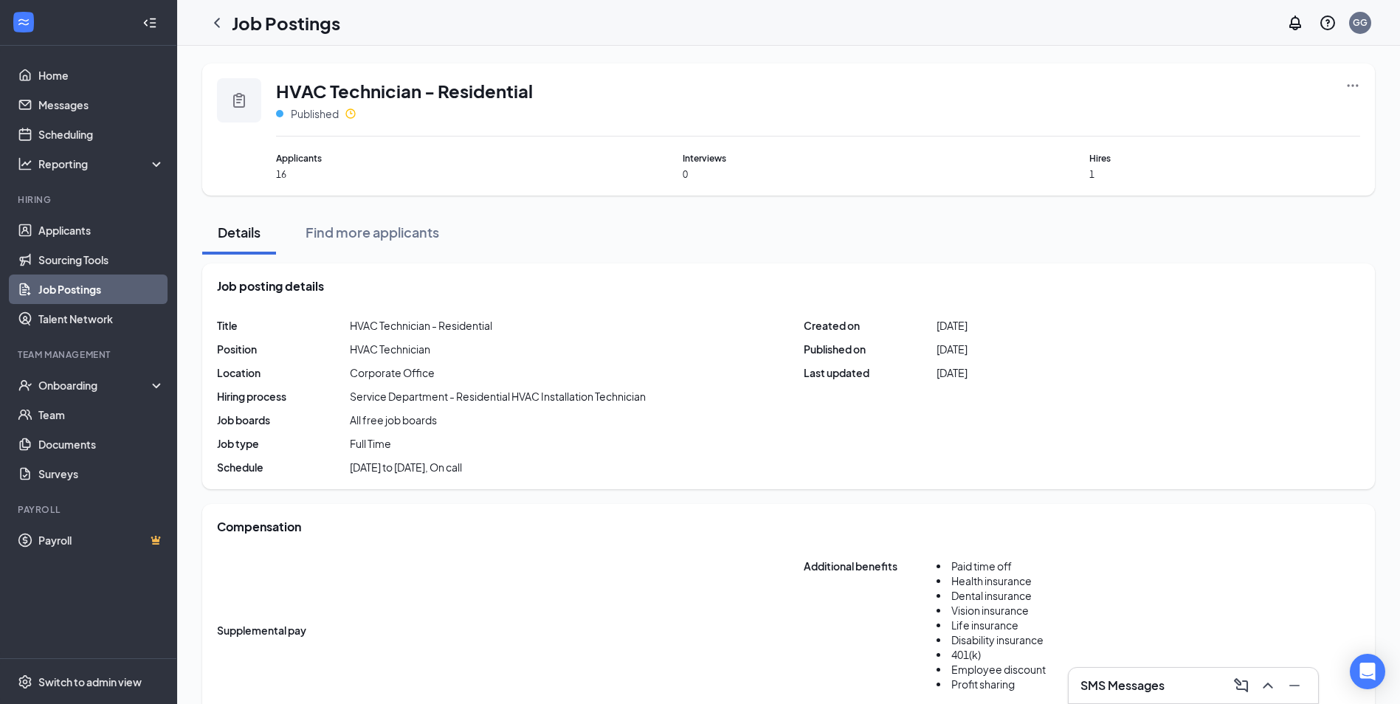
click at [66, 287] on link "Job Postings" at bounding box center [101, 290] width 126 height 30
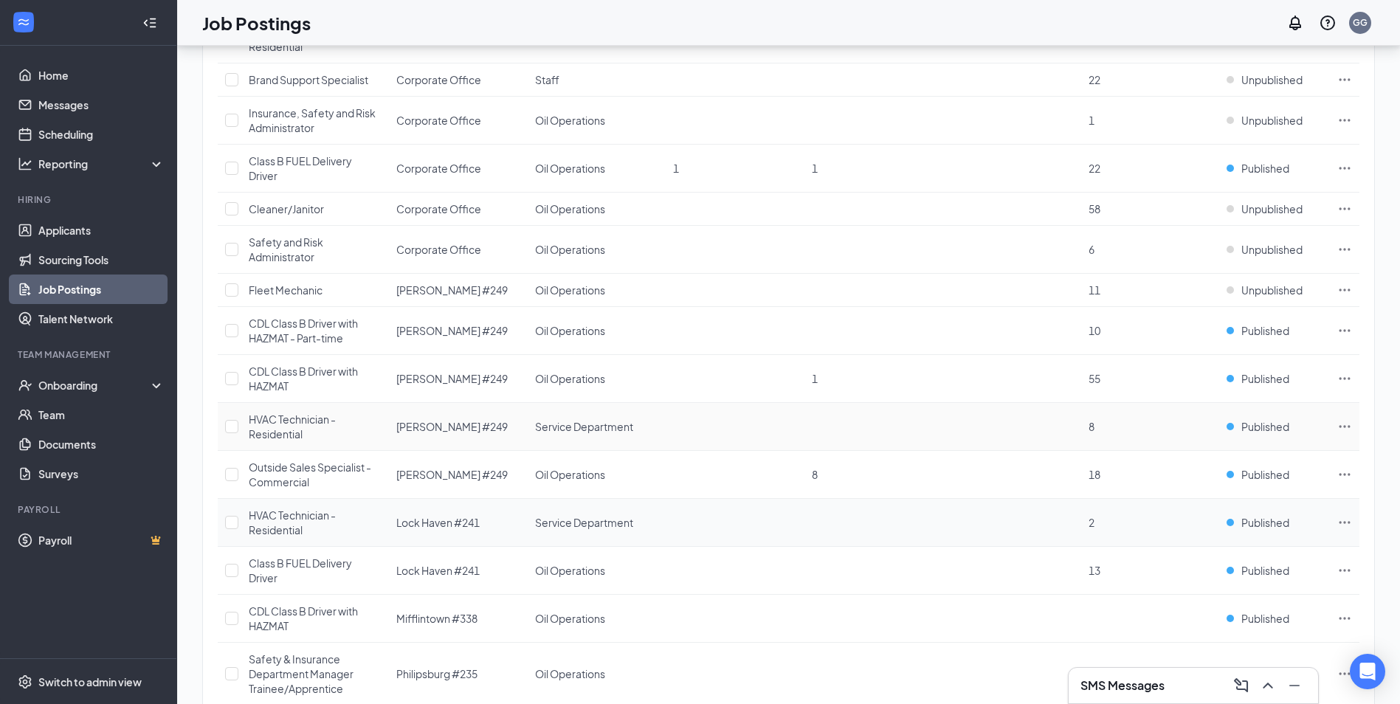
scroll to position [369, 0]
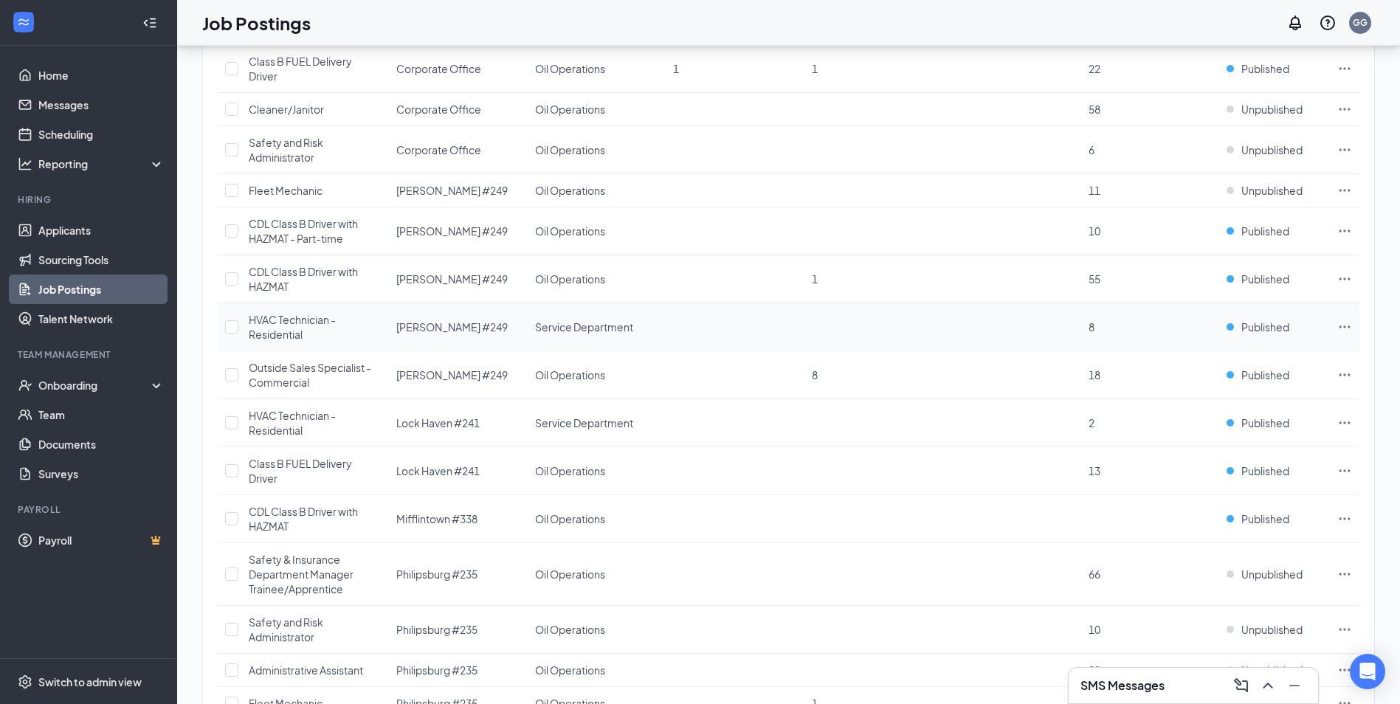
click at [339, 325] on div "HVAC Technician - Residential" at bounding box center [315, 327] width 133 height 30
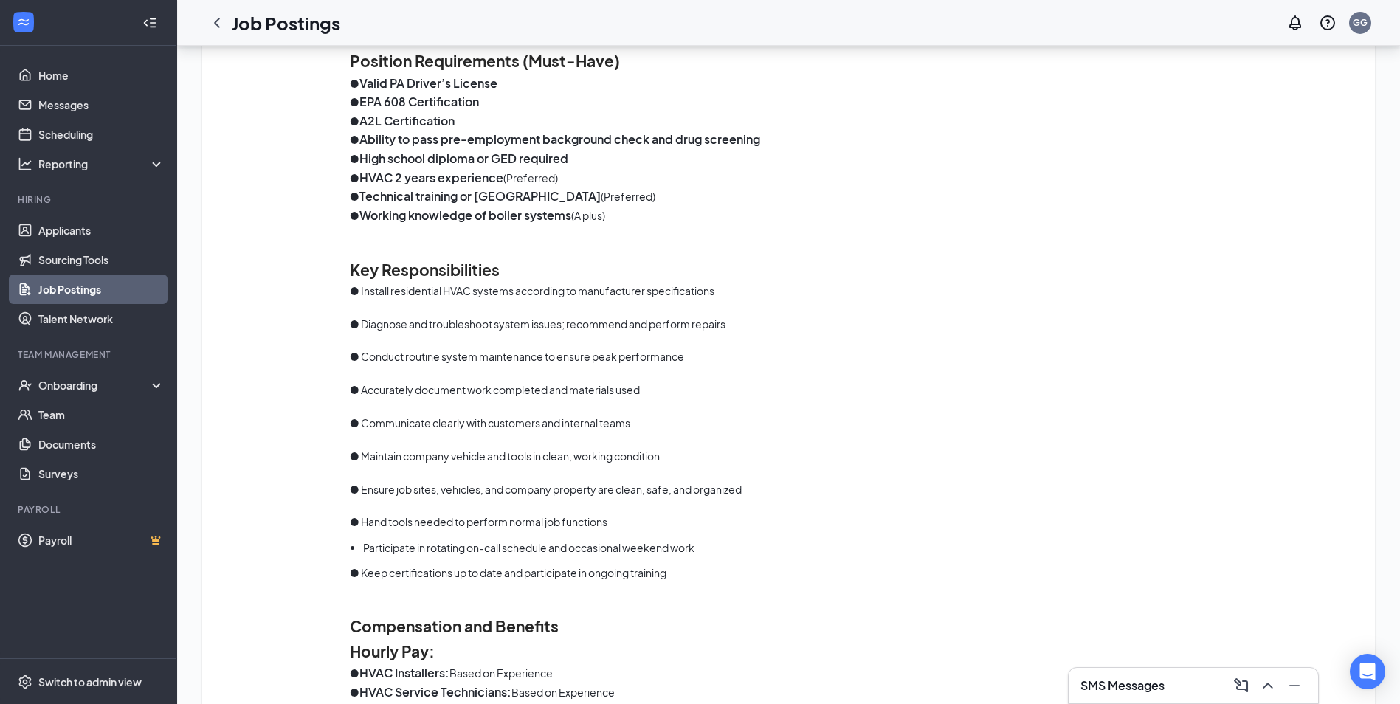
scroll to position [842, 0]
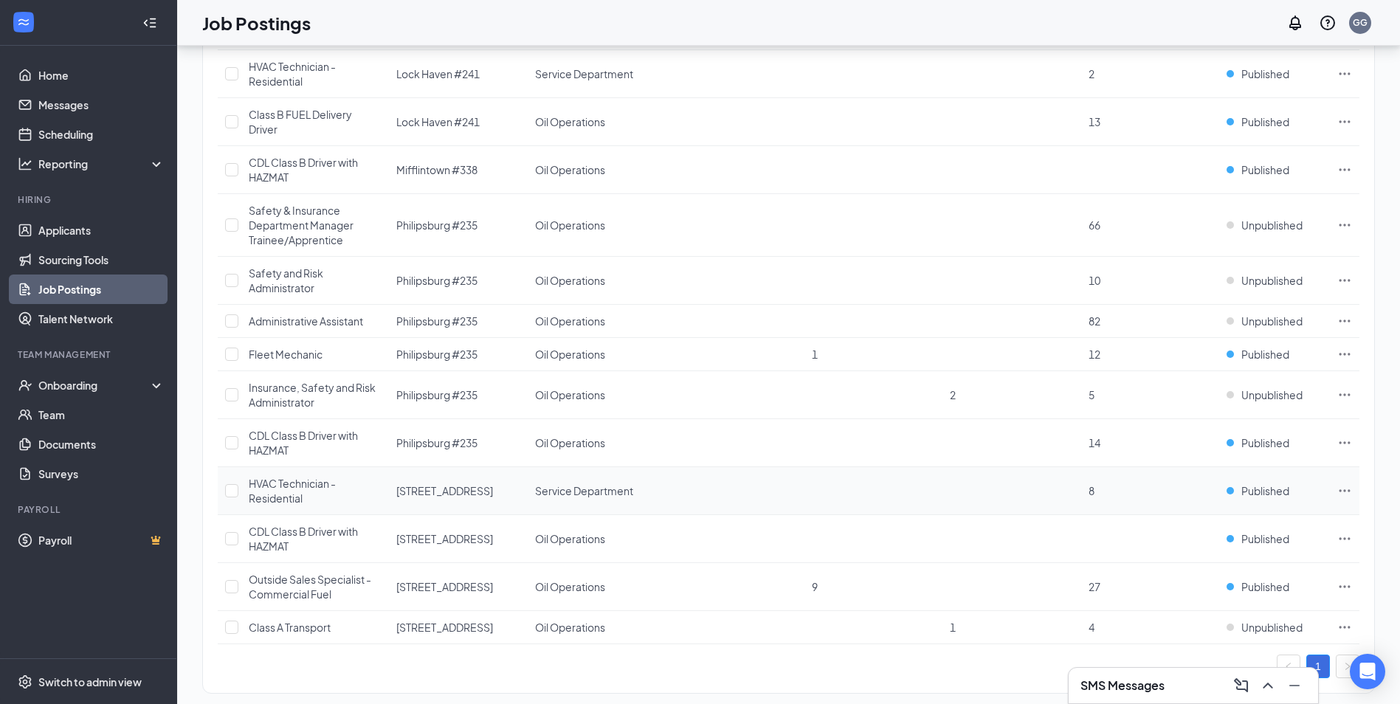
scroll to position [740, 0]
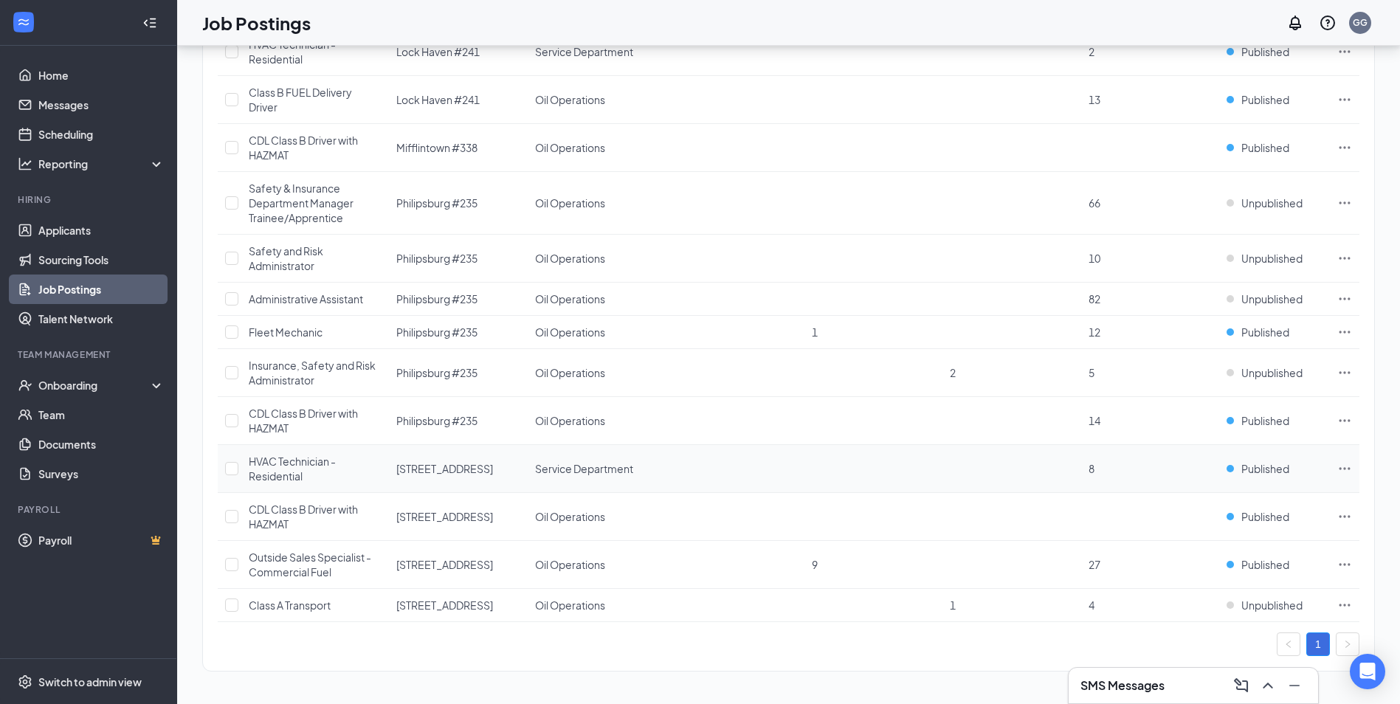
click at [295, 463] on span "HVAC Technician - Residential" at bounding box center [292, 469] width 87 height 28
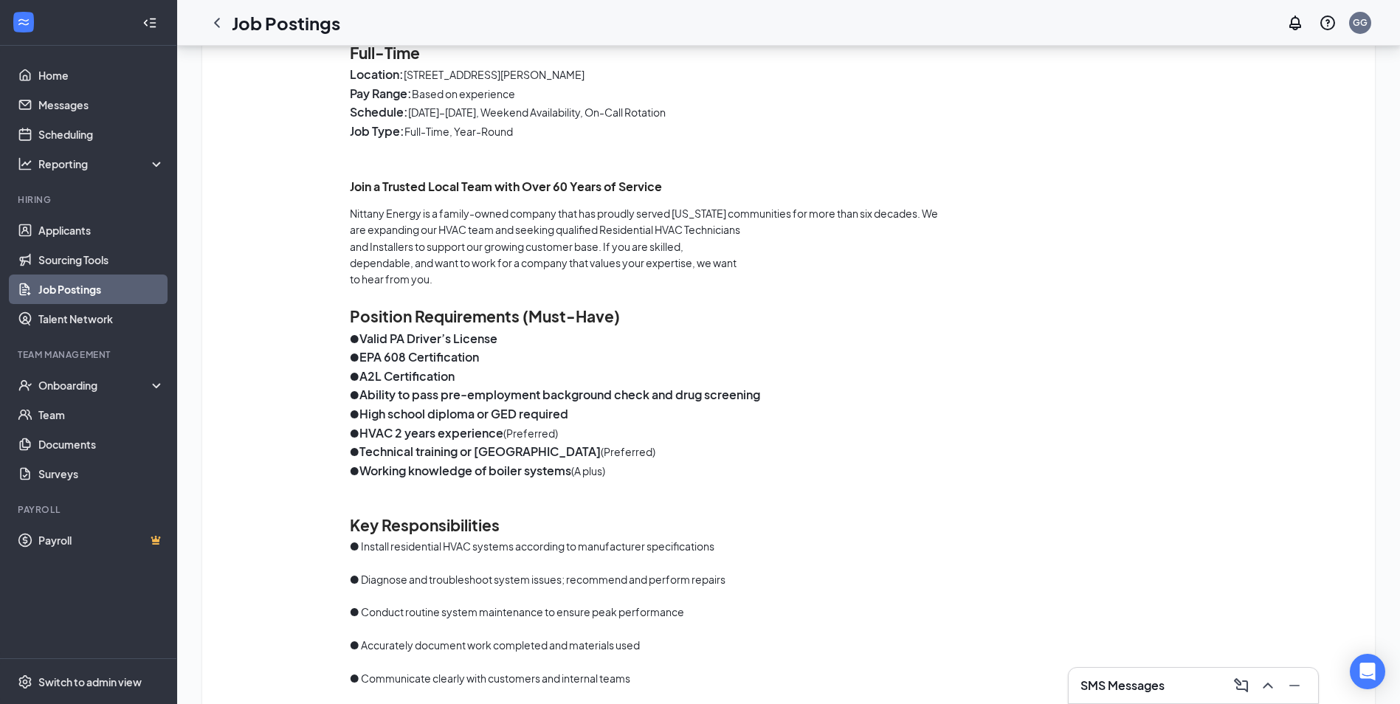
scroll to position [886, 0]
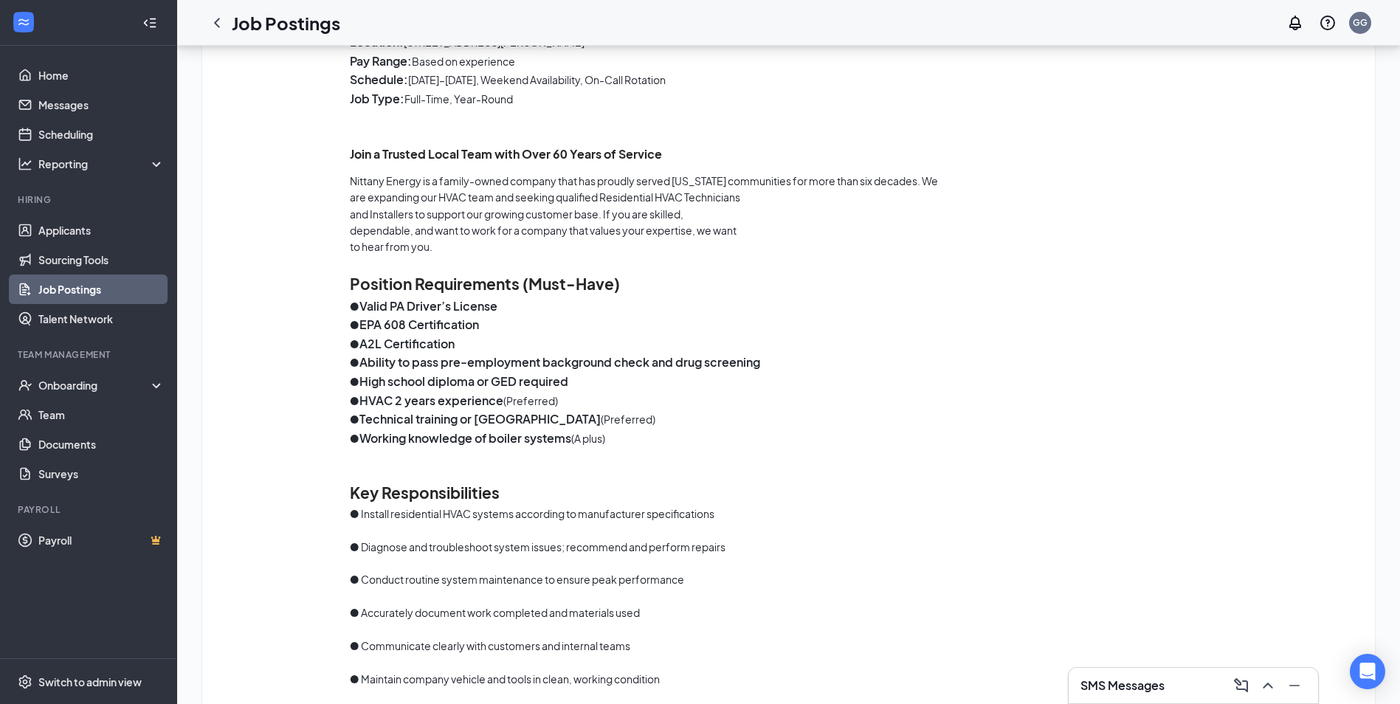
click at [98, 292] on link "Job Postings" at bounding box center [101, 290] width 126 height 30
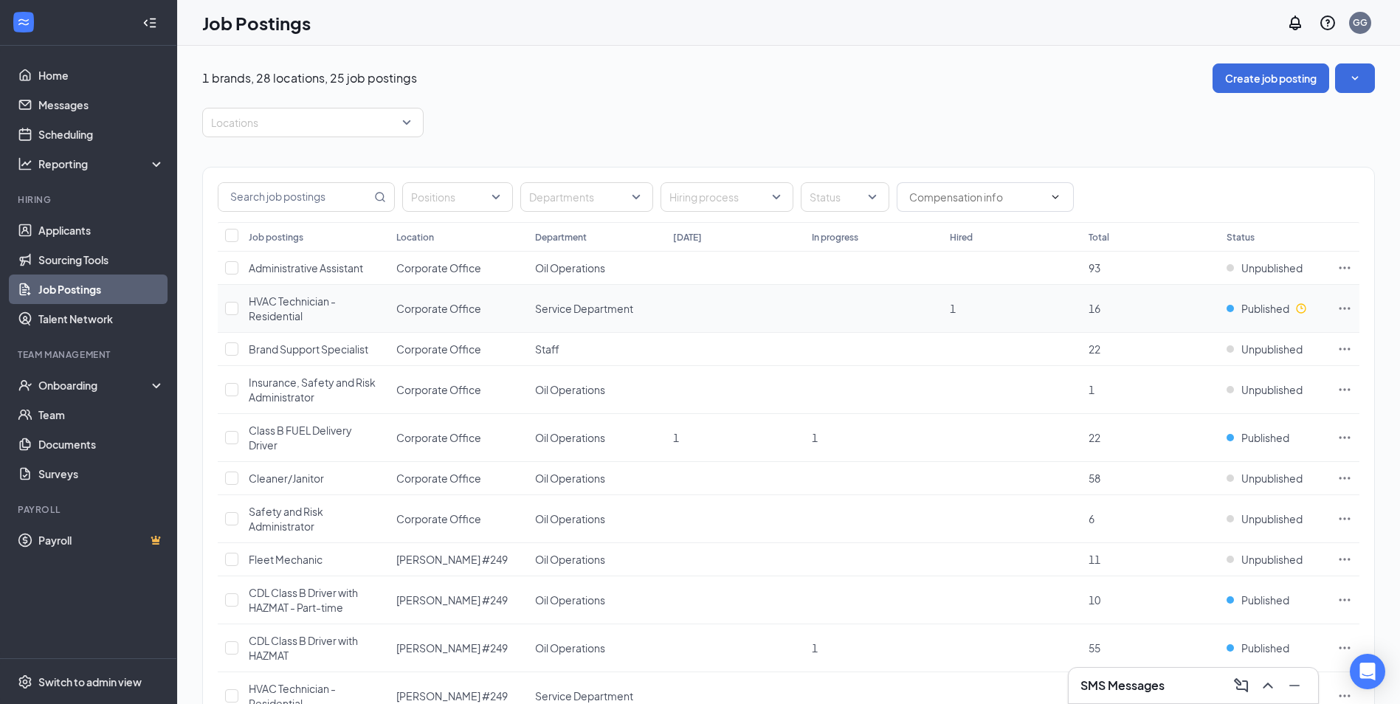
click at [283, 298] on span "HVAC Technician - Residential" at bounding box center [292, 309] width 87 height 28
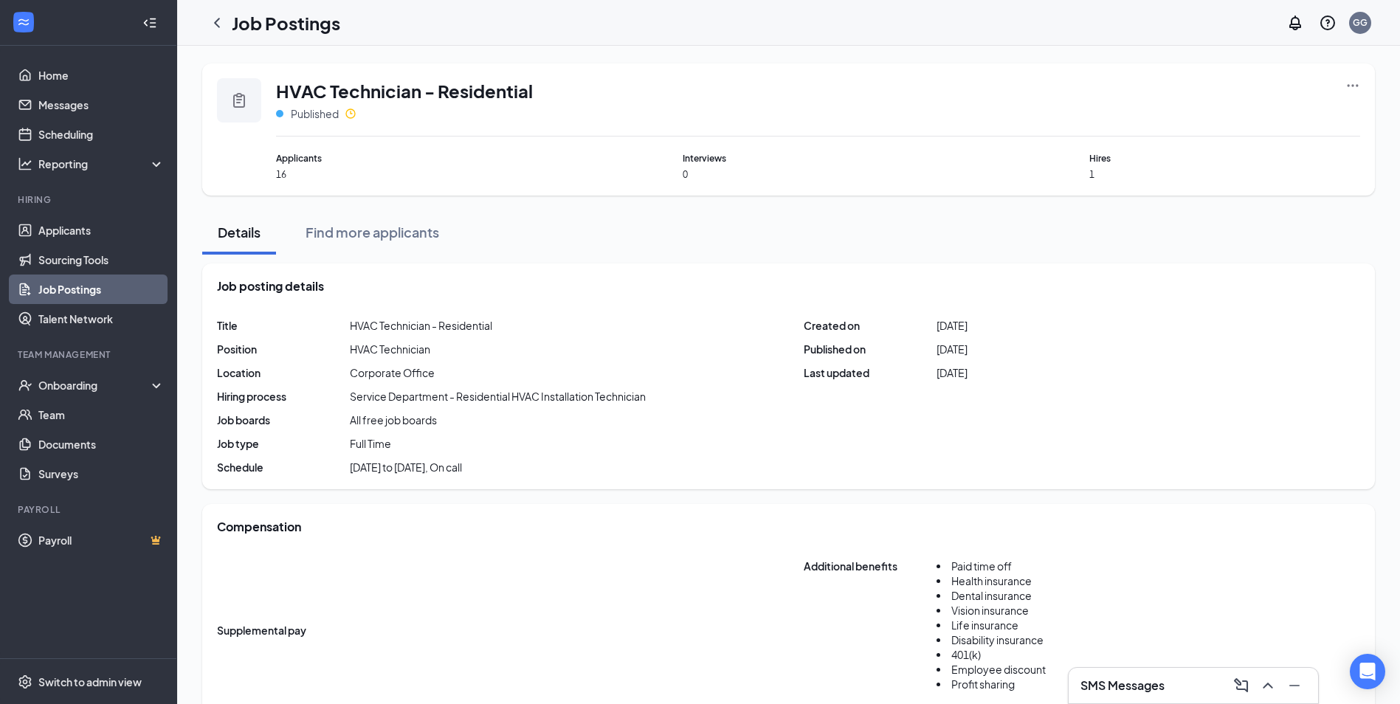
click at [1355, 83] on icon "Ellipses" at bounding box center [1353, 85] width 15 height 15
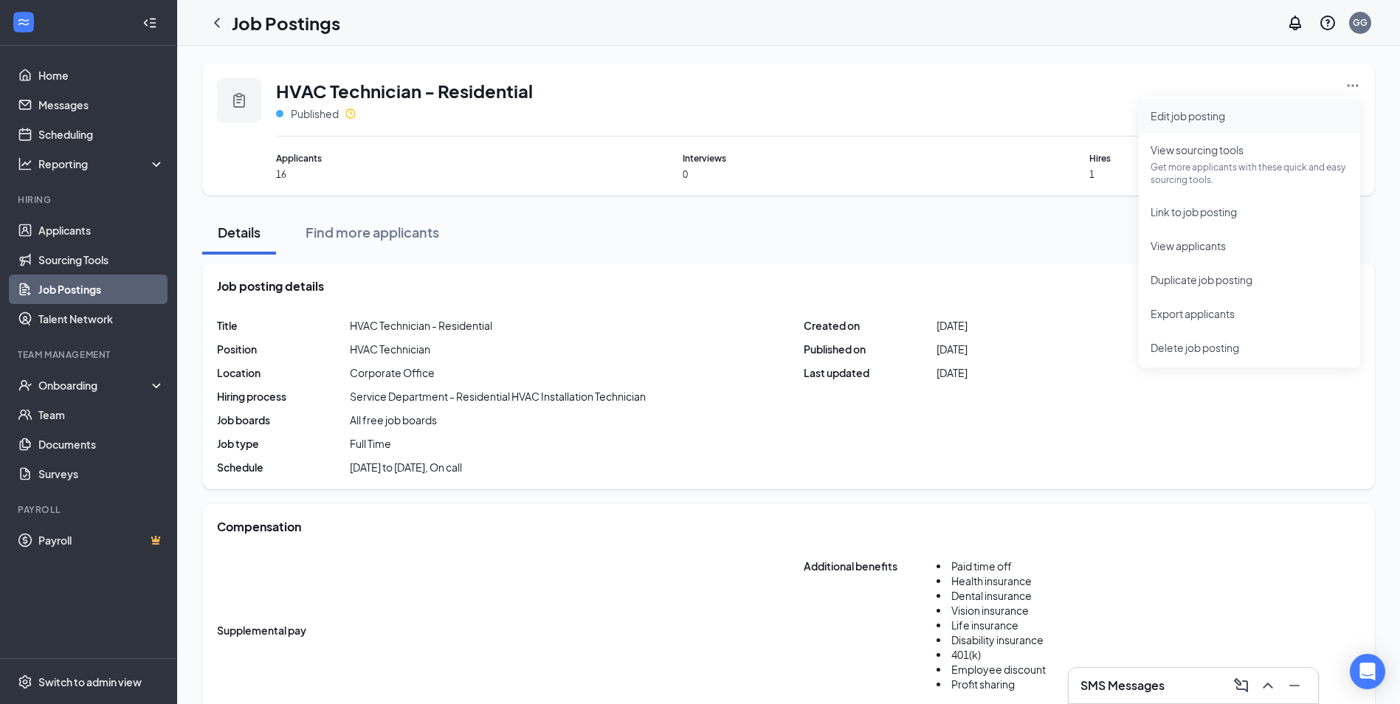
click at [1197, 111] on span "Edit job posting" at bounding box center [1188, 115] width 75 height 13
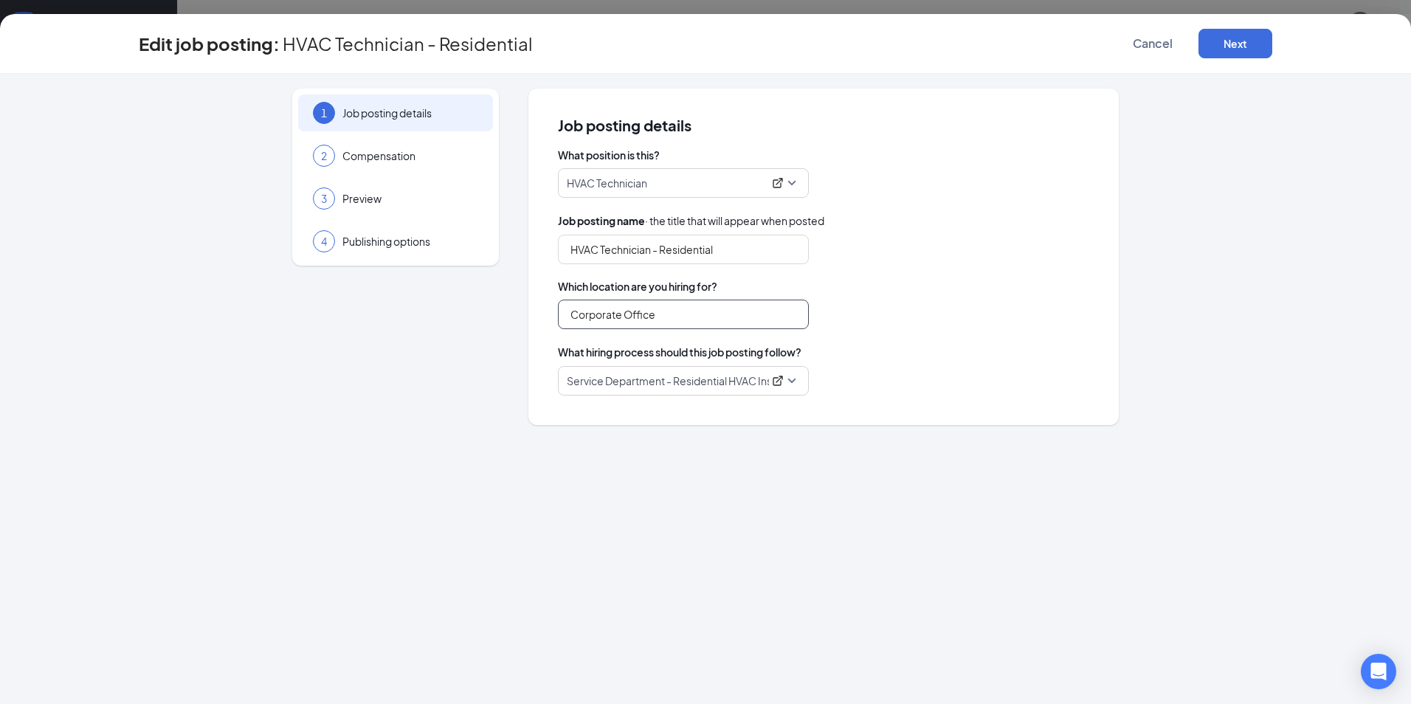
click at [698, 321] on input "Corporate Office" at bounding box center [683, 315] width 251 height 30
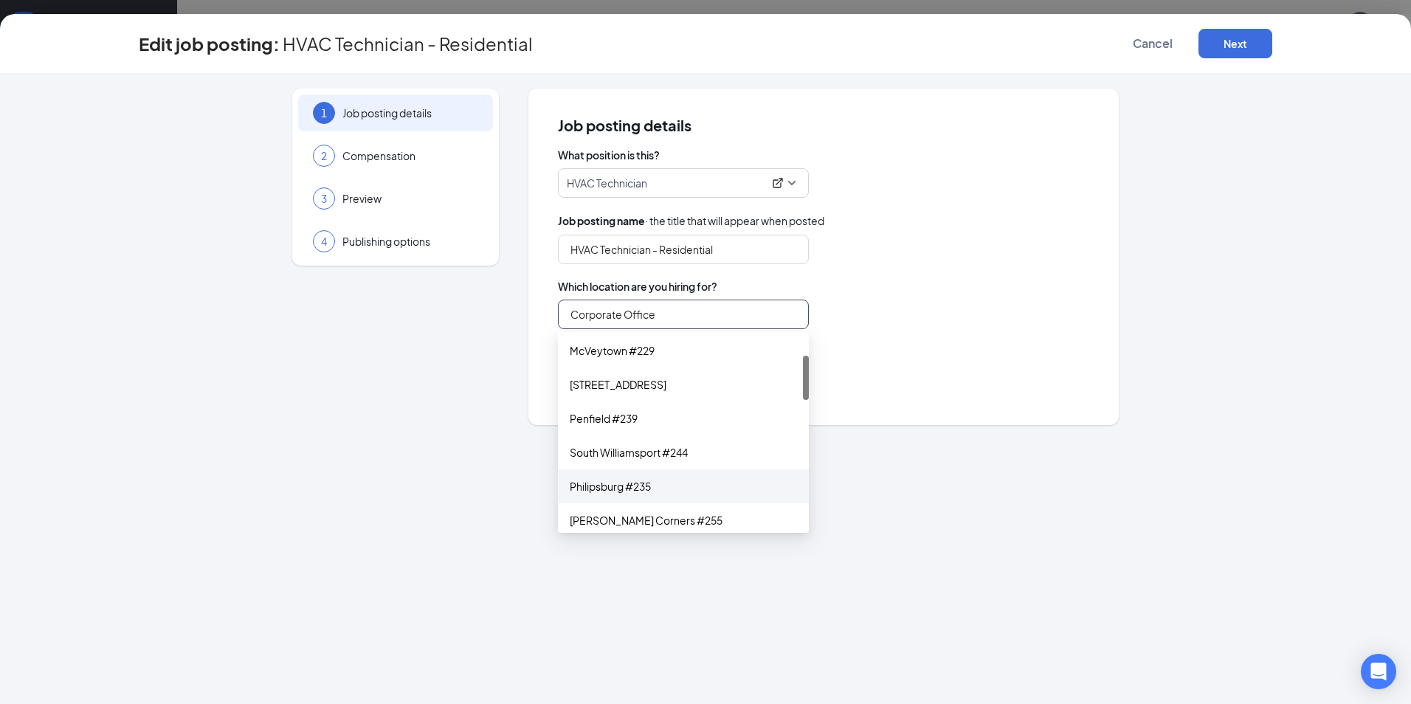
scroll to position [148, 0]
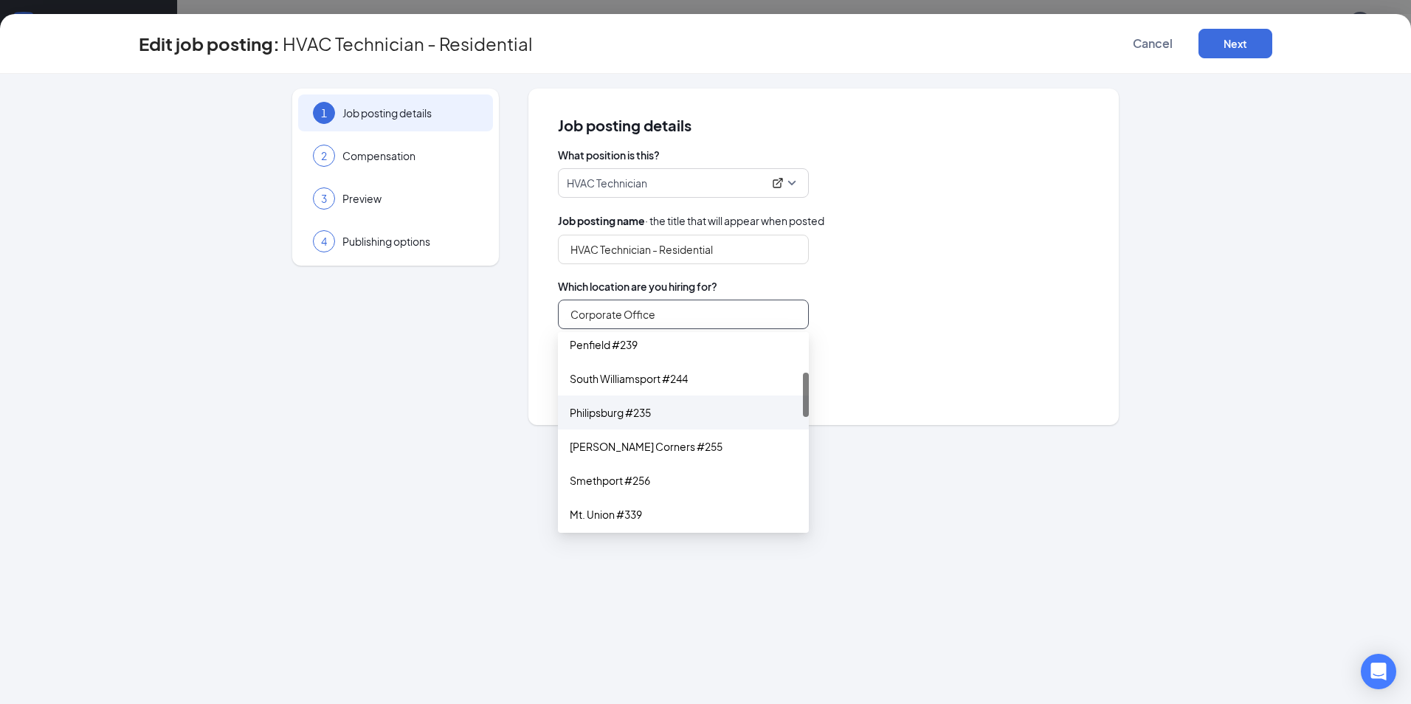
click at [600, 414] on div "Philipsburg #235" at bounding box center [683, 413] width 227 height 16
type input "Philipsburg #235"
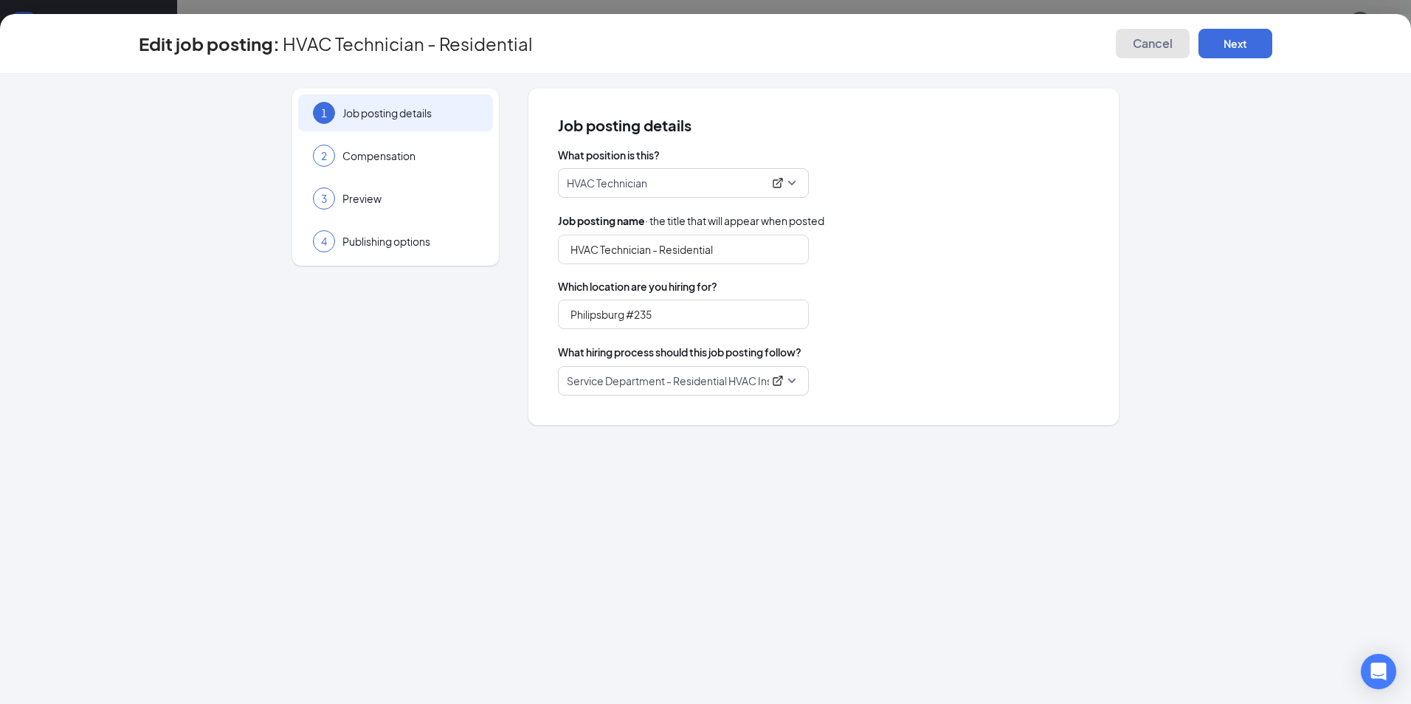
click at [1142, 38] on span "Cancel" at bounding box center [1153, 43] width 40 height 15
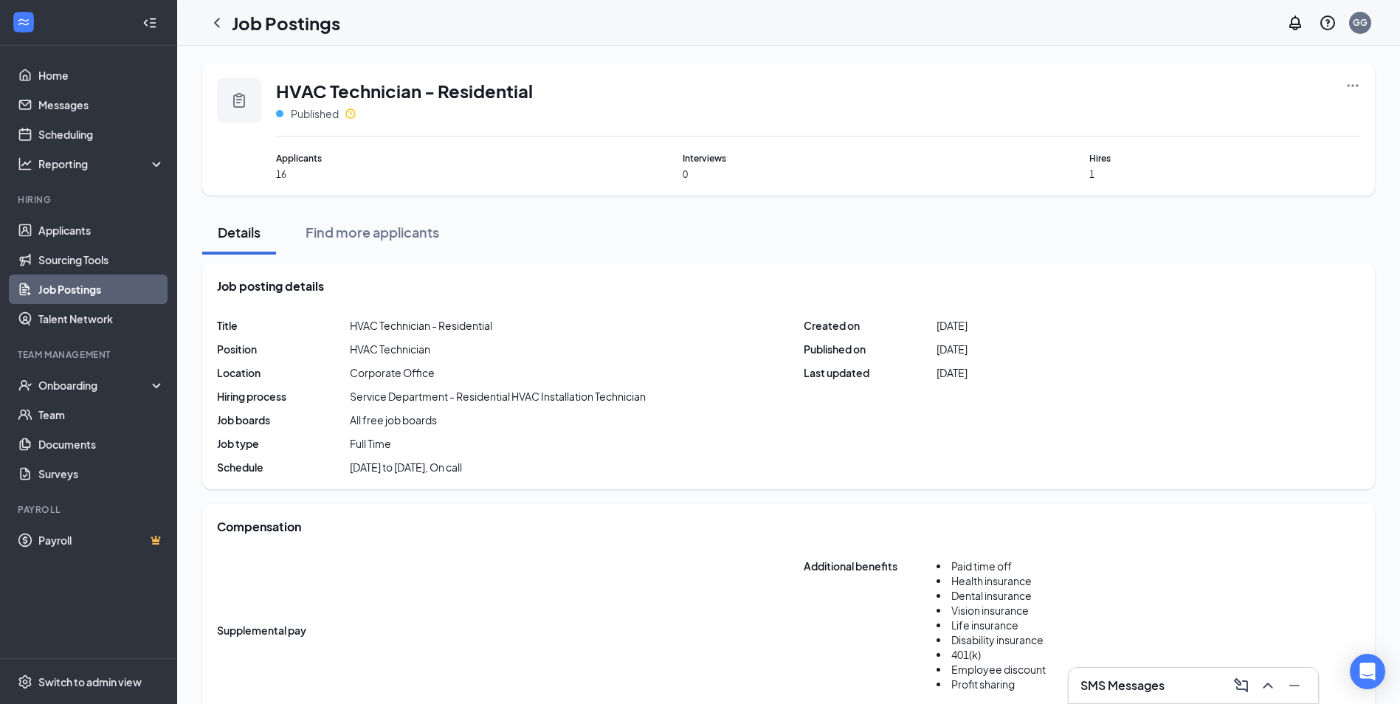
click at [62, 284] on link "Job Postings" at bounding box center [101, 290] width 126 height 30
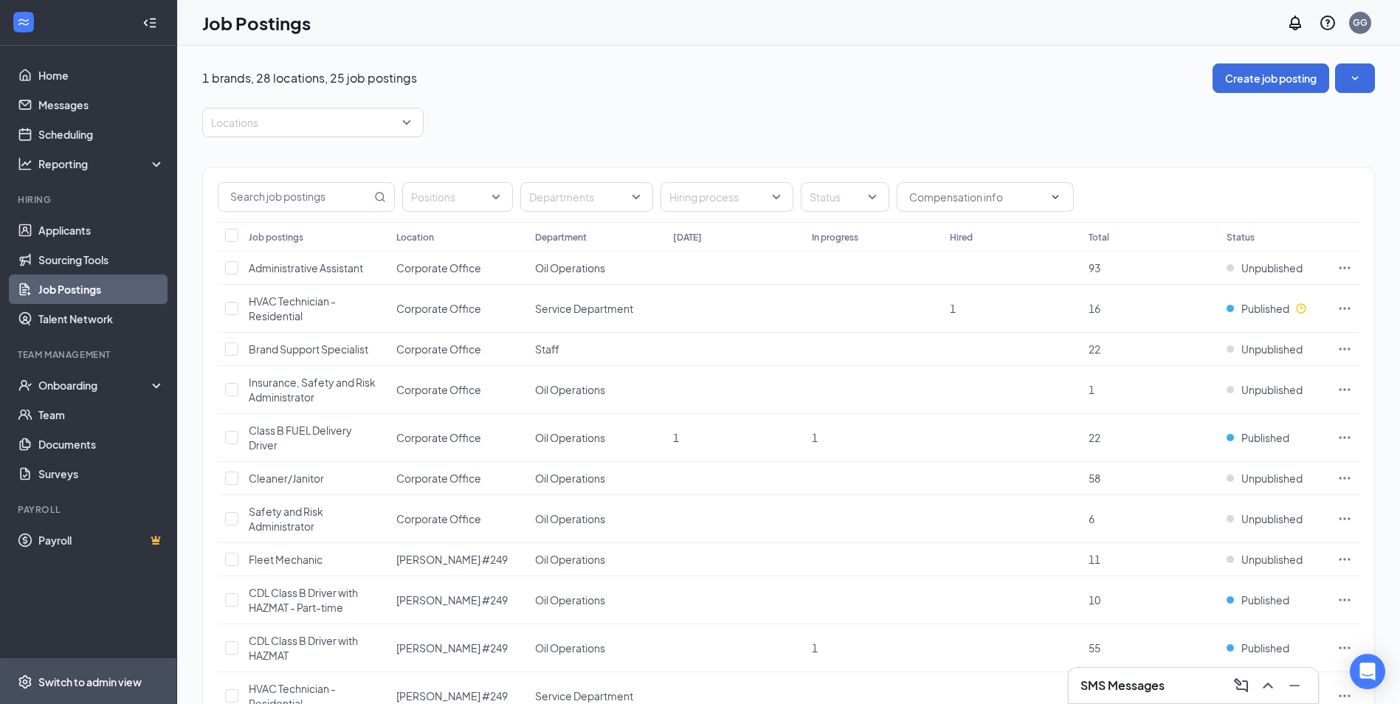
click at [106, 685] on div "Switch to admin view" at bounding box center [89, 682] width 103 height 15
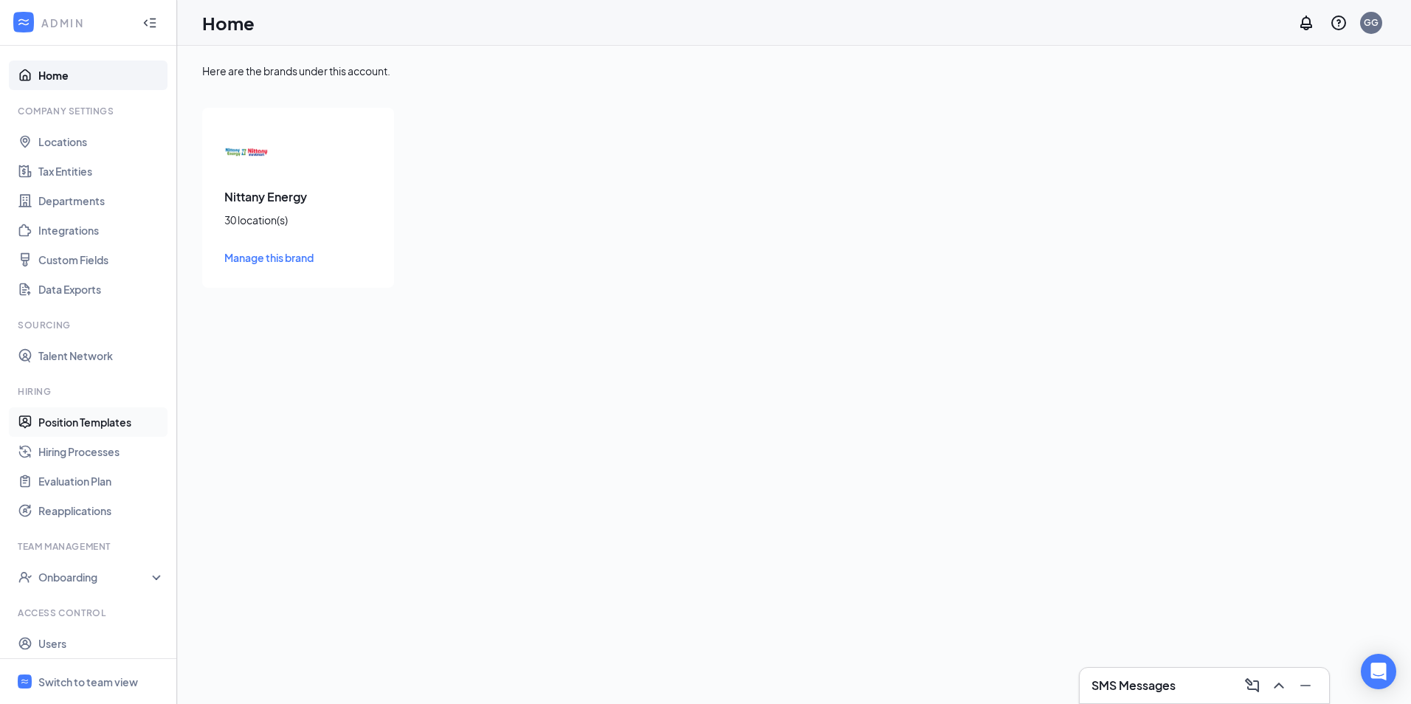
click at [86, 421] on link "Position Templates" at bounding box center [101, 422] width 126 height 30
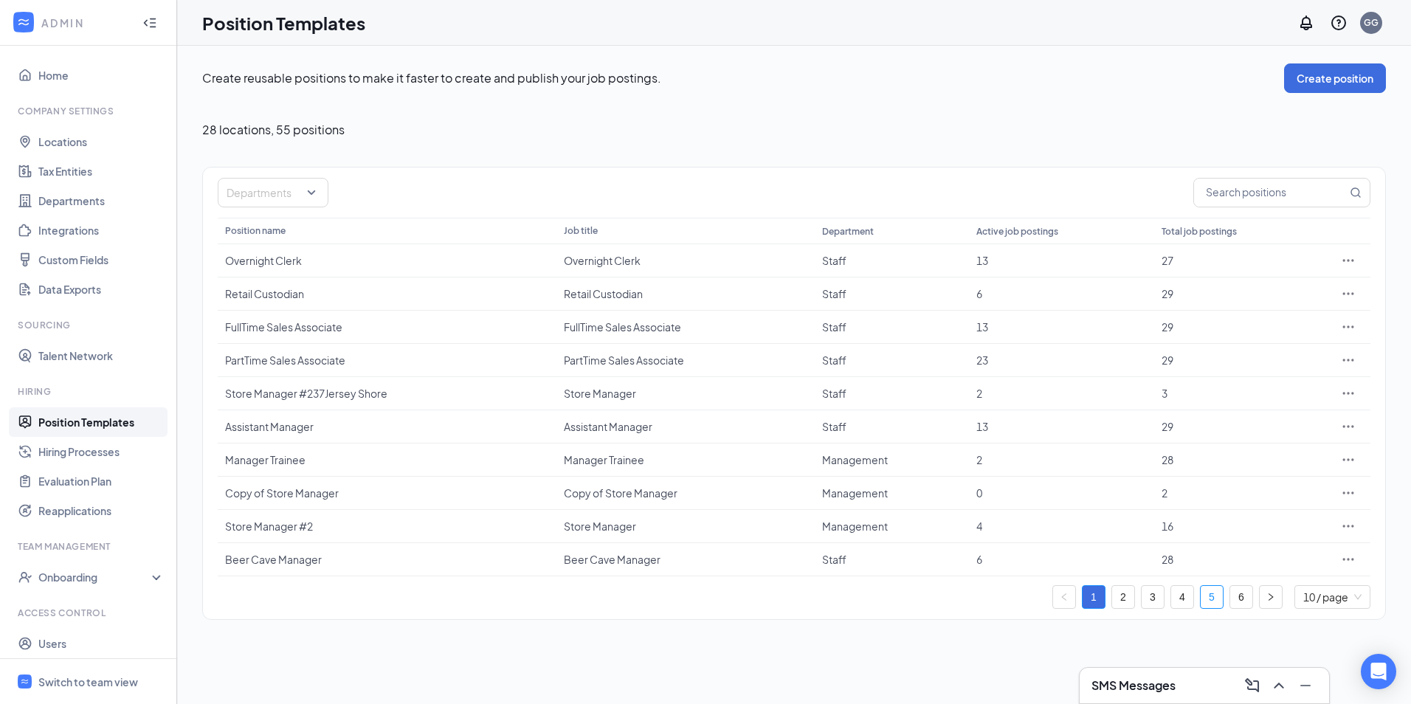
click at [1206, 592] on link "5" at bounding box center [1212, 597] width 22 height 22
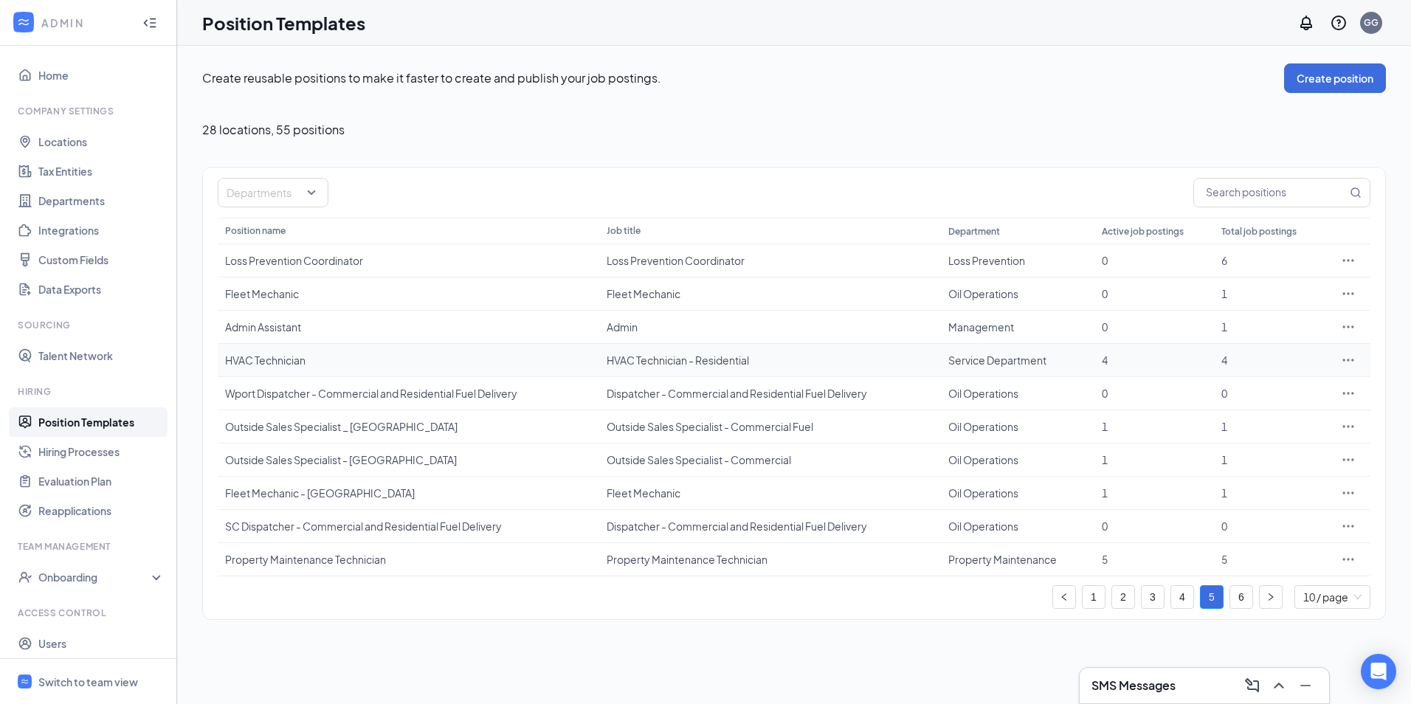
click at [298, 365] on div "HVAC Technician" at bounding box center [408, 360] width 367 height 15
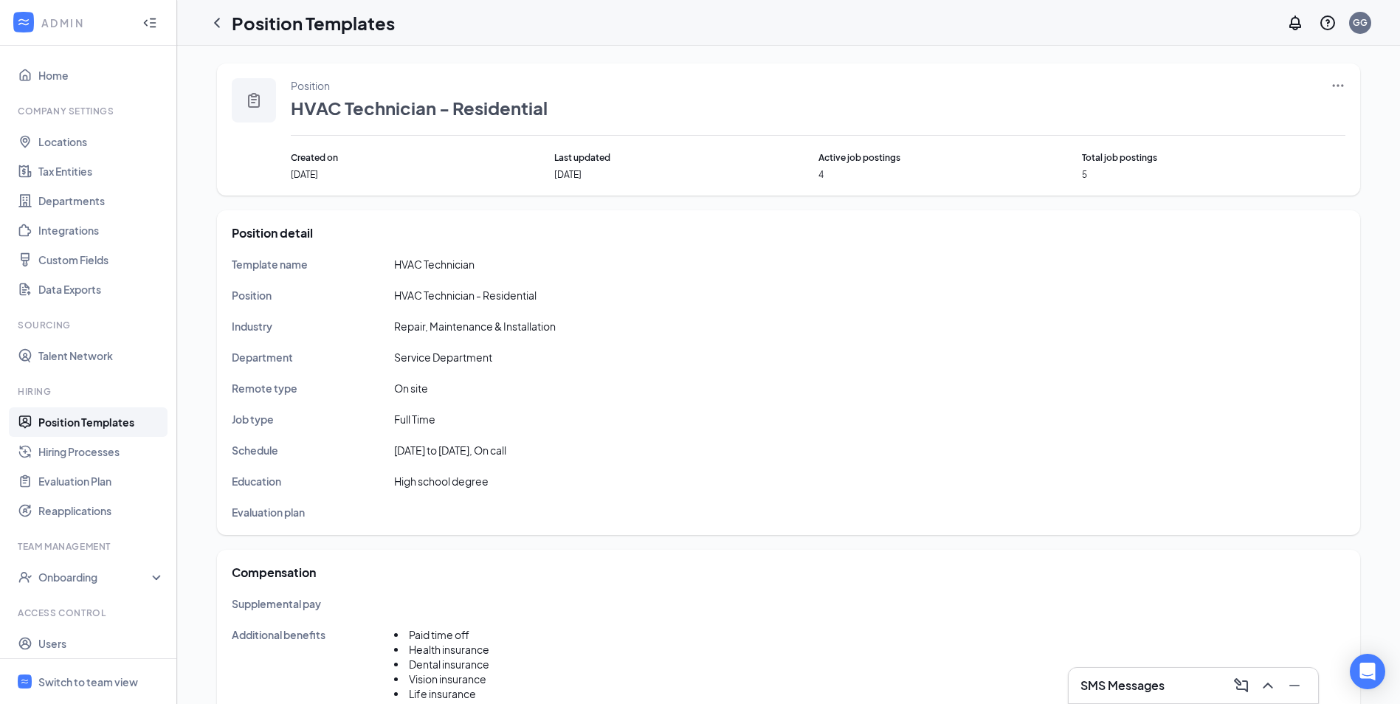
click at [1338, 85] on icon "Ellipses" at bounding box center [1338, 85] width 11 height 2
click at [1217, 116] on span "Edit" at bounding box center [1216, 115] width 19 height 13
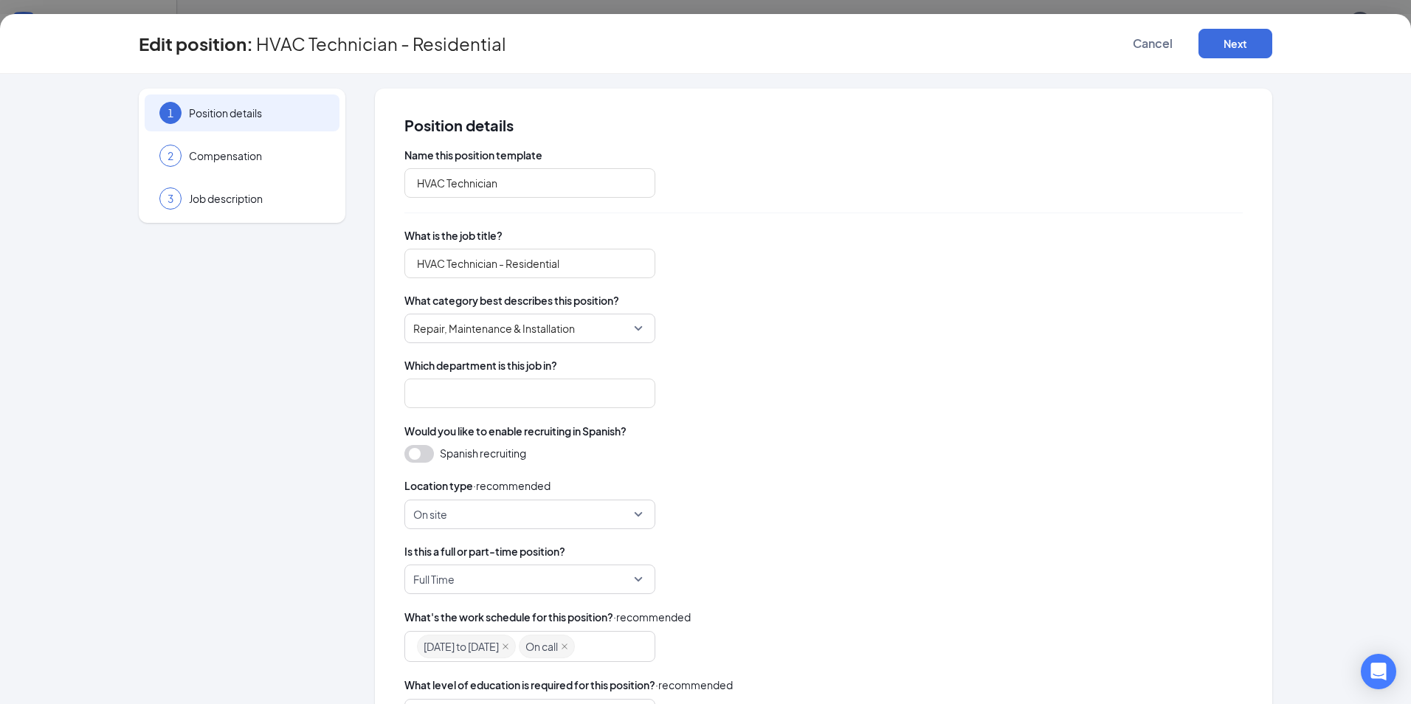
type input "Service Department"
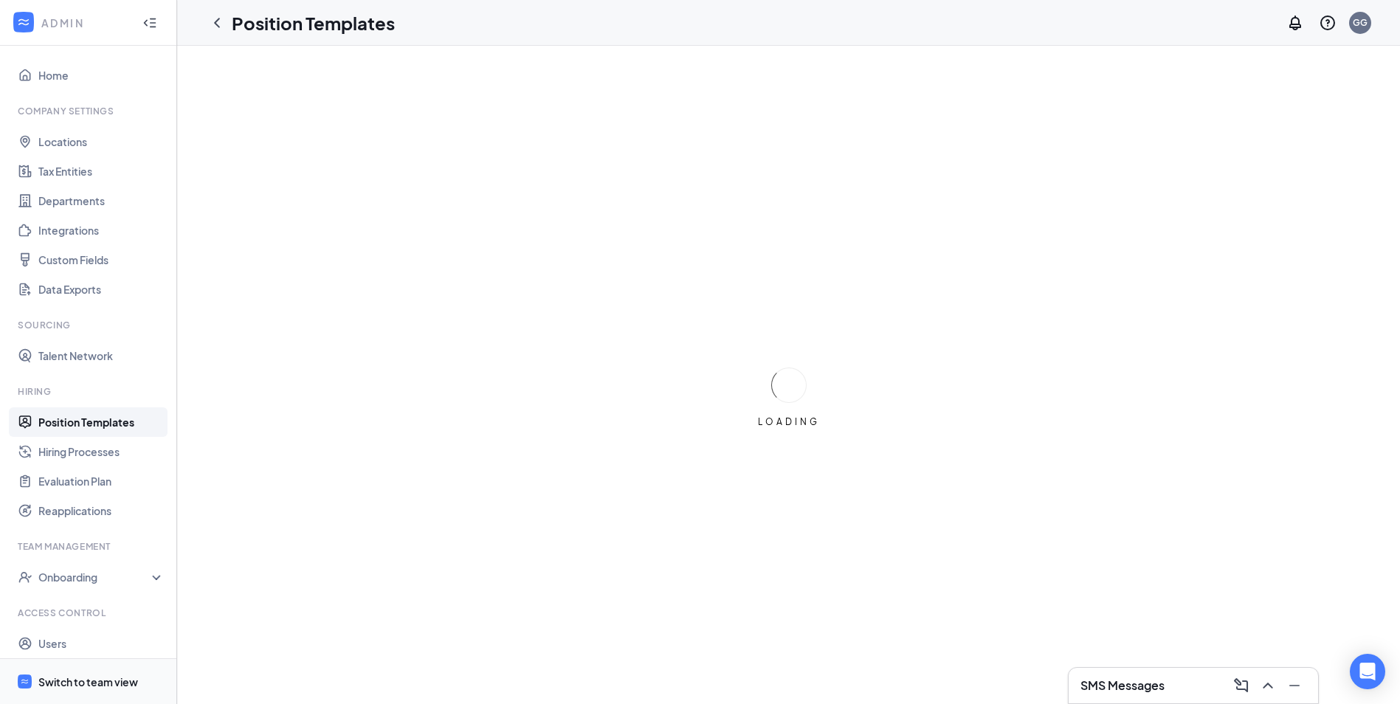
click at [83, 689] on span "Switch to team view" at bounding box center [101, 681] width 126 height 45
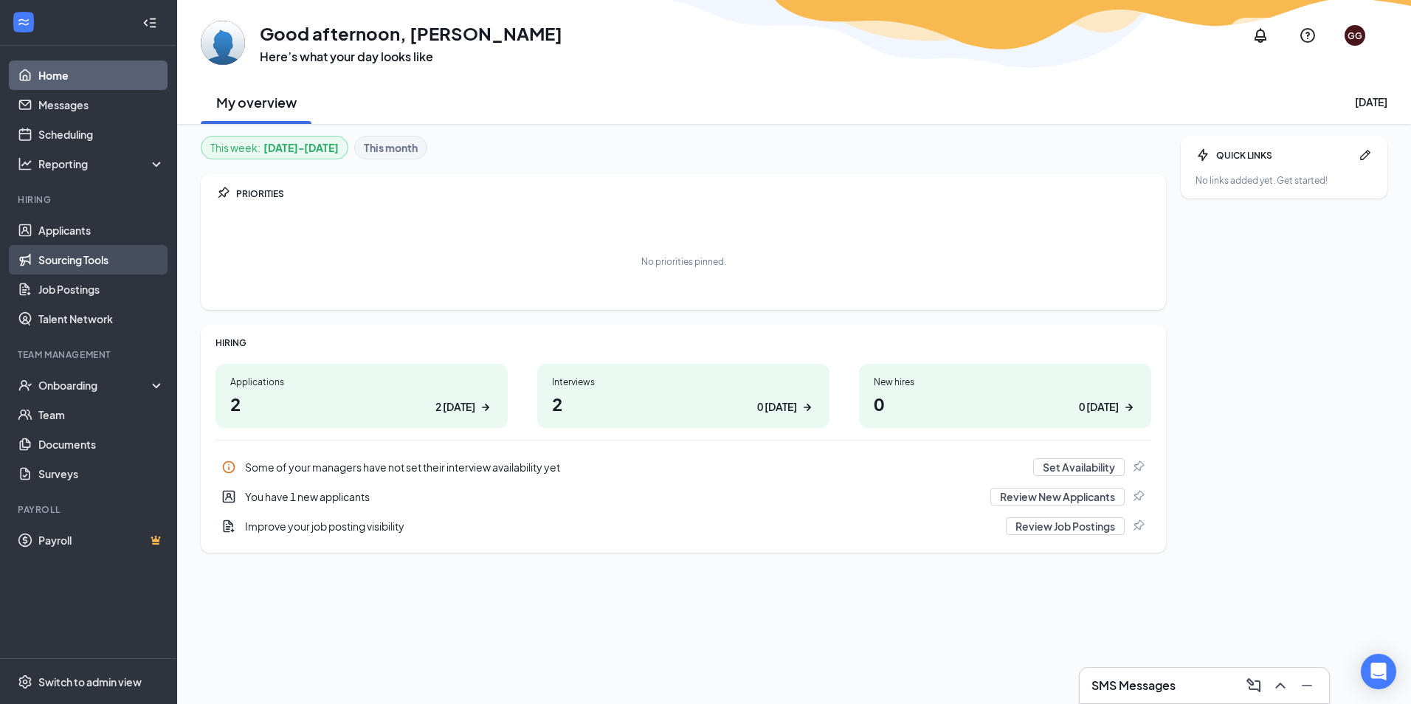
click at [79, 264] on link "Sourcing Tools" at bounding box center [101, 260] width 126 height 30
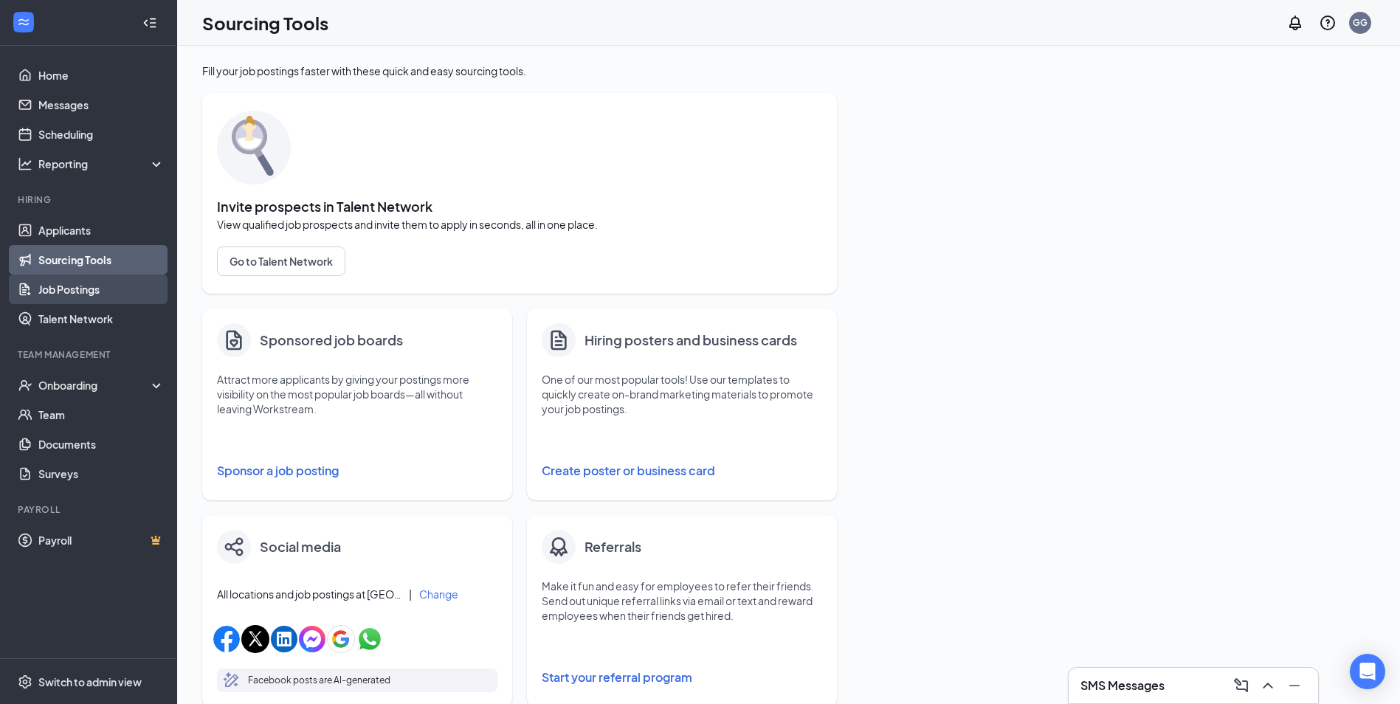
click at [81, 286] on link "Job Postings" at bounding box center [101, 290] width 126 height 30
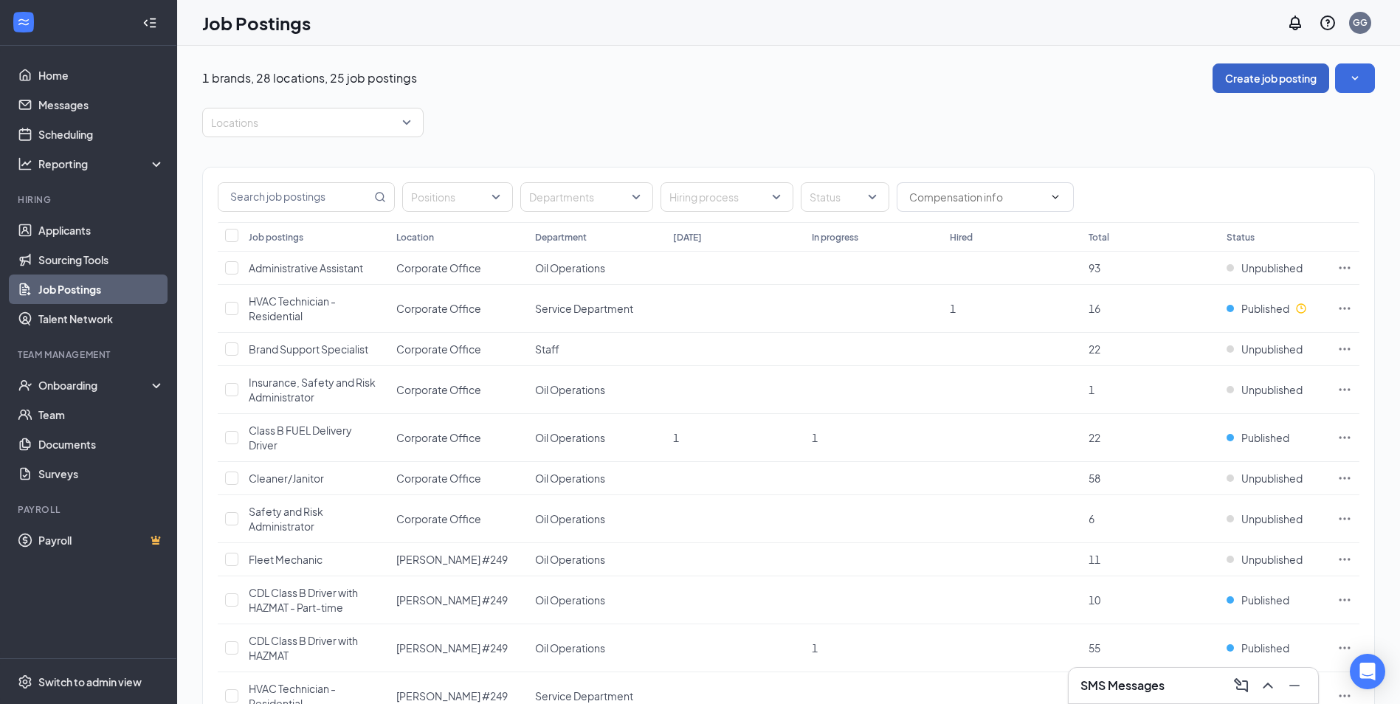
click at [1295, 77] on button "Create job posting" at bounding box center [1271, 78] width 117 height 30
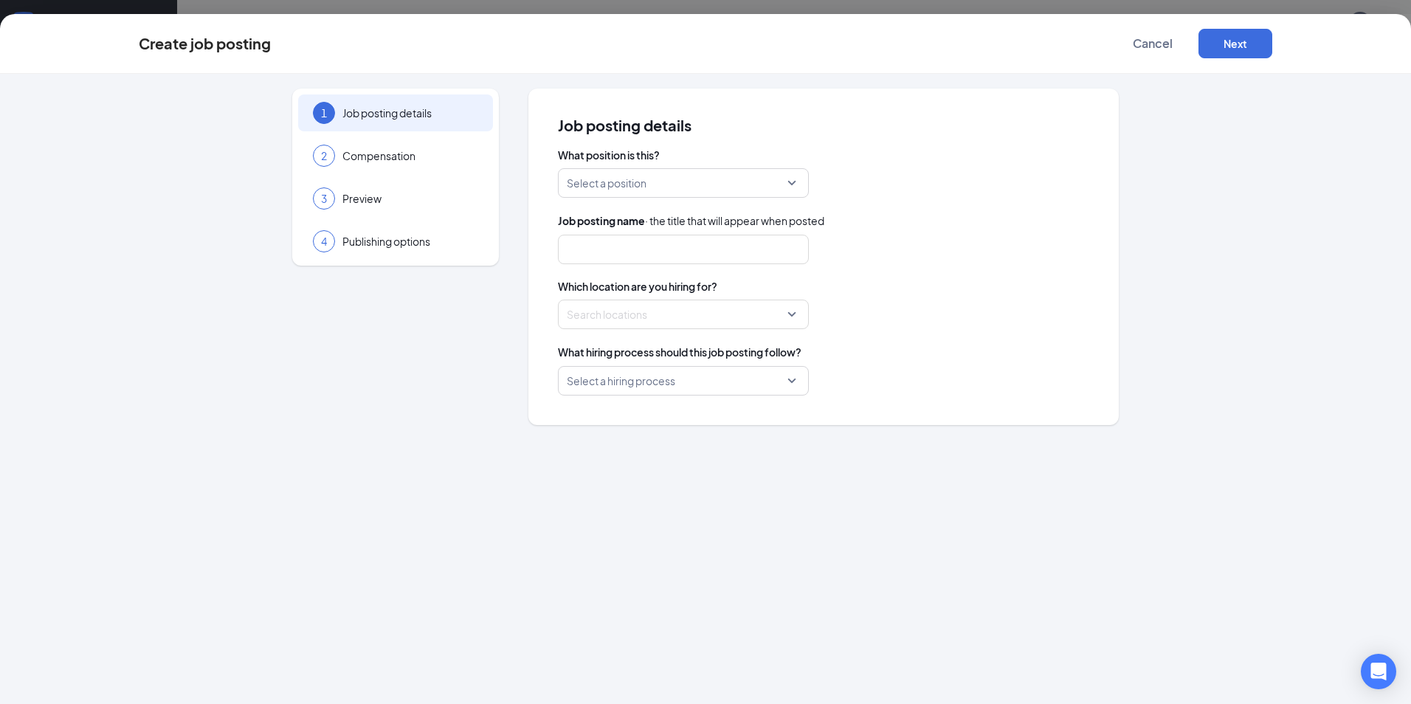
click at [681, 179] on input "search" at bounding box center [678, 183] width 223 height 28
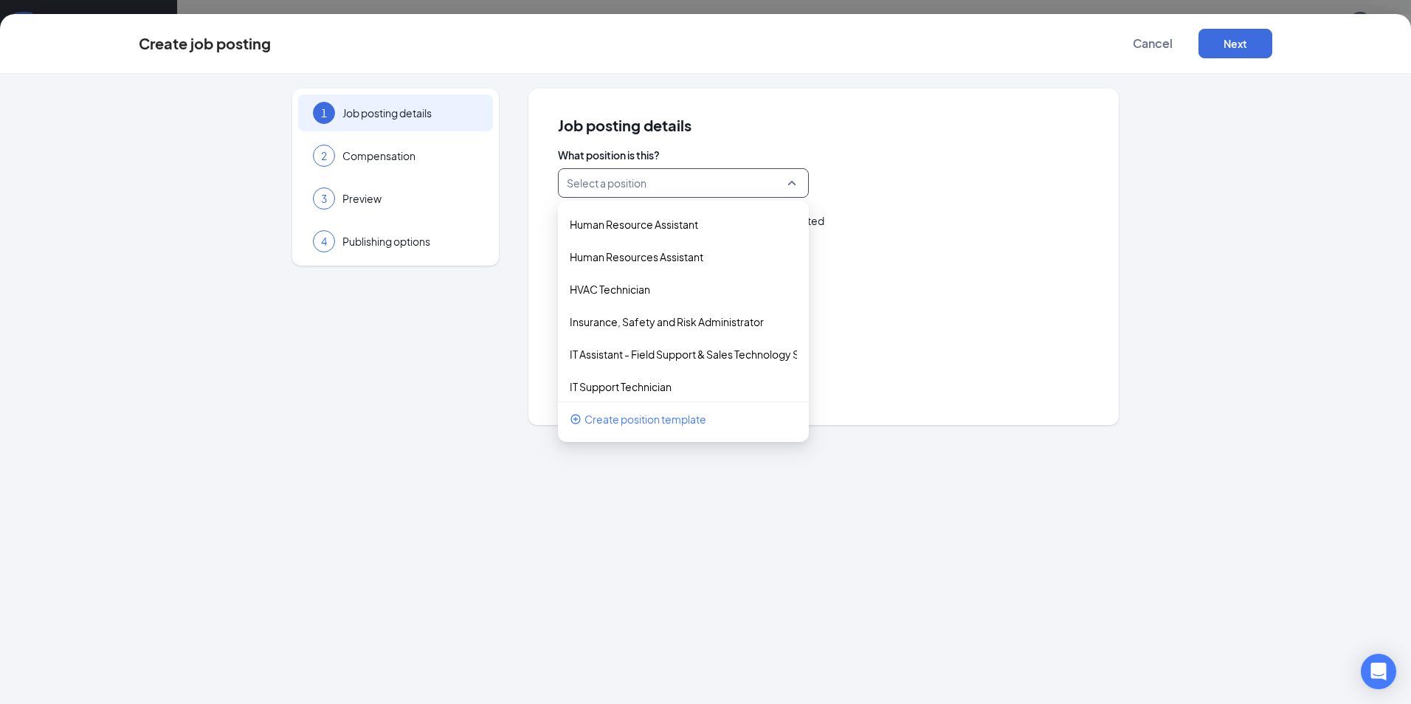
scroll to position [812, 0]
click at [617, 295] on p "HVAC Technician" at bounding box center [672, 288] width 204 height 15
type input "HVAC Technician - Residential"
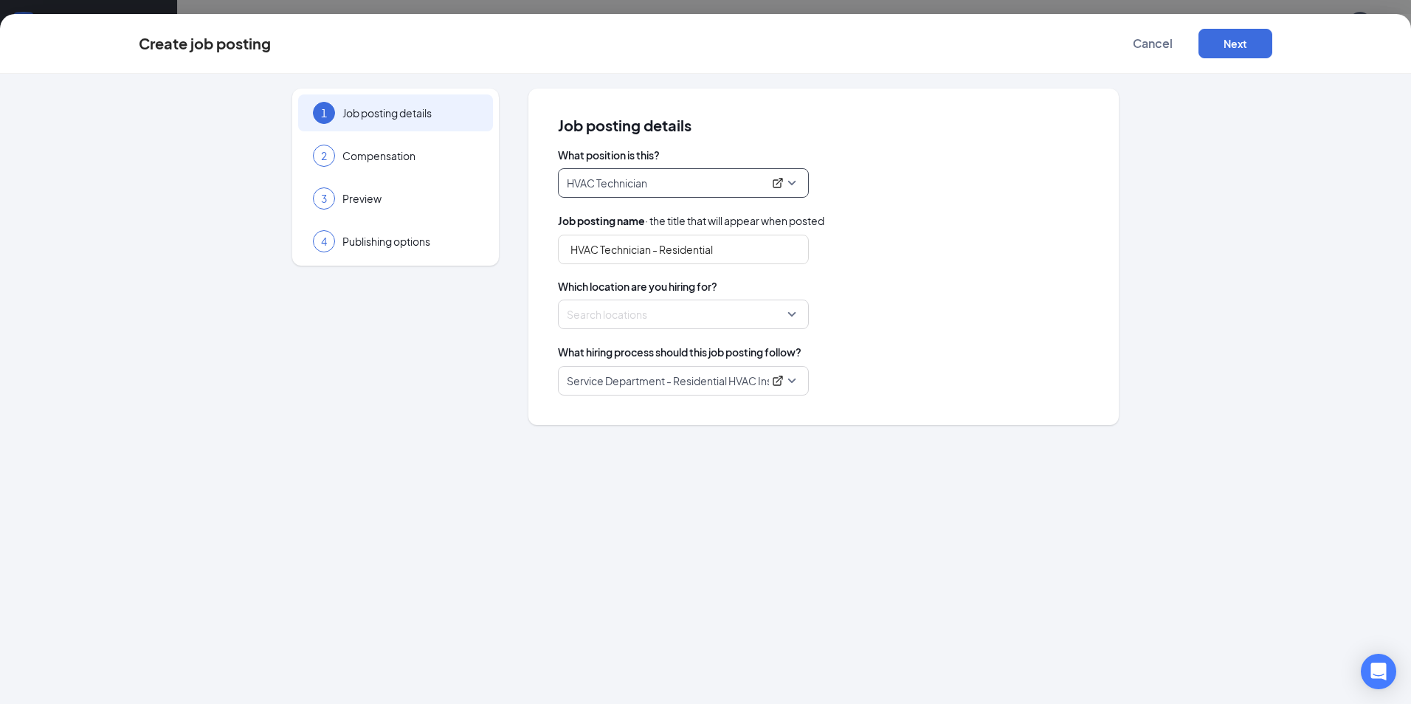
click at [733, 312] on div at bounding box center [679, 315] width 223 height 24
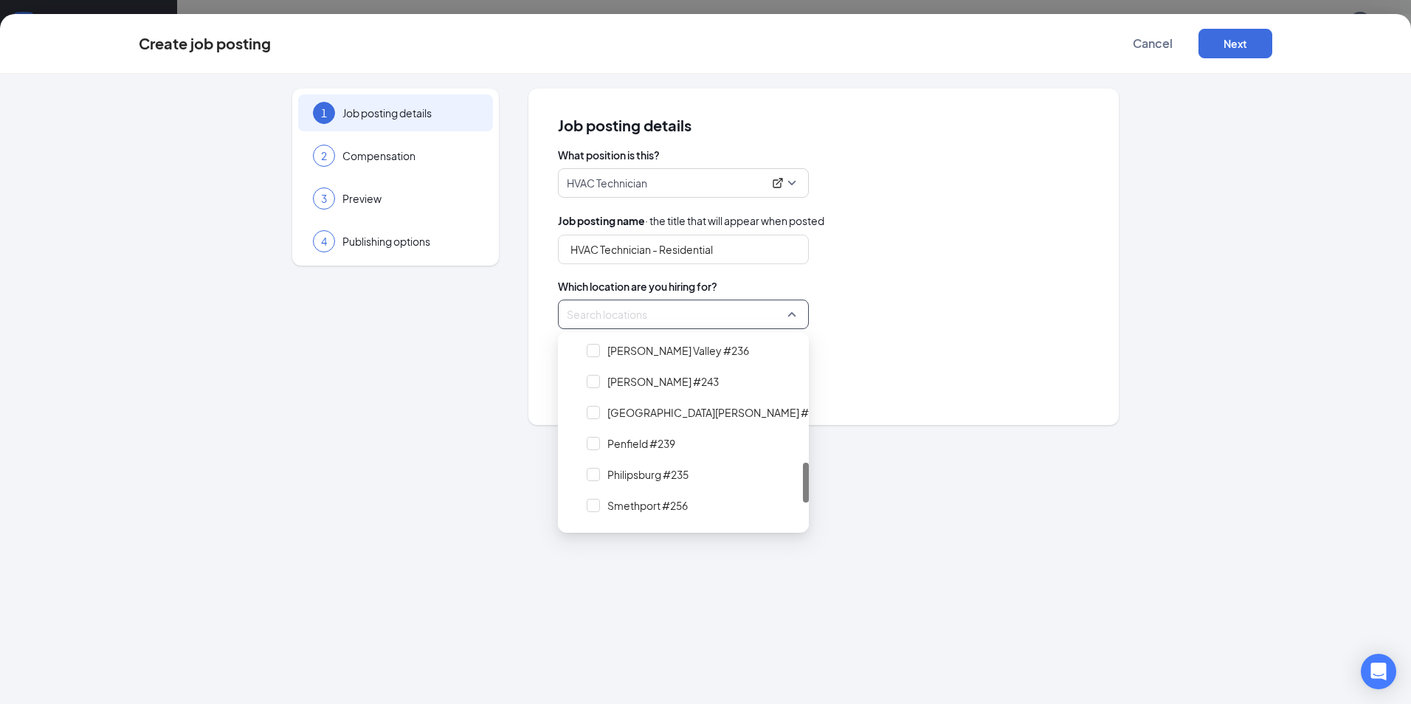
scroll to position [664, 0]
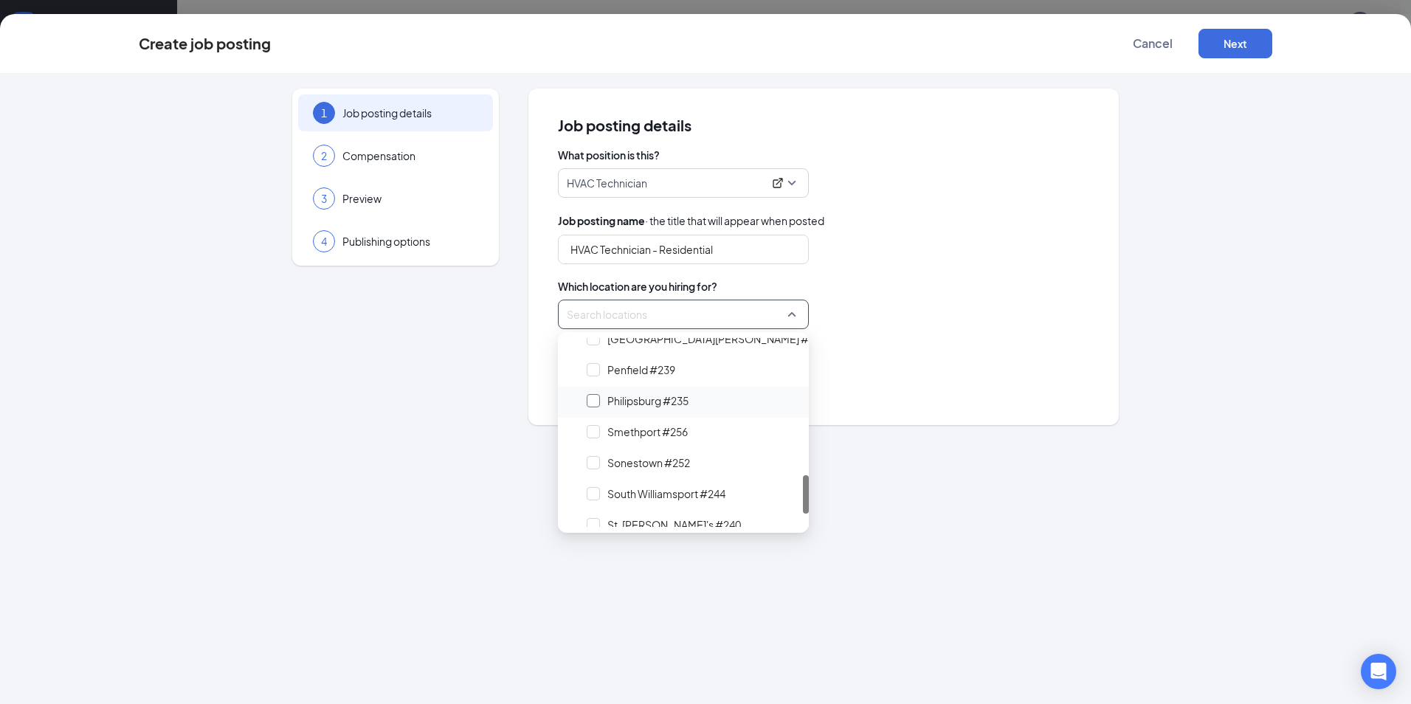
click at [596, 406] on div at bounding box center [593, 400] width 13 height 13
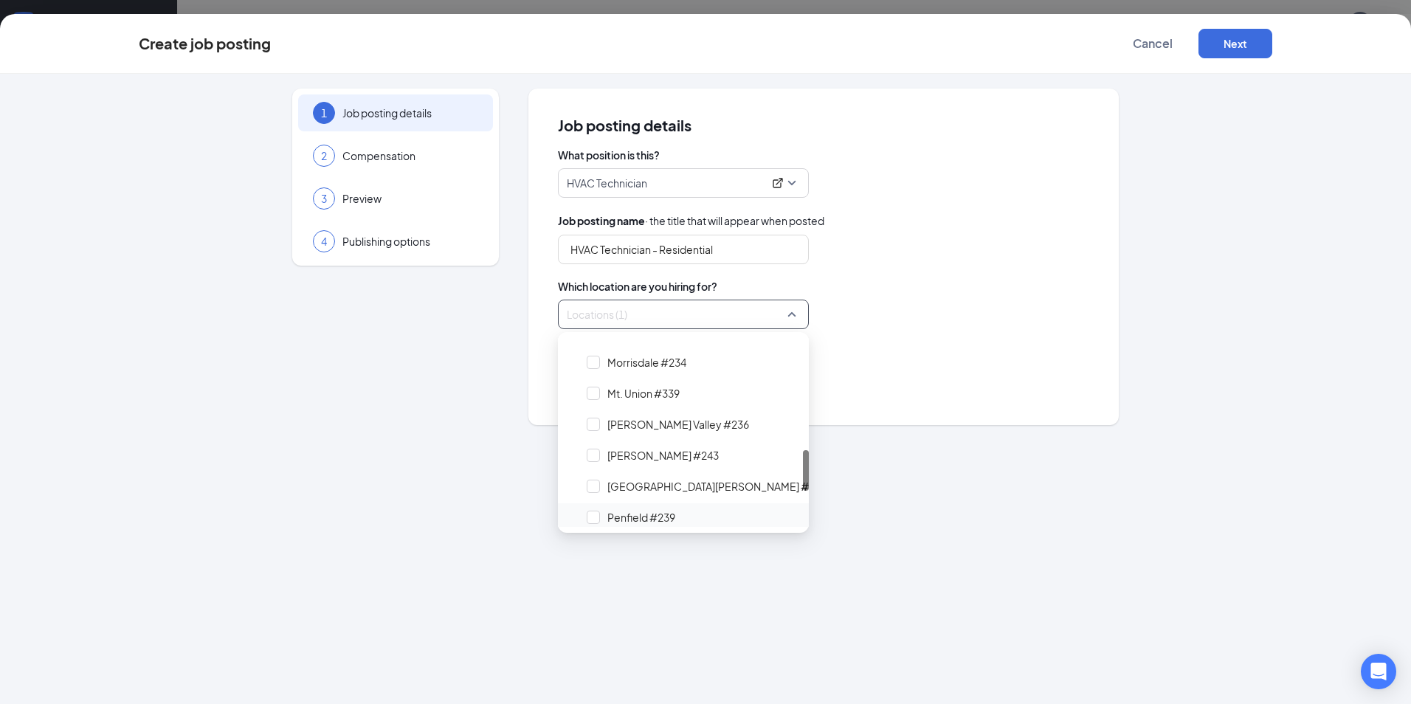
scroll to position [591, 0]
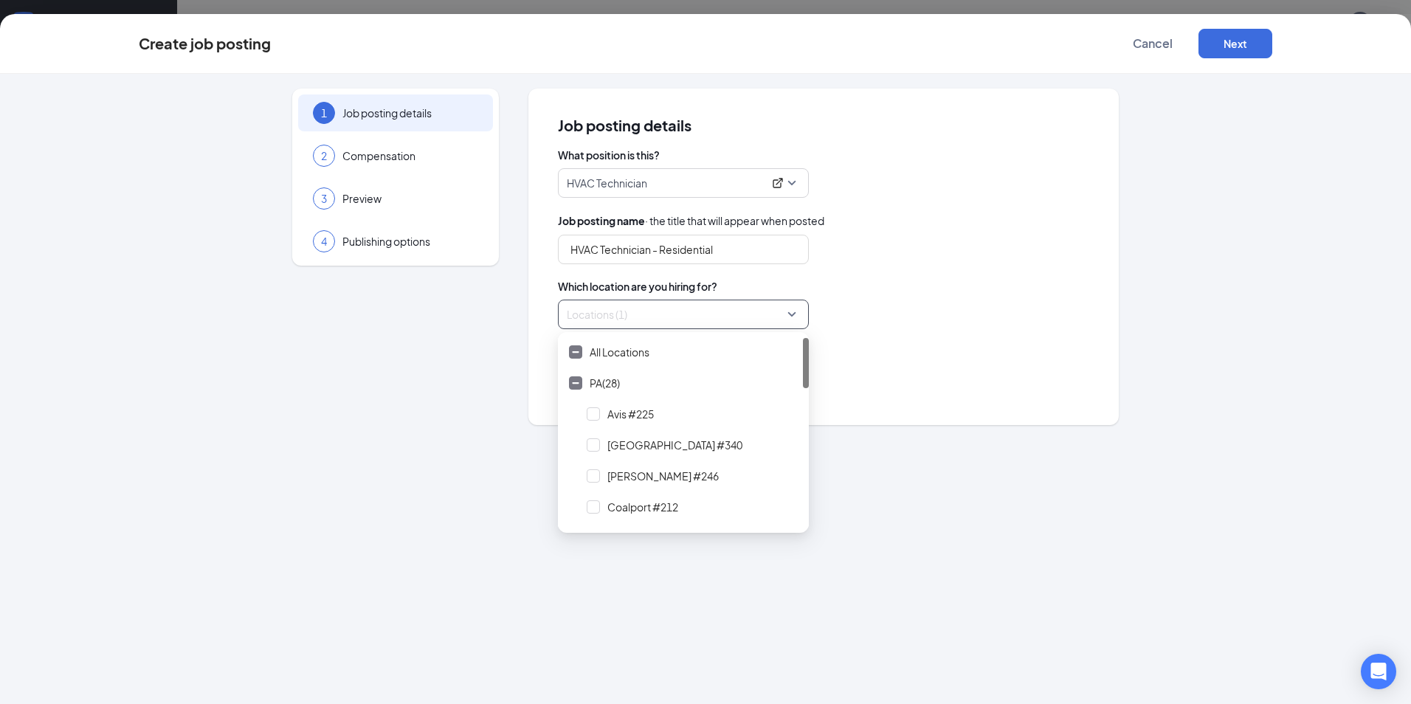
click at [968, 327] on div "Locations (1)" at bounding box center [823, 315] width 531 height 30
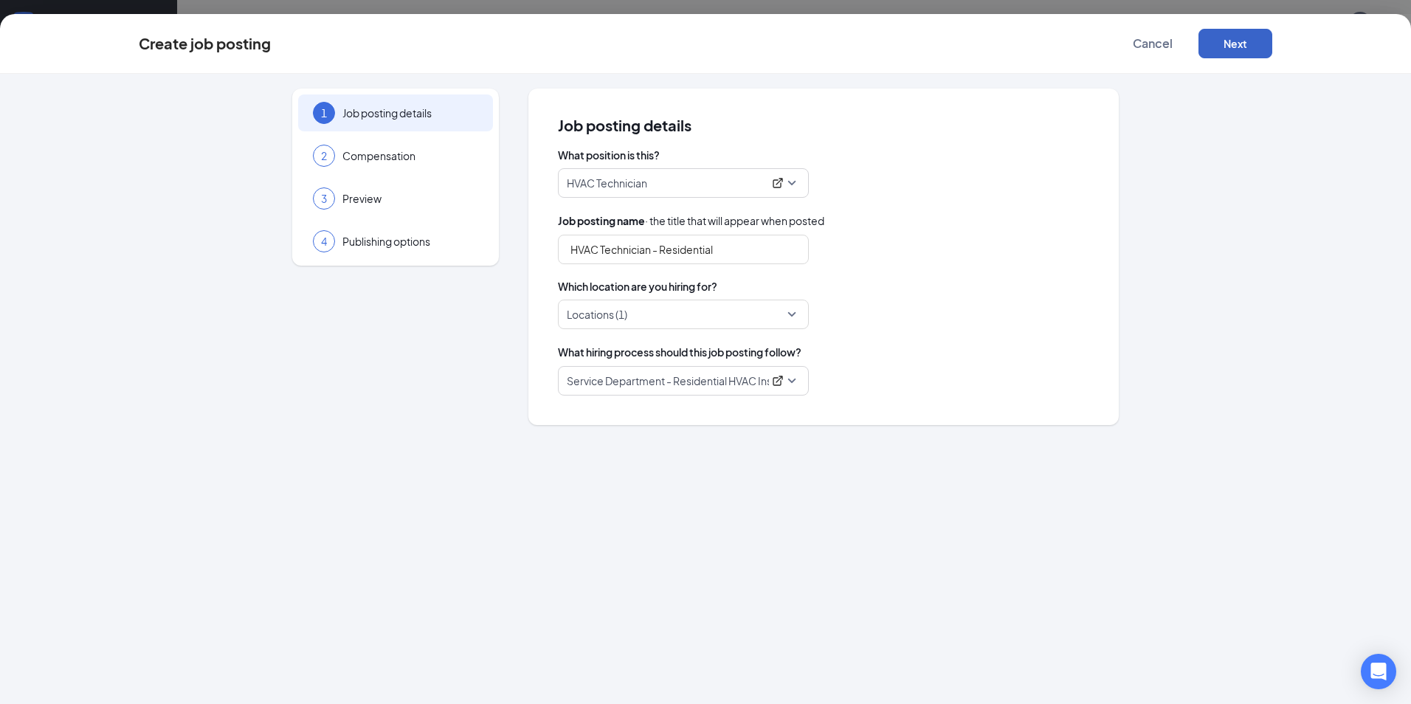
click at [1245, 46] on button "Next" at bounding box center [1236, 44] width 74 height 30
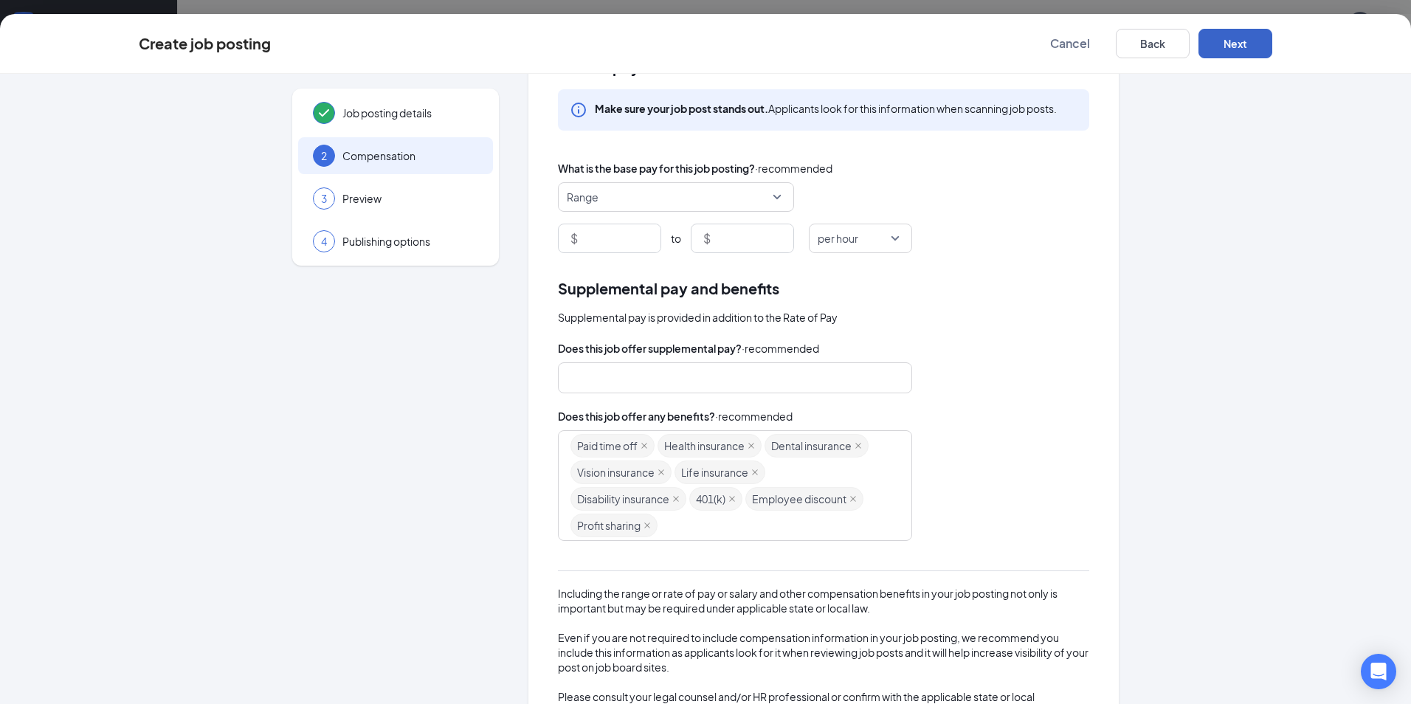
scroll to position [0, 0]
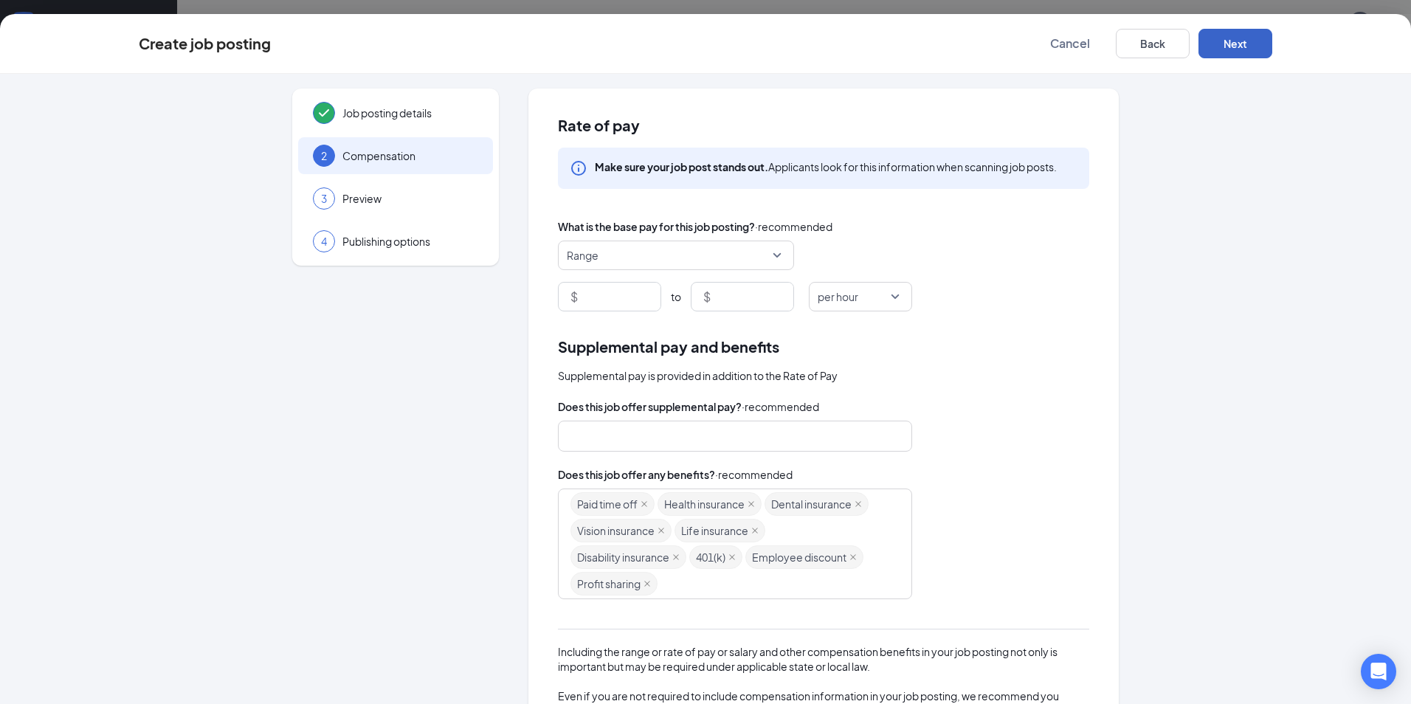
click at [1240, 38] on button "Next" at bounding box center [1236, 44] width 74 height 30
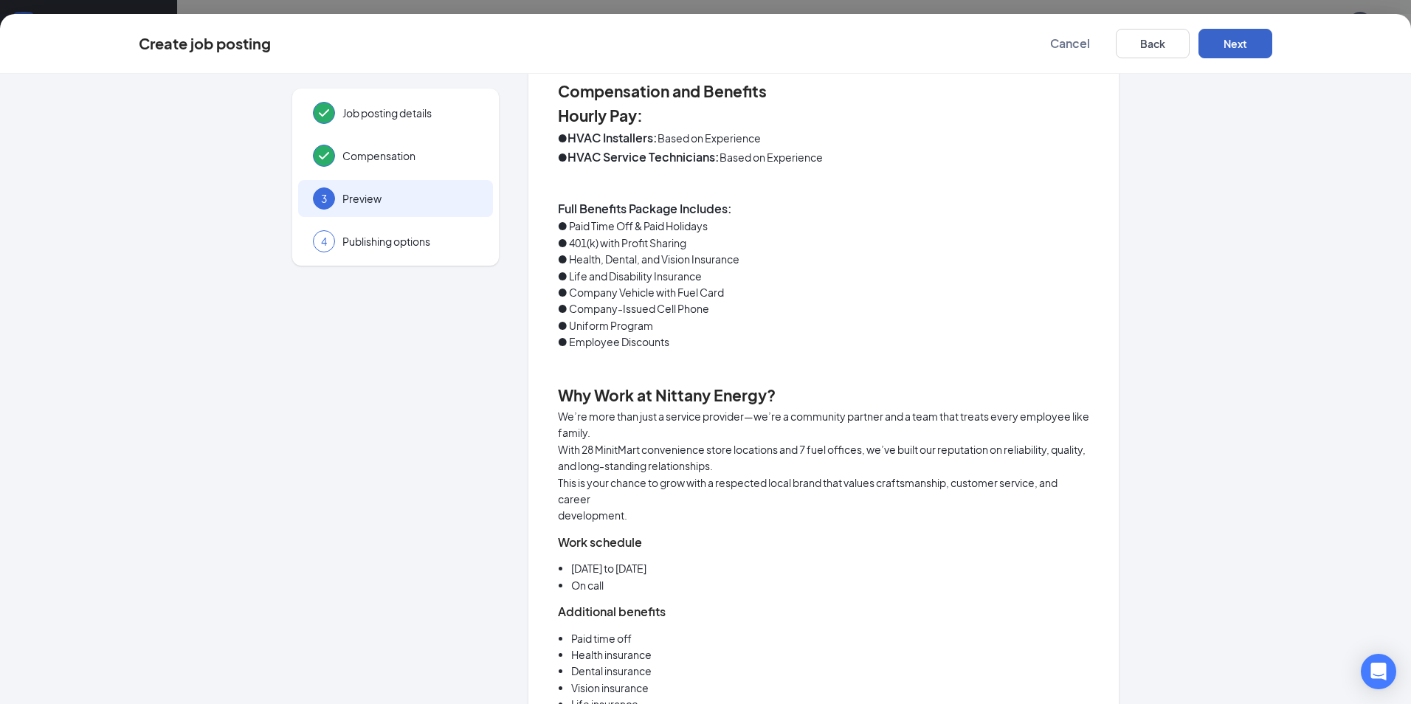
scroll to position [886, 0]
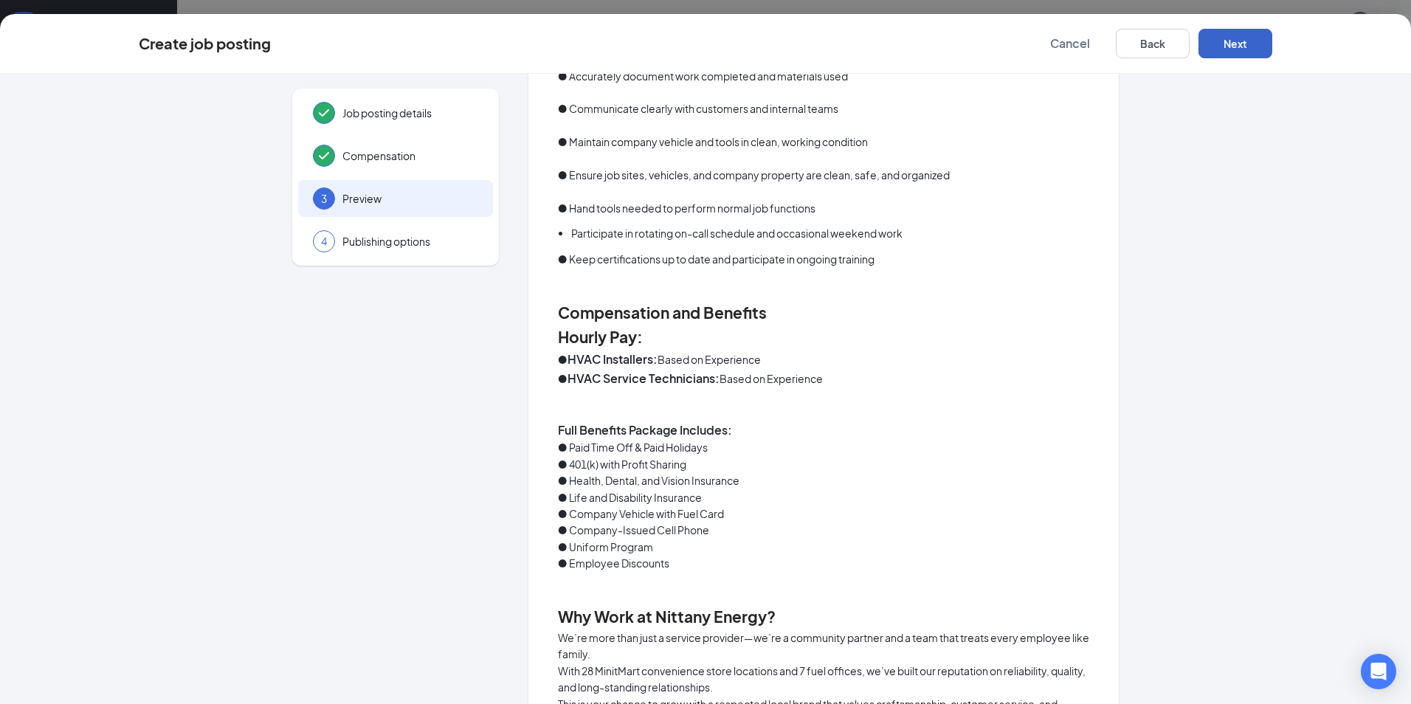
click at [1254, 47] on button "Next" at bounding box center [1236, 44] width 74 height 30
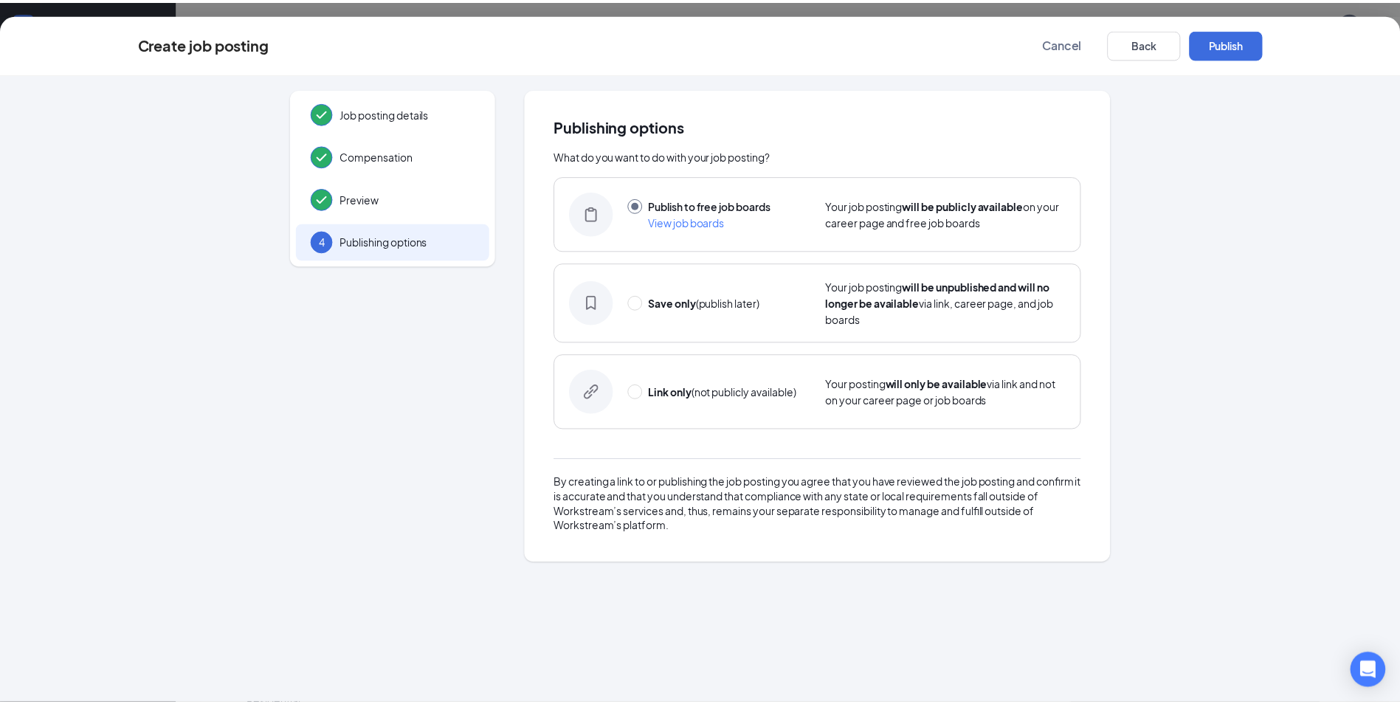
scroll to position [0, 0]
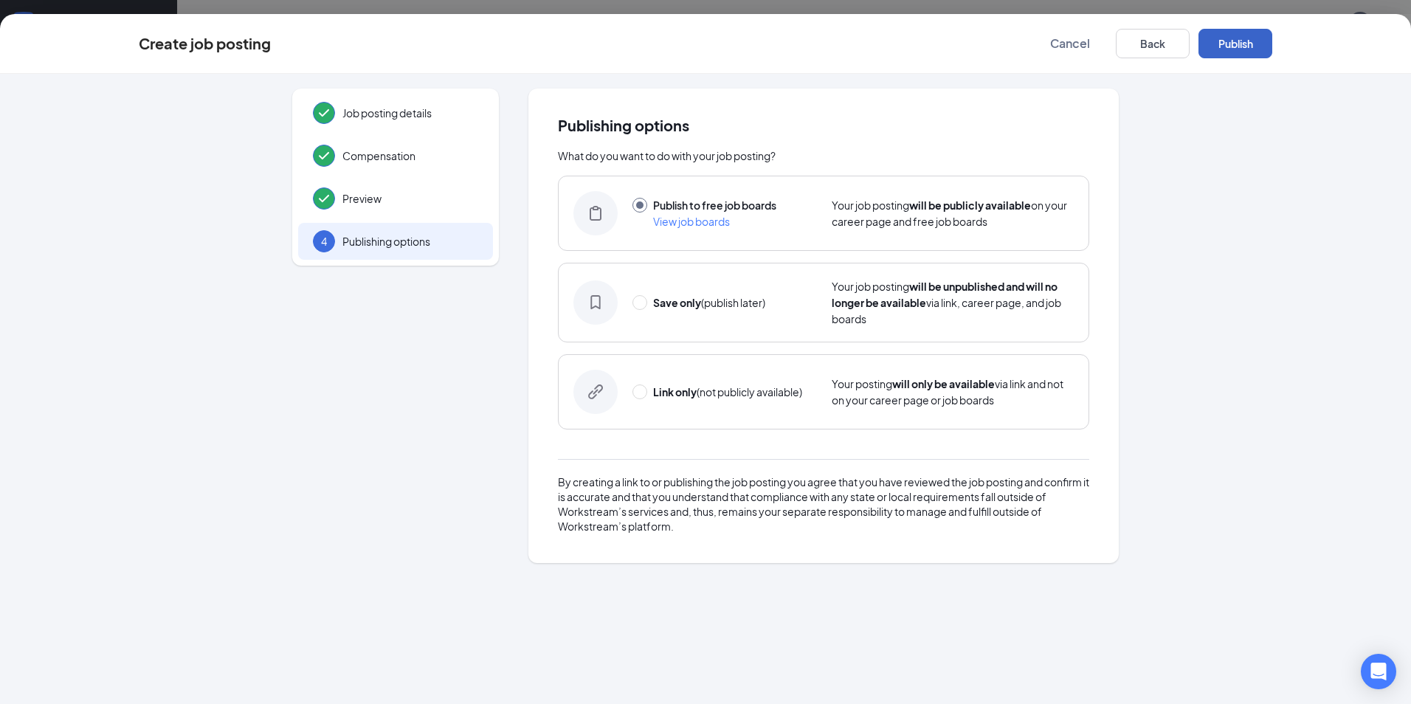
click at [1238, 41] on button "Publish" at bounding box center [1236, 44] width 74 height 30
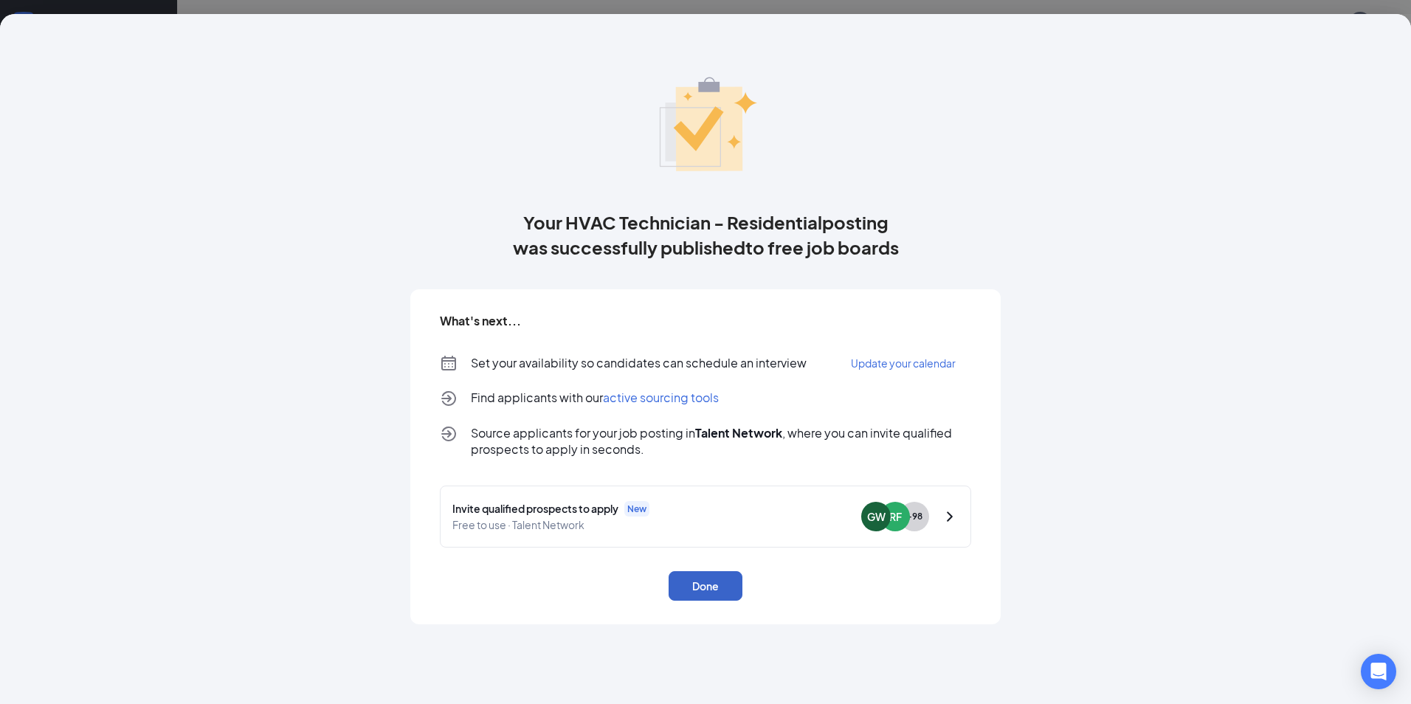
click at [724, 579] on button "Done" at bounding box center [706, 586] width 74 height 30
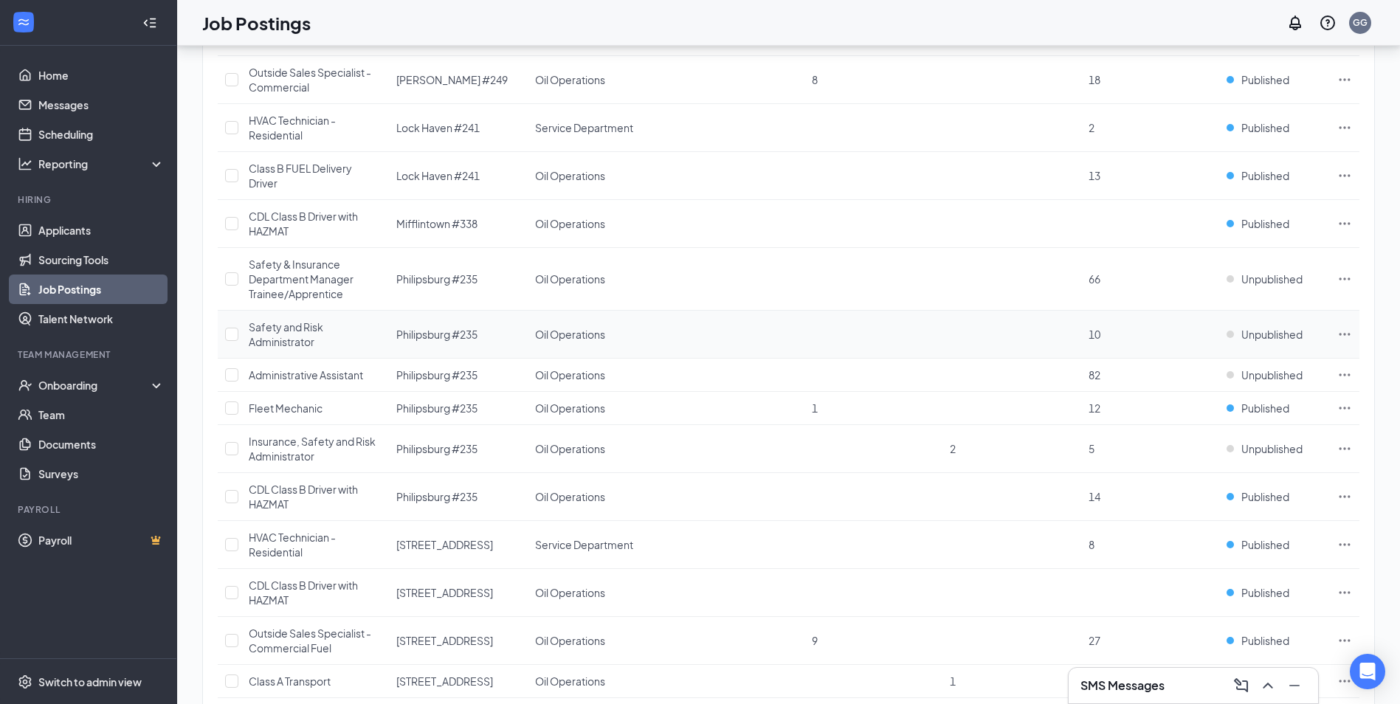
scroll to position [591, 0]
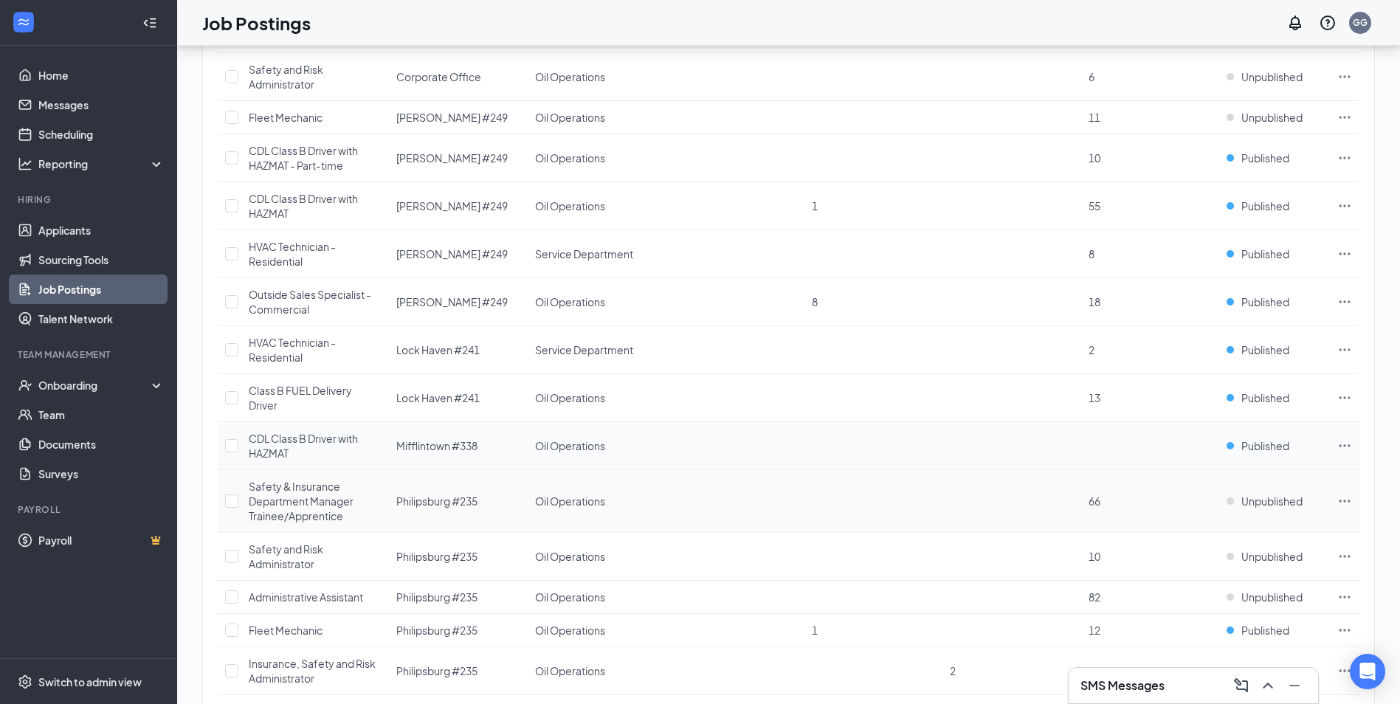
scroll to position [443, 0]
